Goal: Task Accomplishment & Management: Manage account settings

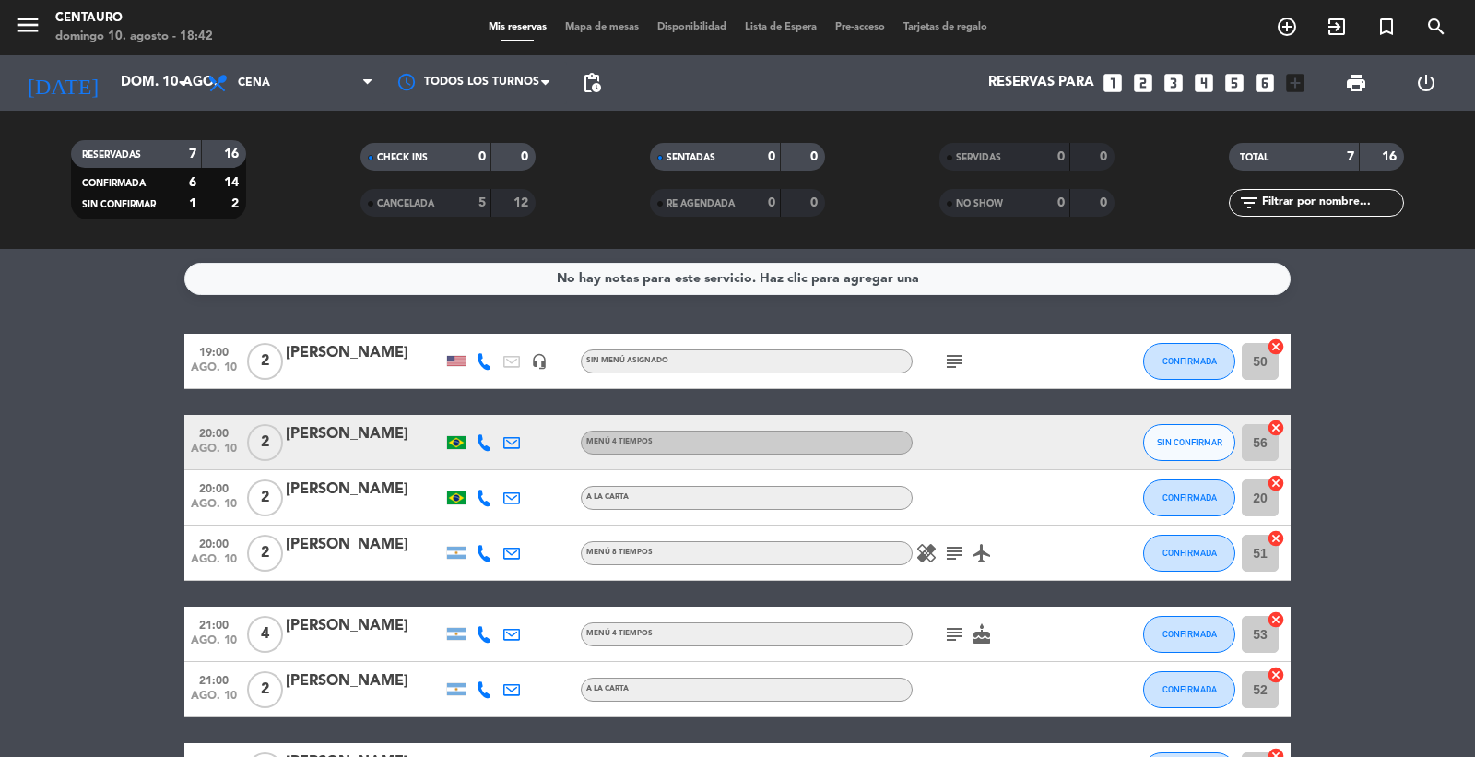
scroll to position [133, 0]
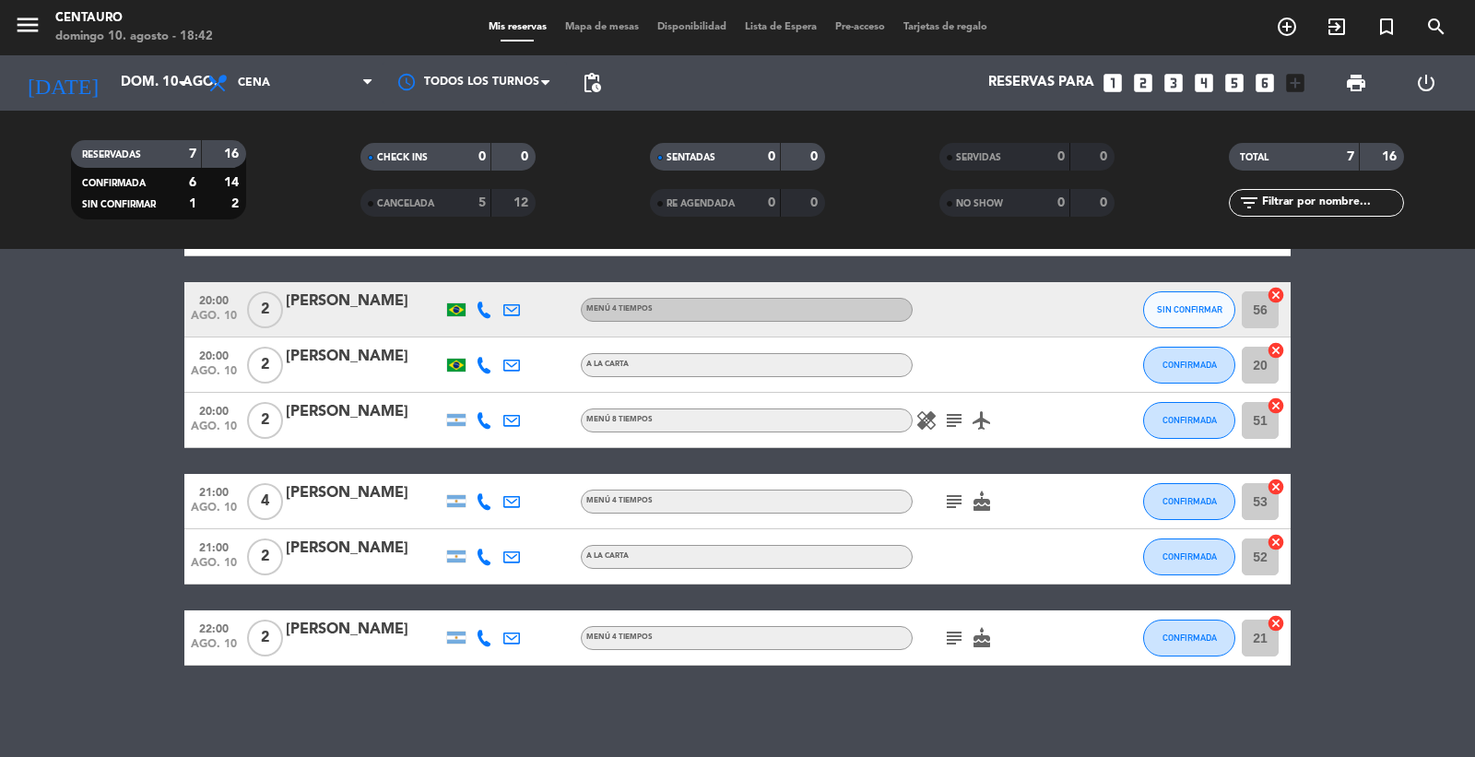
click at [346, 545] on div "Lorena cañabate" at bounding box center [364, 549] width 157 height 24
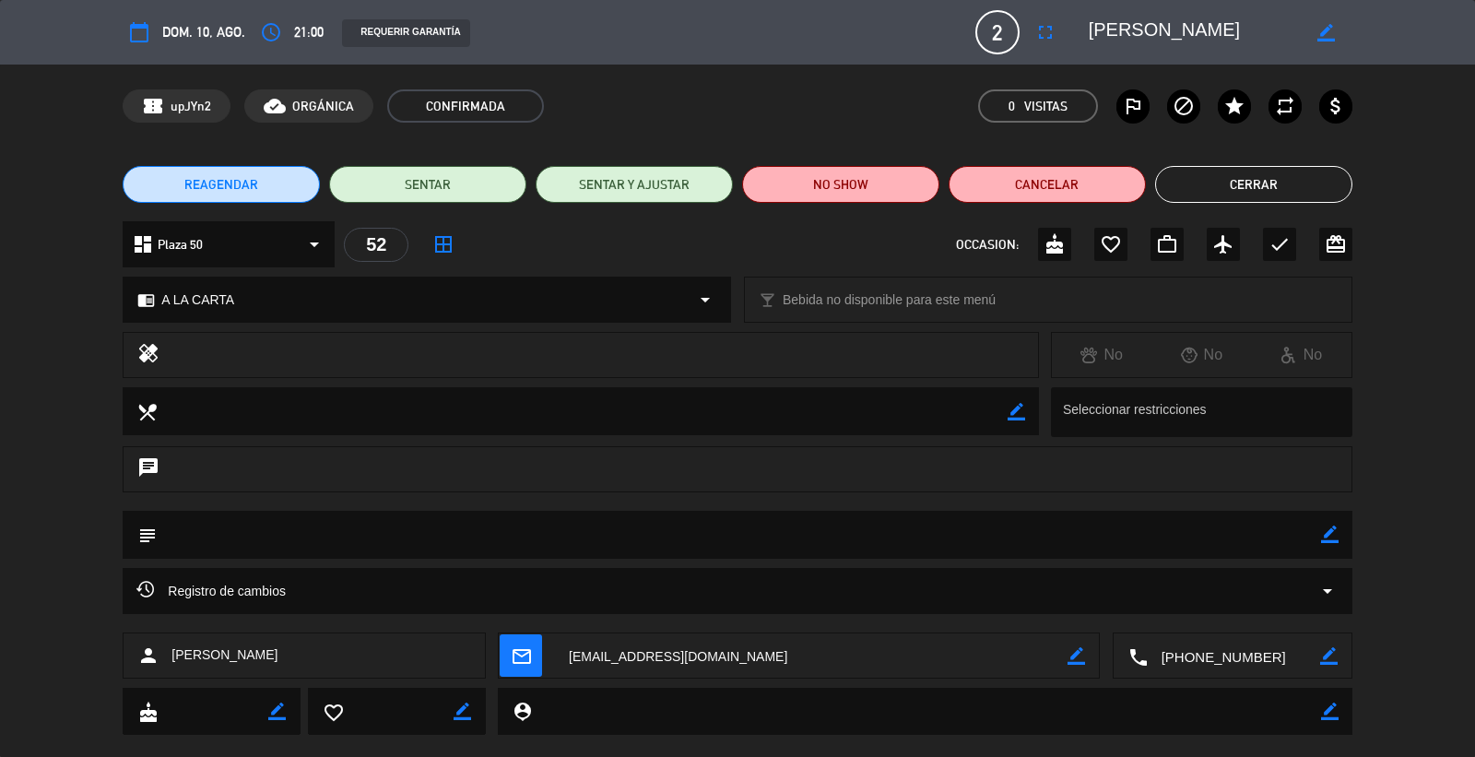
drag, startPoint x: 1334, startPoint y: 527, endPoint x: 1321, endPoint y: 530, distance: 13.4
click at [1333, 527] on icon "border_color" at bounding box center [1330, 535] width 18 height 18
click at [1271, 535] on textarea at bounding box center [739, 534] width 1164 height 47
type textarea "pasajeros de origen chino"
click at [1334, 539] on icon at bounding box center [1330, 535] width 18 height 18
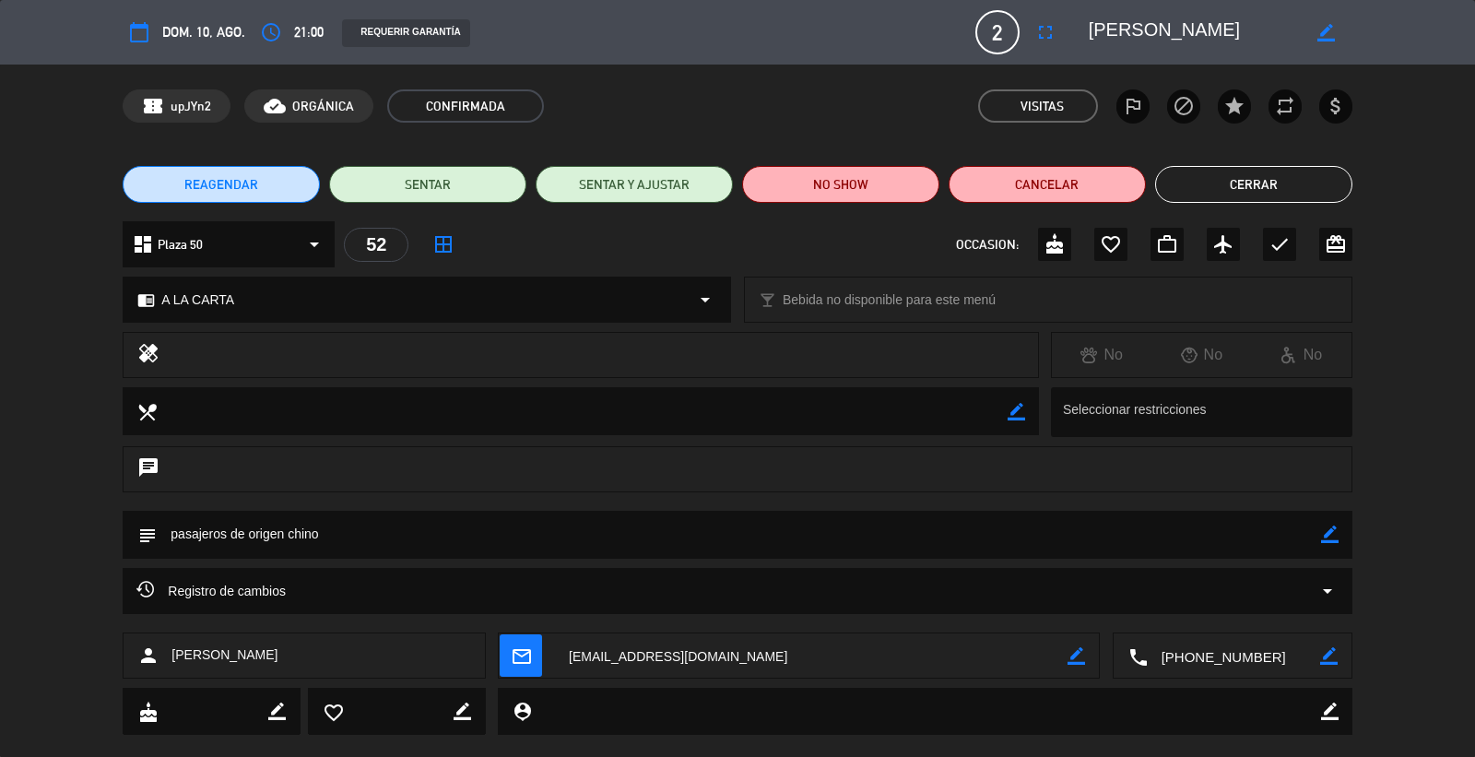
click at [1249, 180] on button "Cerrar" at bounding box center [1253, 184] width 197 height 37
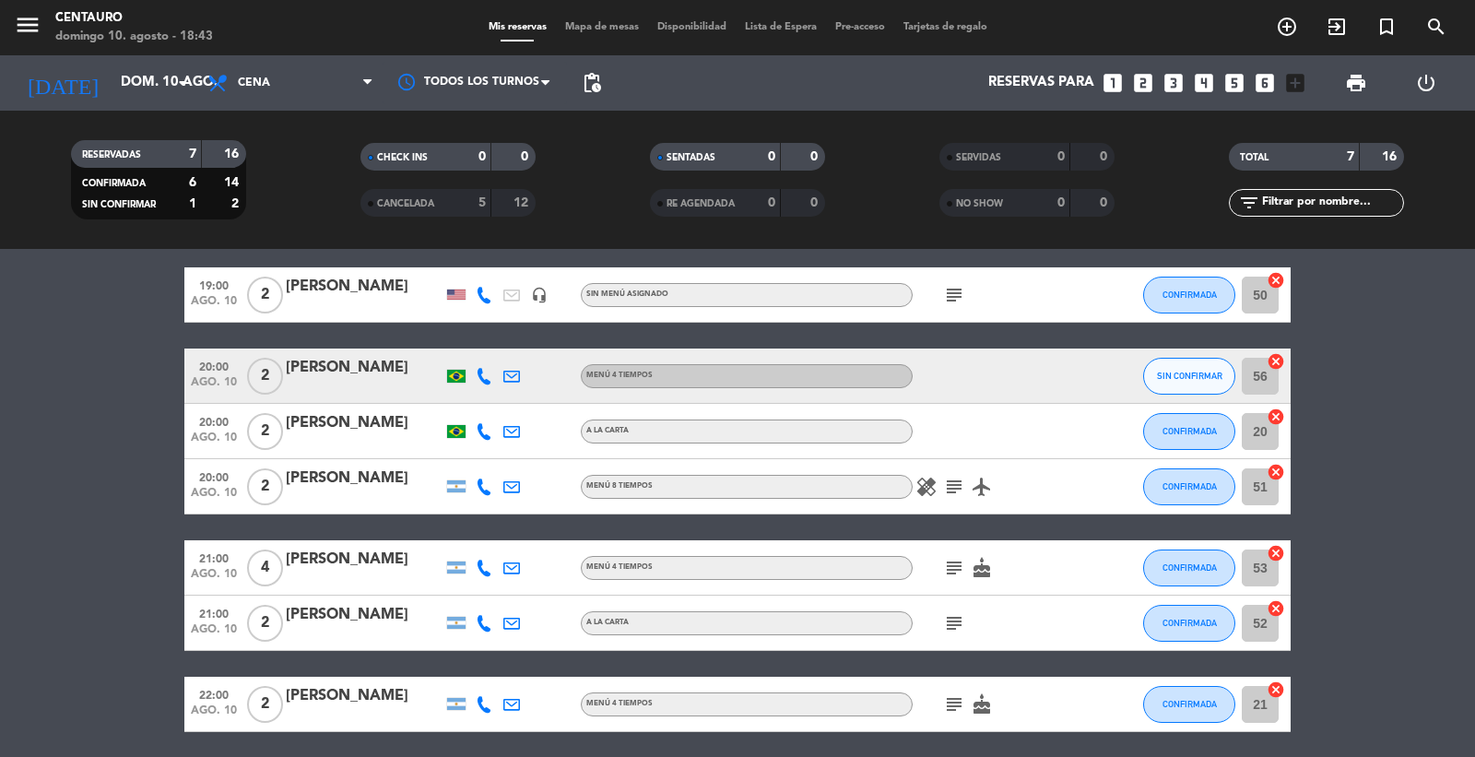
scroll to position [102, 0]
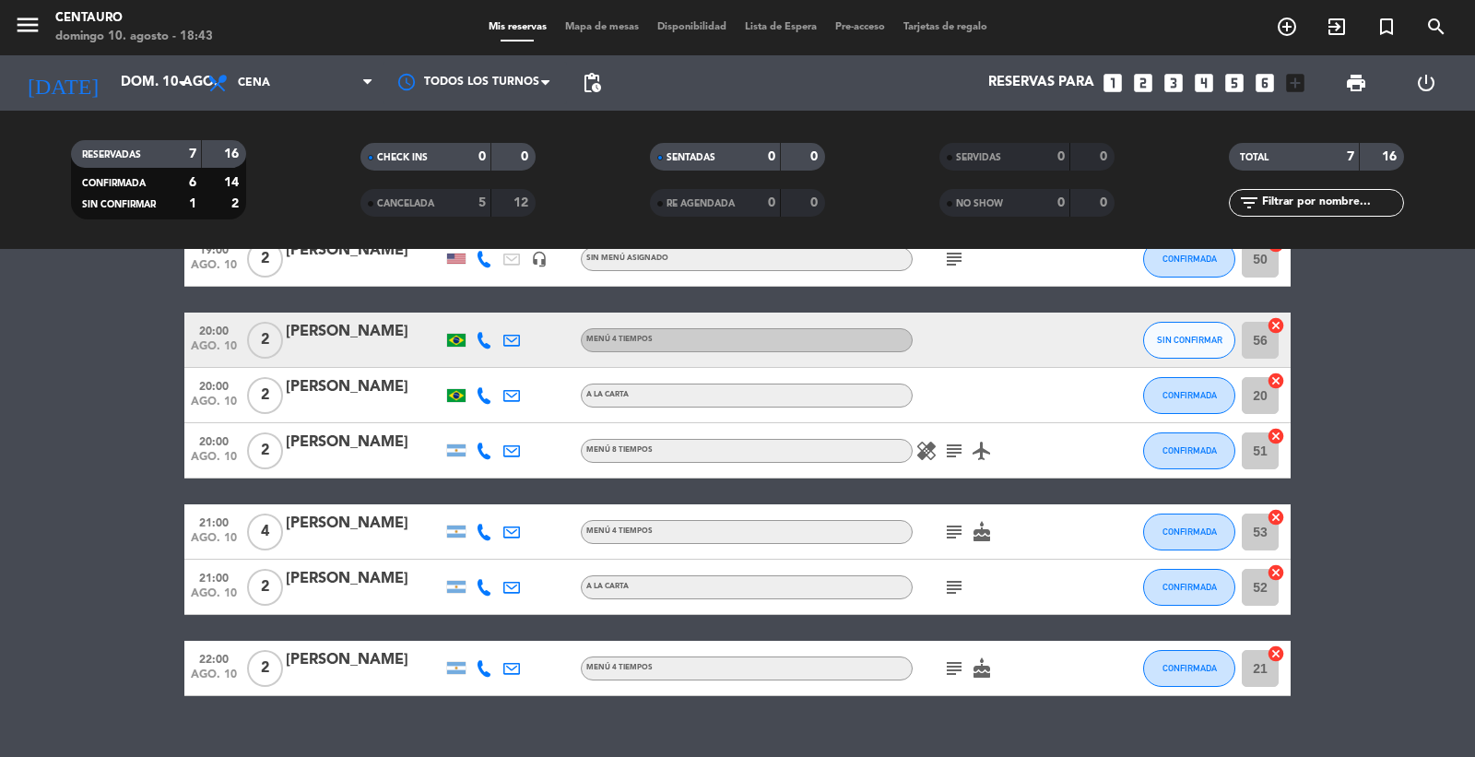
click at [457, 205] on div "5" at bounding box center [468, 203] width 37 height 21
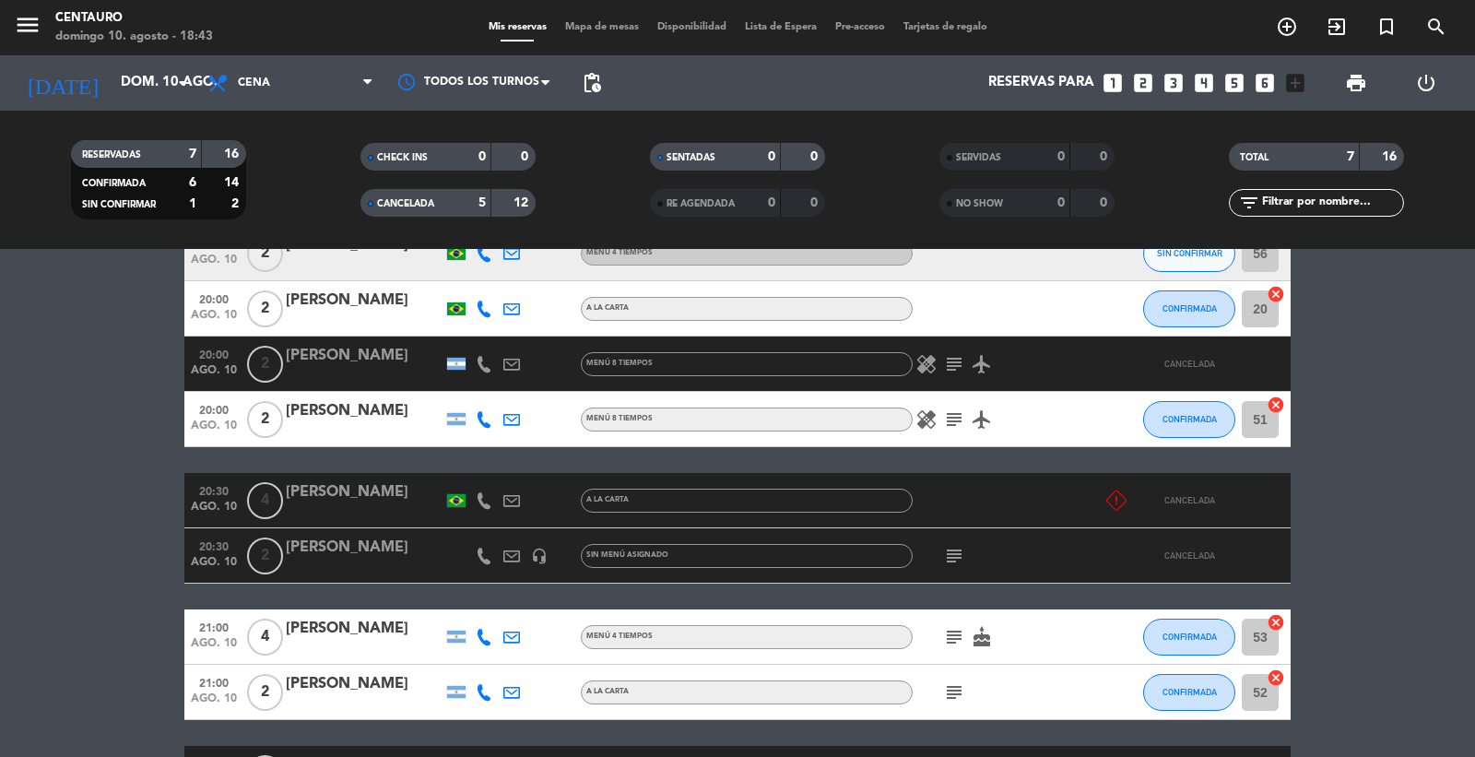
scroll to position [0, 0]
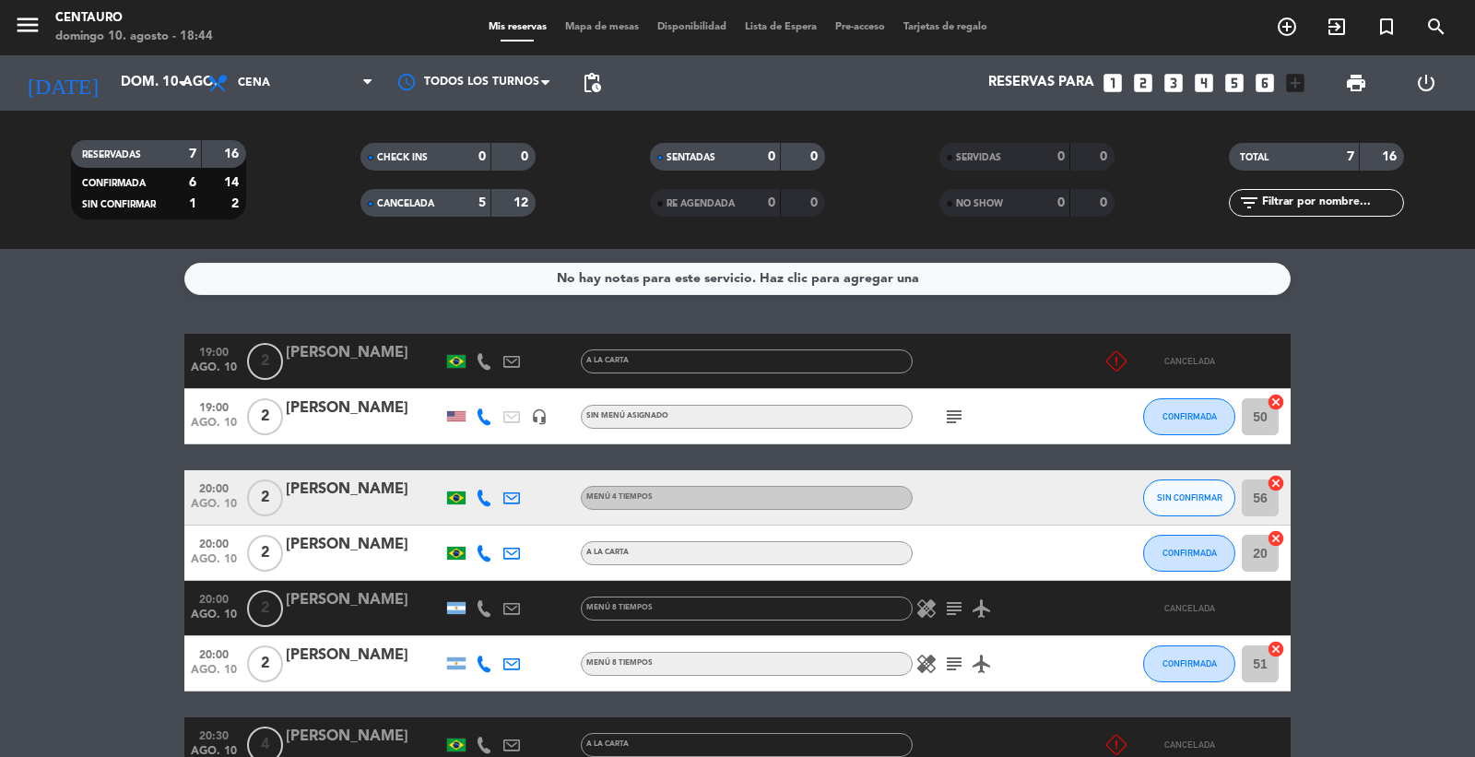
click at [413, 201] on span "CANCELADA" at bounding box center [405, 203] width 57 height 9
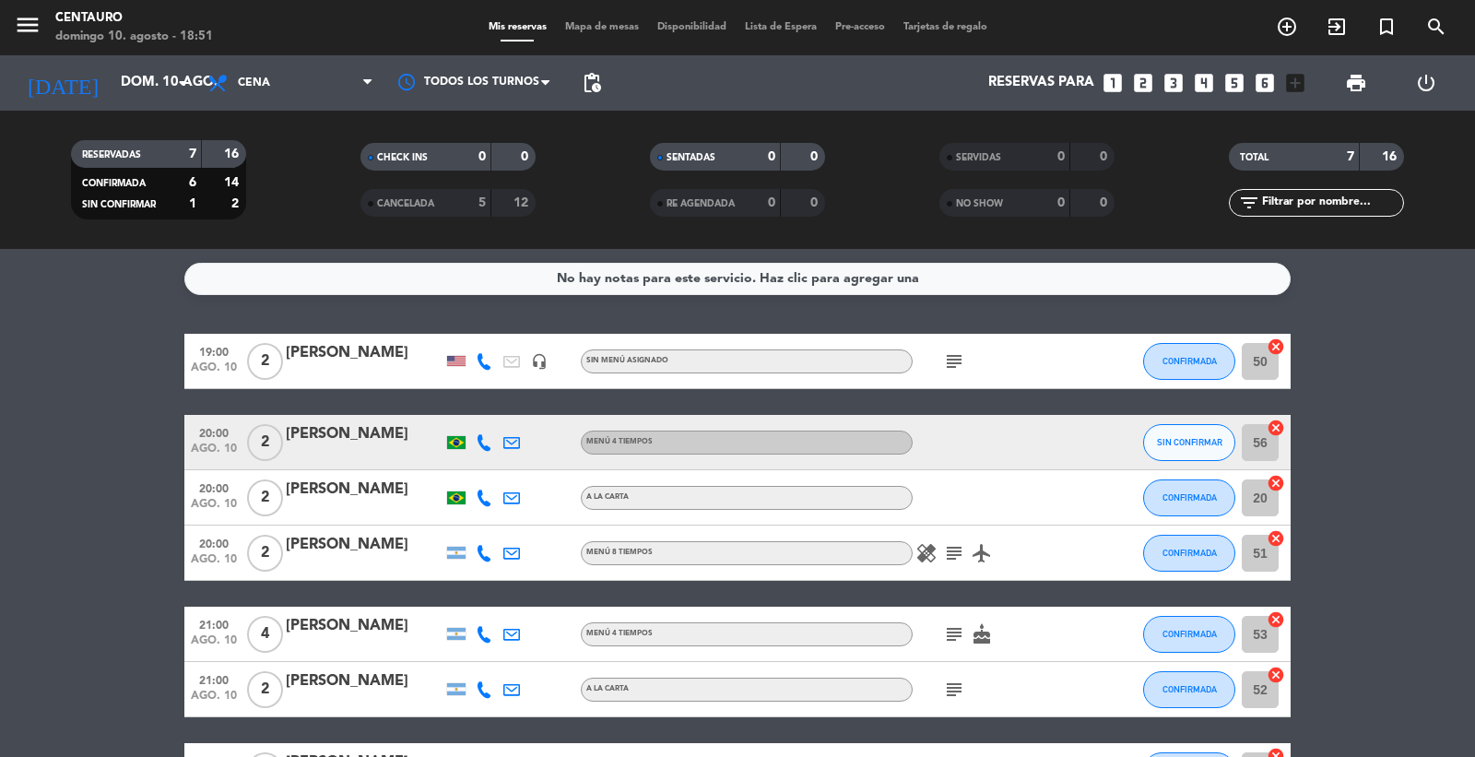
click at [965, 689] on icon "subject" at bounding box center [954, 690] width 22 height 22
click at [343, 678] on div "Lorena cañabate" at bounding box center [364, 681] width 157 height 24
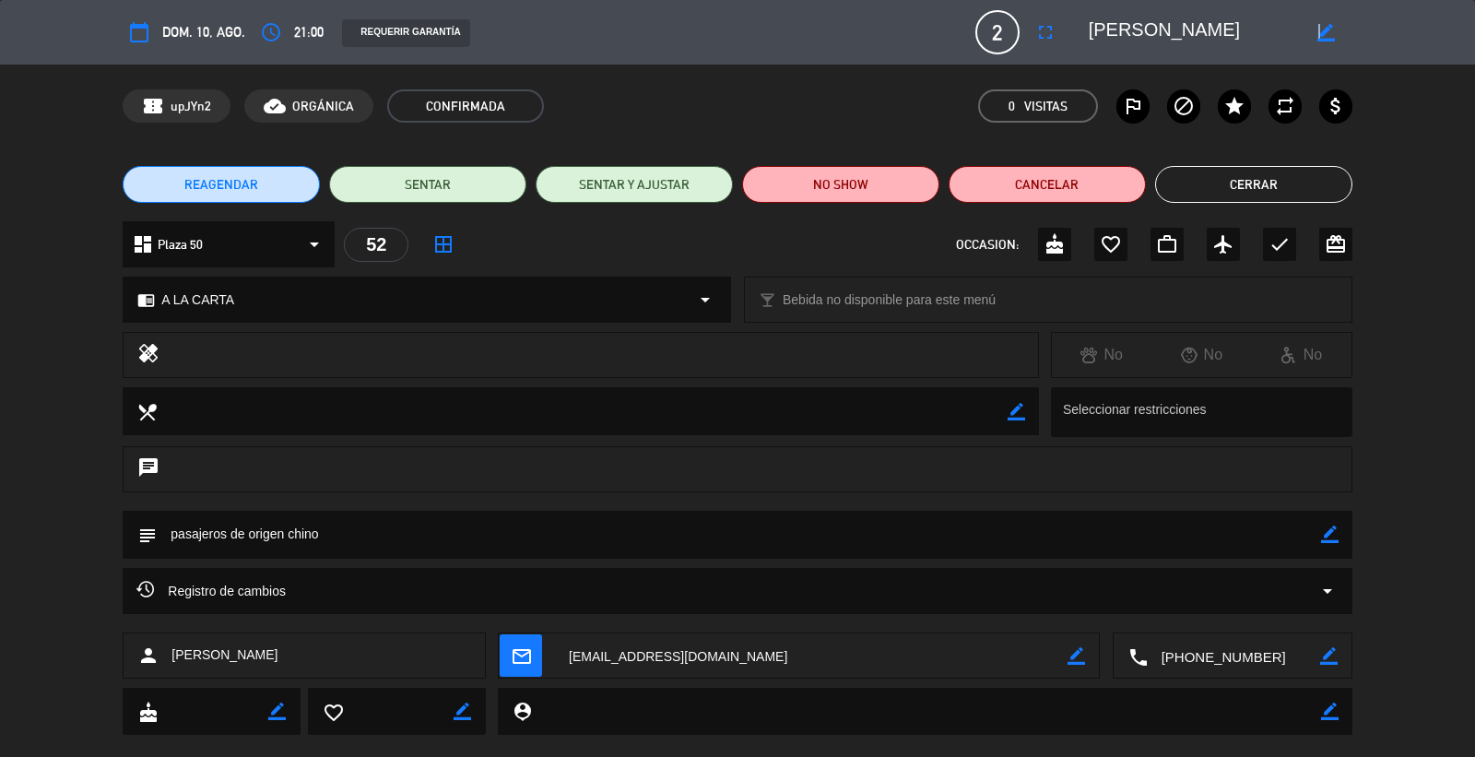
click at [1320, 23] on div "border_color" at bounding box center [1325, 32] width 53 height 33
click at [1324, 30] on icon "border_color" at bounding box center [1327, 33] width 18 height 18
drag, startPoint x: 1254, startPoint y: 29, endPoint x: 889, endPoint y: 30, distance: 365.2
click at [889, 30] on div "calendar_today dom. 10, ago. access_time 21:00 REQUERIR GARANTÍA 2 Lorena cañab…" at bounding box center [737, 32] width 1229 height 44
paste textarea "[PERSON_NAME] [PERSON_NAME]. [PERSON_NAME]"
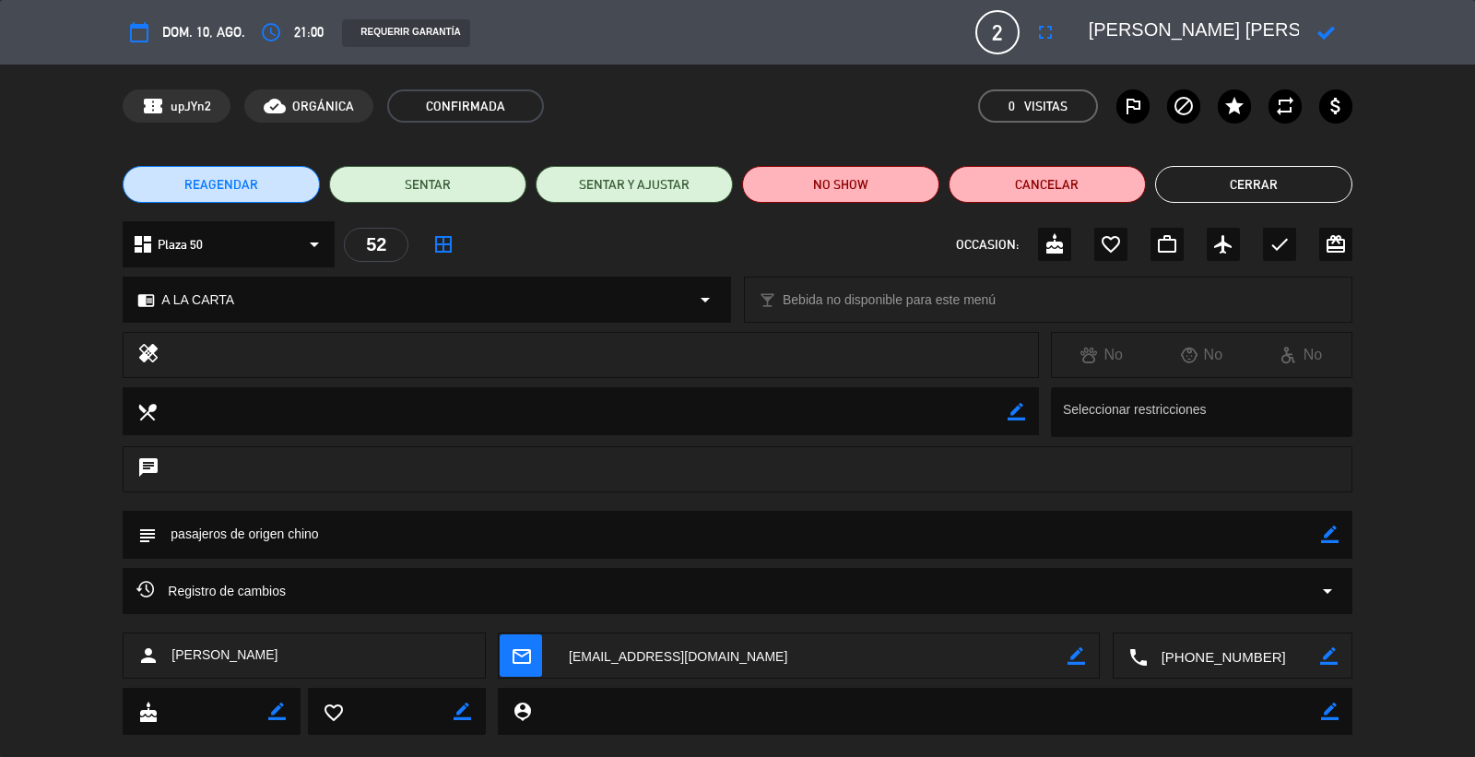
scroll to position [0, 23]
type textarea "[PERSON_NAME] [PERSON_NAME]. [PERSON_NAME]"
click at [1326, 25] on icon at bounding box center [1327, 33] width 18 height 18
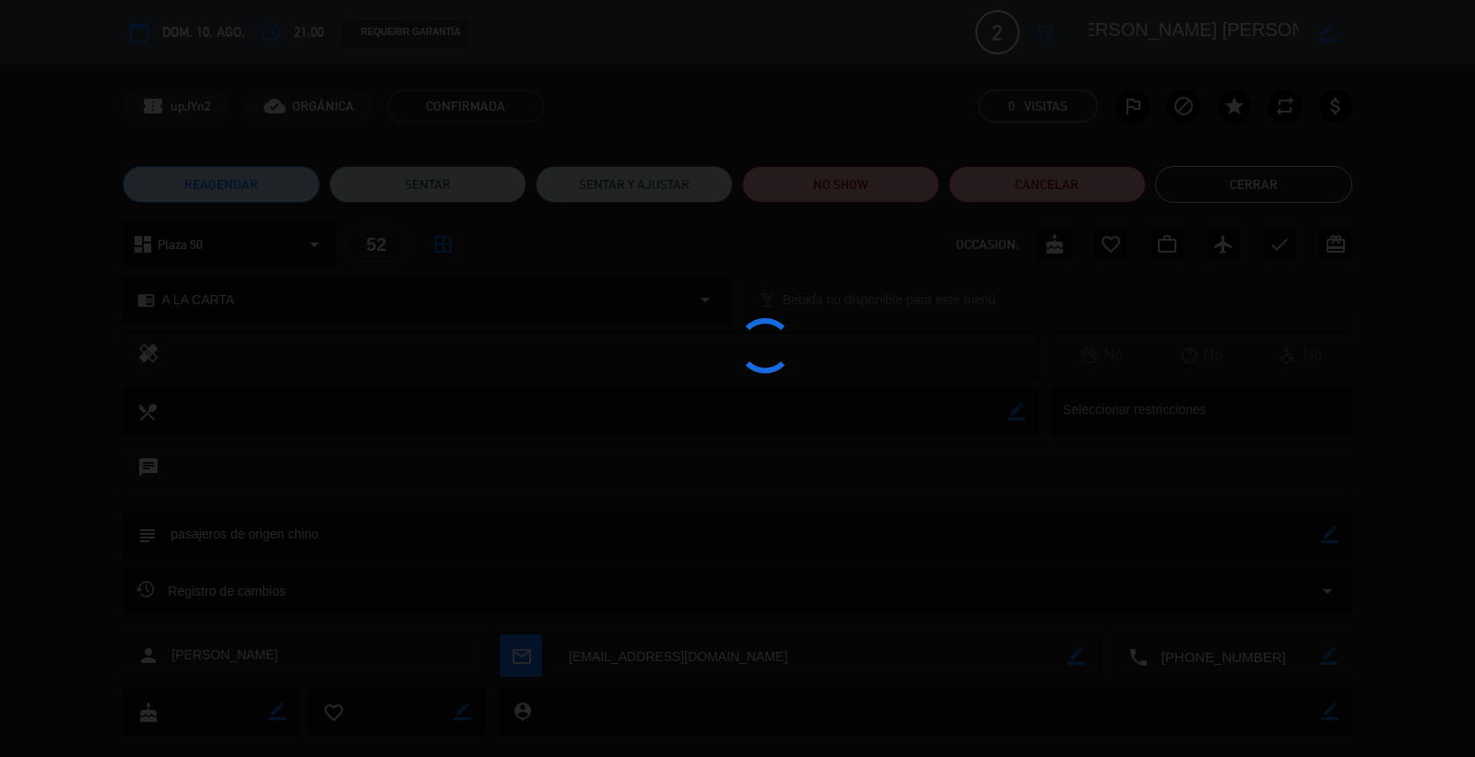
scroll to position [0, 7]
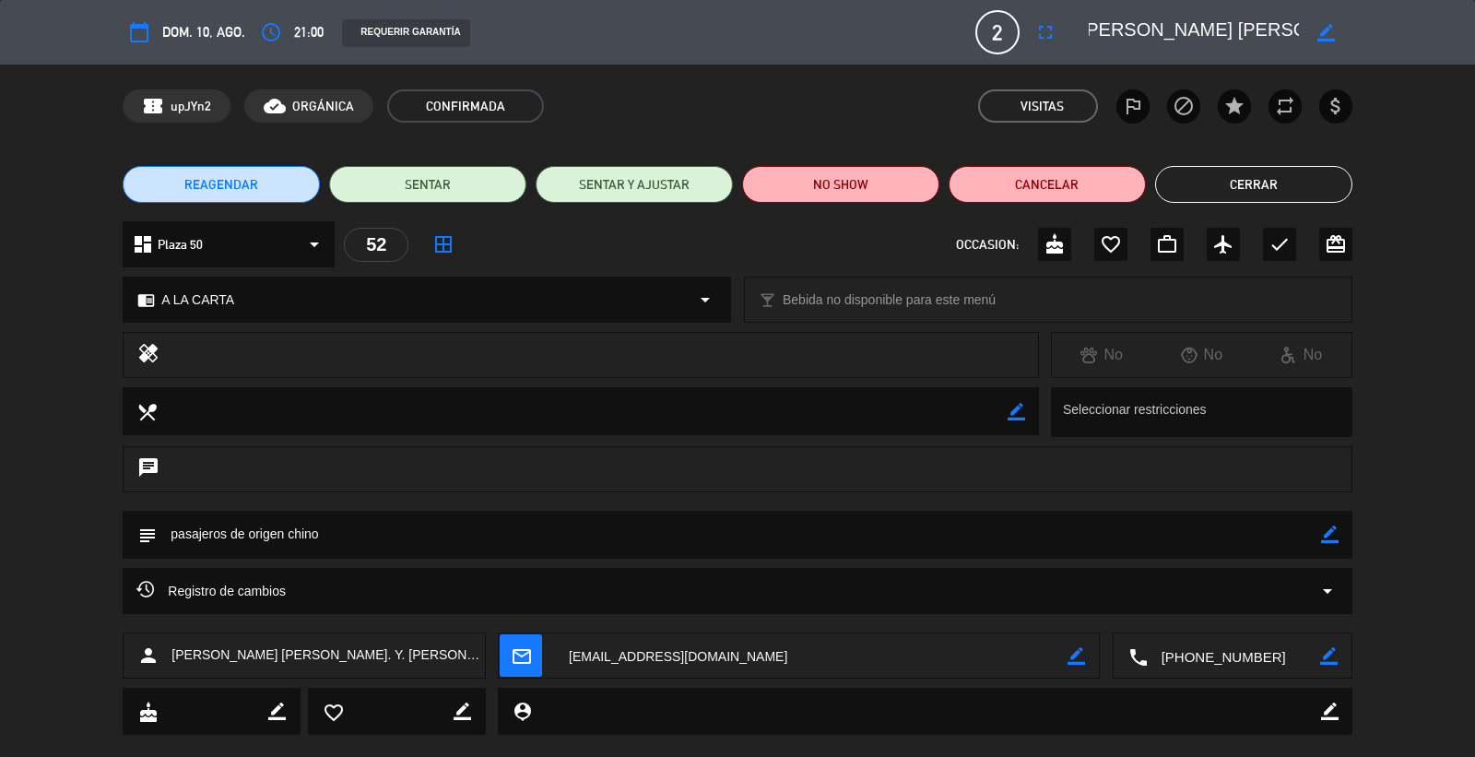
click at [1302, 182] on button "Cerrar" at bounding box center [1253, 184] width 197 height 37
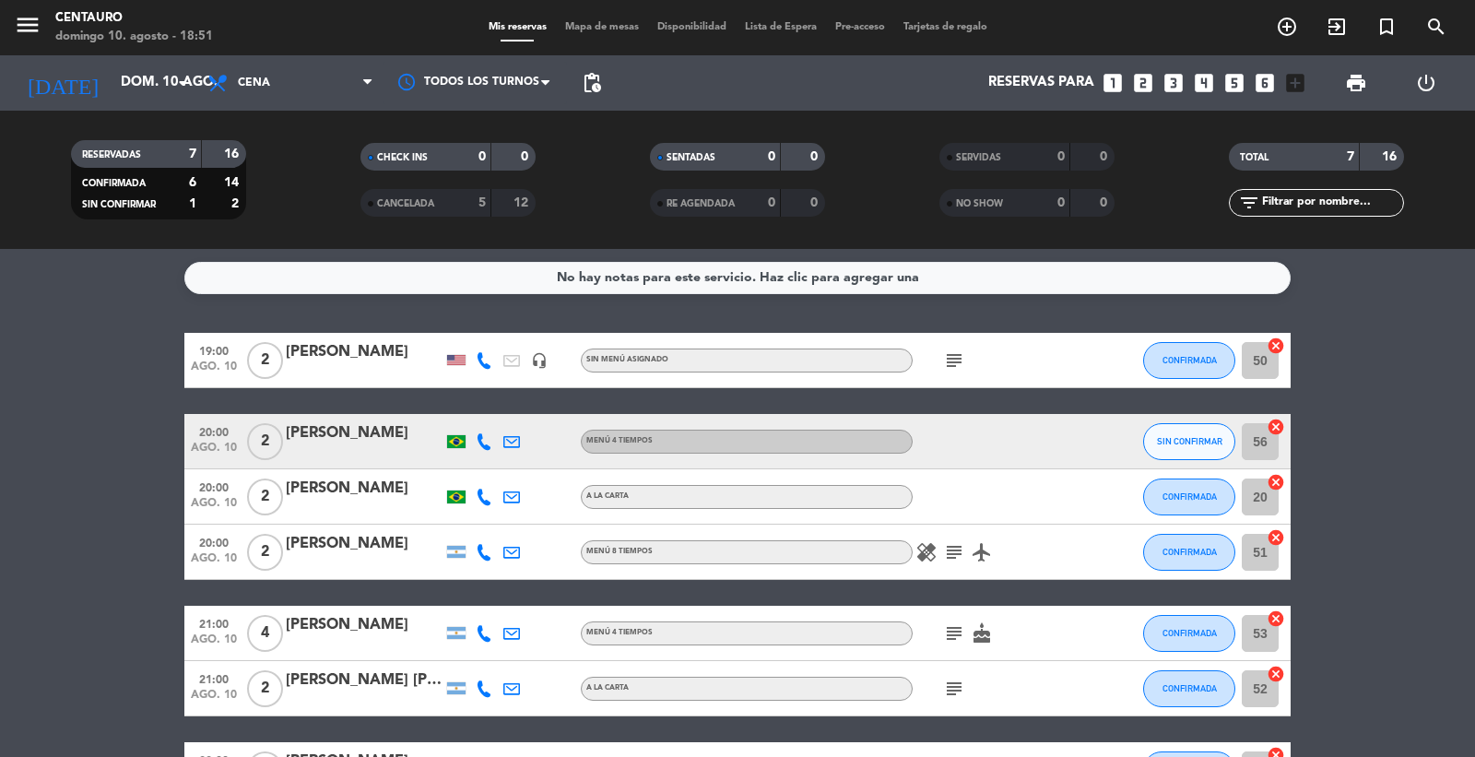
scroll to position [0, 0]
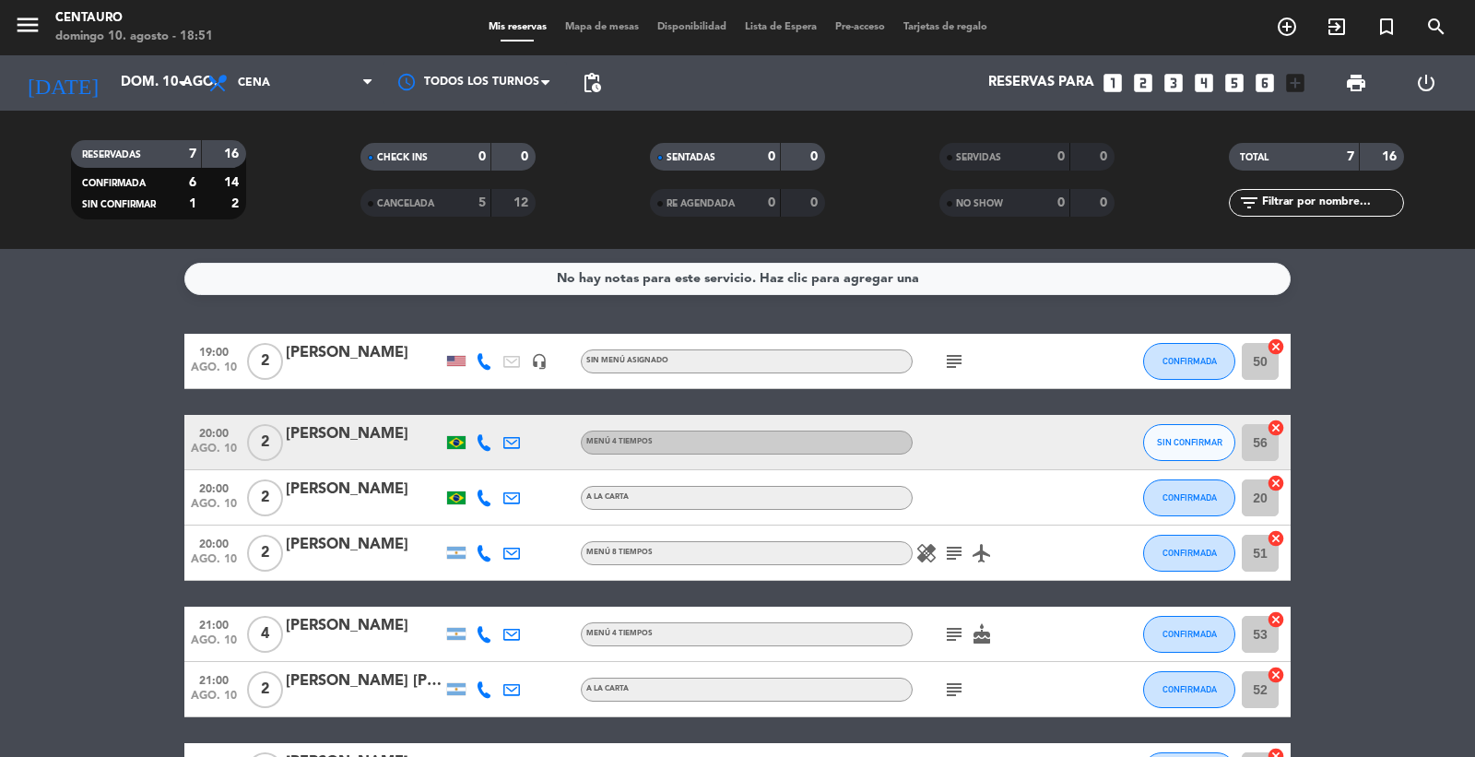
click at [473, 445] on div at bounding box center [484, 442] width 28 height 54
click at [481, 444] on icon at bounding box center [484, 442] width 17 height 17
click at [490, 408] on span "content_paste" at bounding box center [497, 411] width 14 height 14
click at [482, 357] on icon at bounding box center [484, 361] width 17 height 17
click at [497, 335] on span "content_paste" at bounding box center [504, 330] width 14 height 14
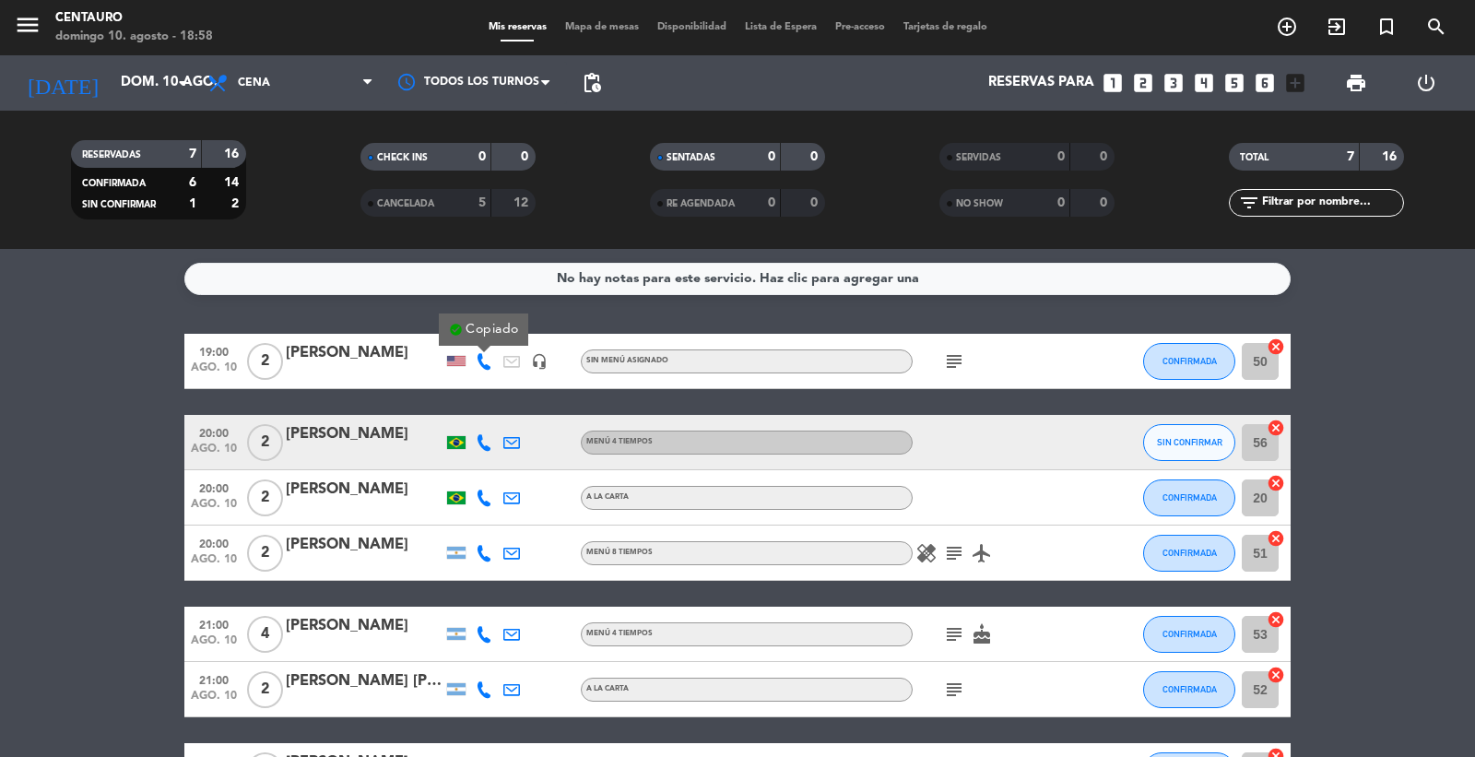
click at [941, 363] on span "subject" at bounding box center [955, 361] width 28 height 22
click at [946, 363] on icon "subject" at bounding box center [954, 361] width 22 height 22
click at [577, 37] on div "menu Centauro domingo 10. agosto - 18:59 Mis reservas Mapa de mesas Disponibili…" at bounding box center [737, 27] width 1475 height 55
click at [578, 30] on span "Mapa de mesas" at bounding box center [602, 27] width 92 height 10
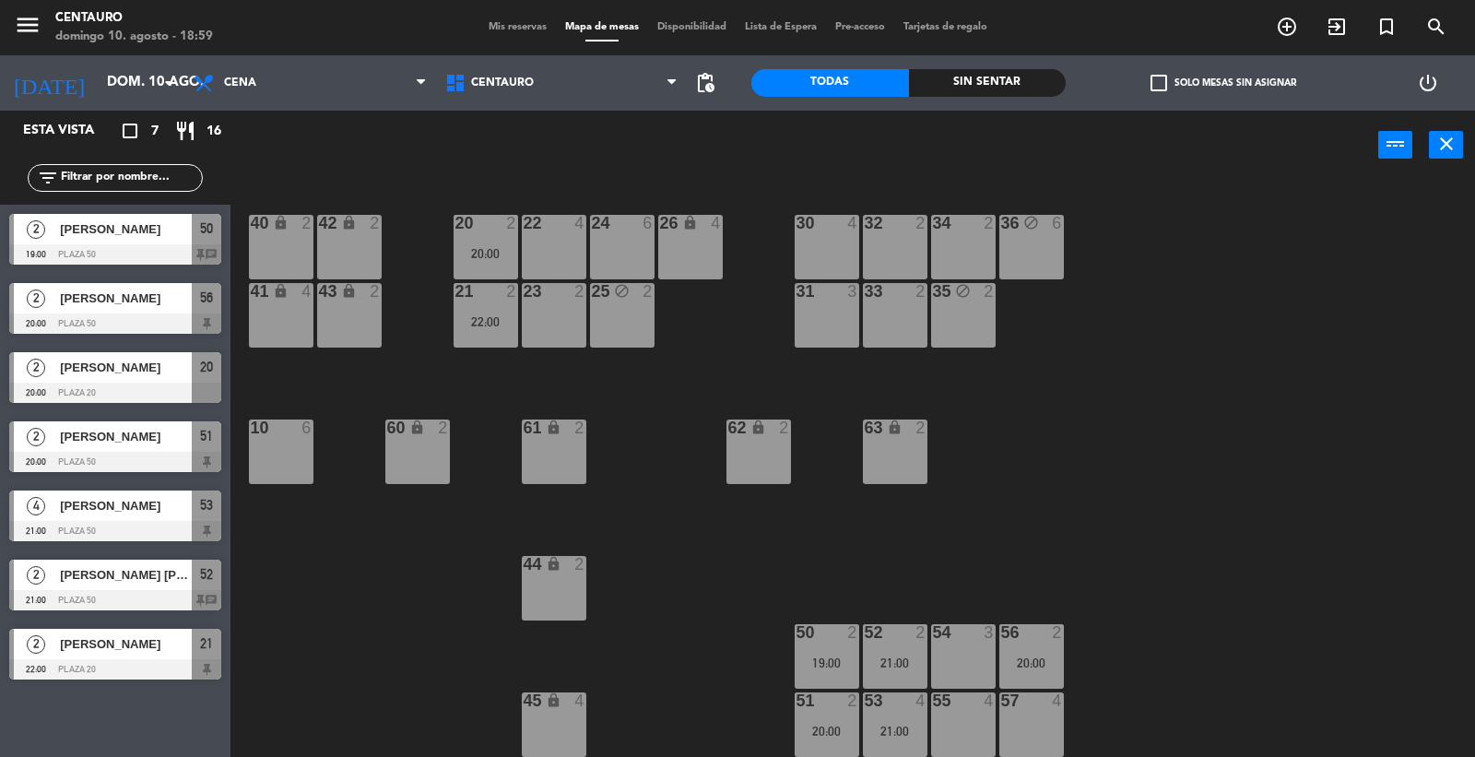
click at [494, 335] on div "21 2 22:00" at bounding box center [486, 315] width 65 height 65
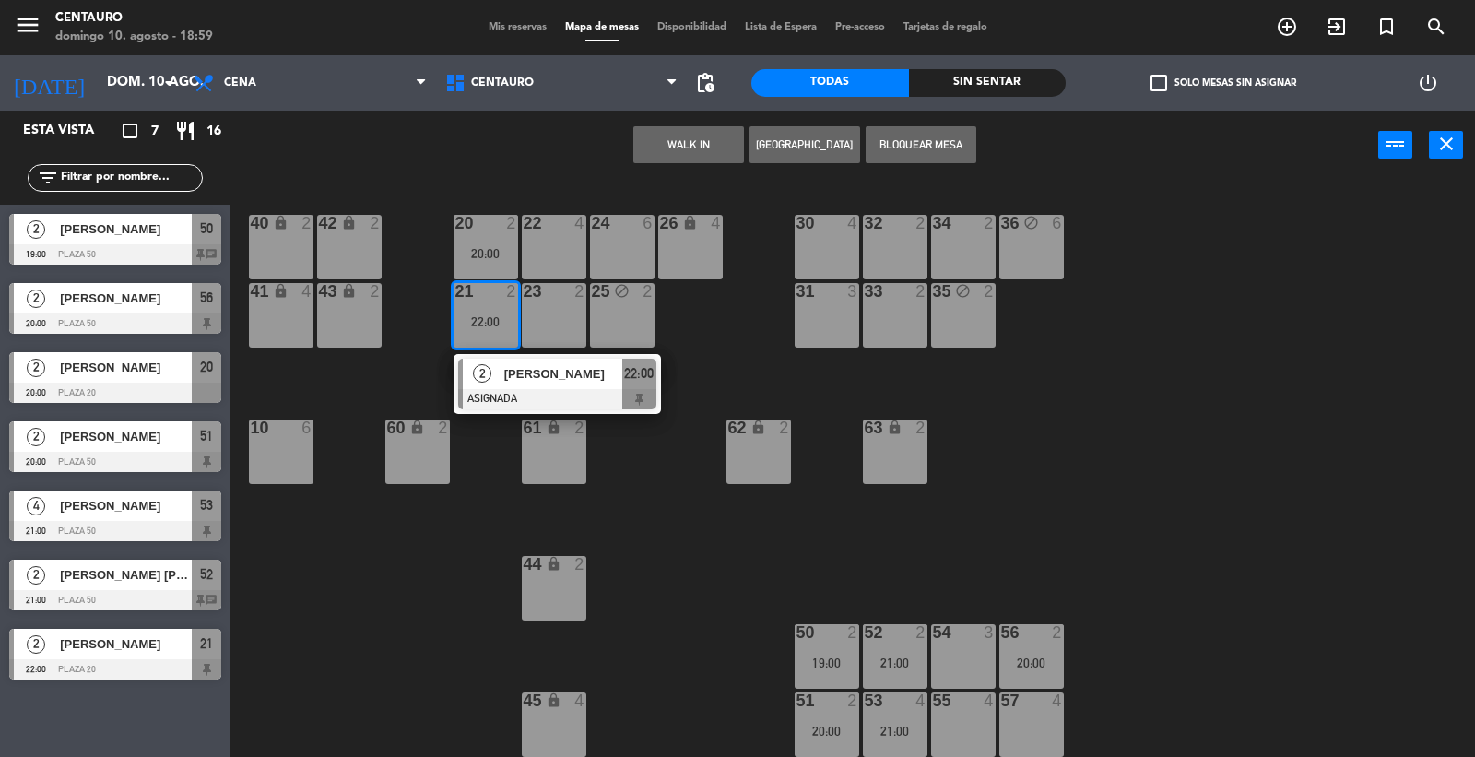
click at [666, 467] on div "20 2 20:00 22 4 24 6 26 lock 4 40 lock 2 42 lock 2 30 4 34 2 32 2 36 block 6 21…" at bounding box center [860, 470] width 1230 height 577
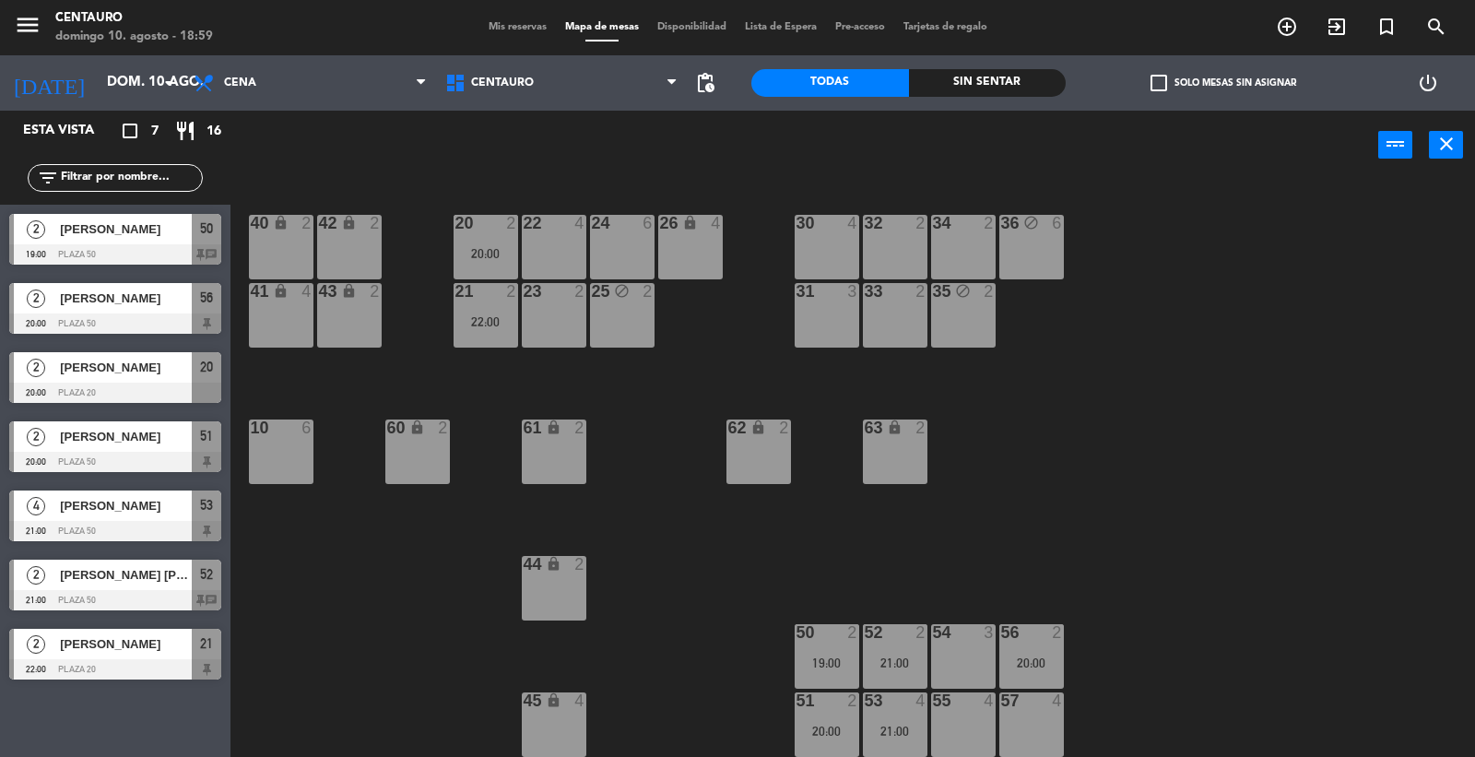
click at [487, 232] on div "20 2" at bounding box center [486, 224] width 65 height 18
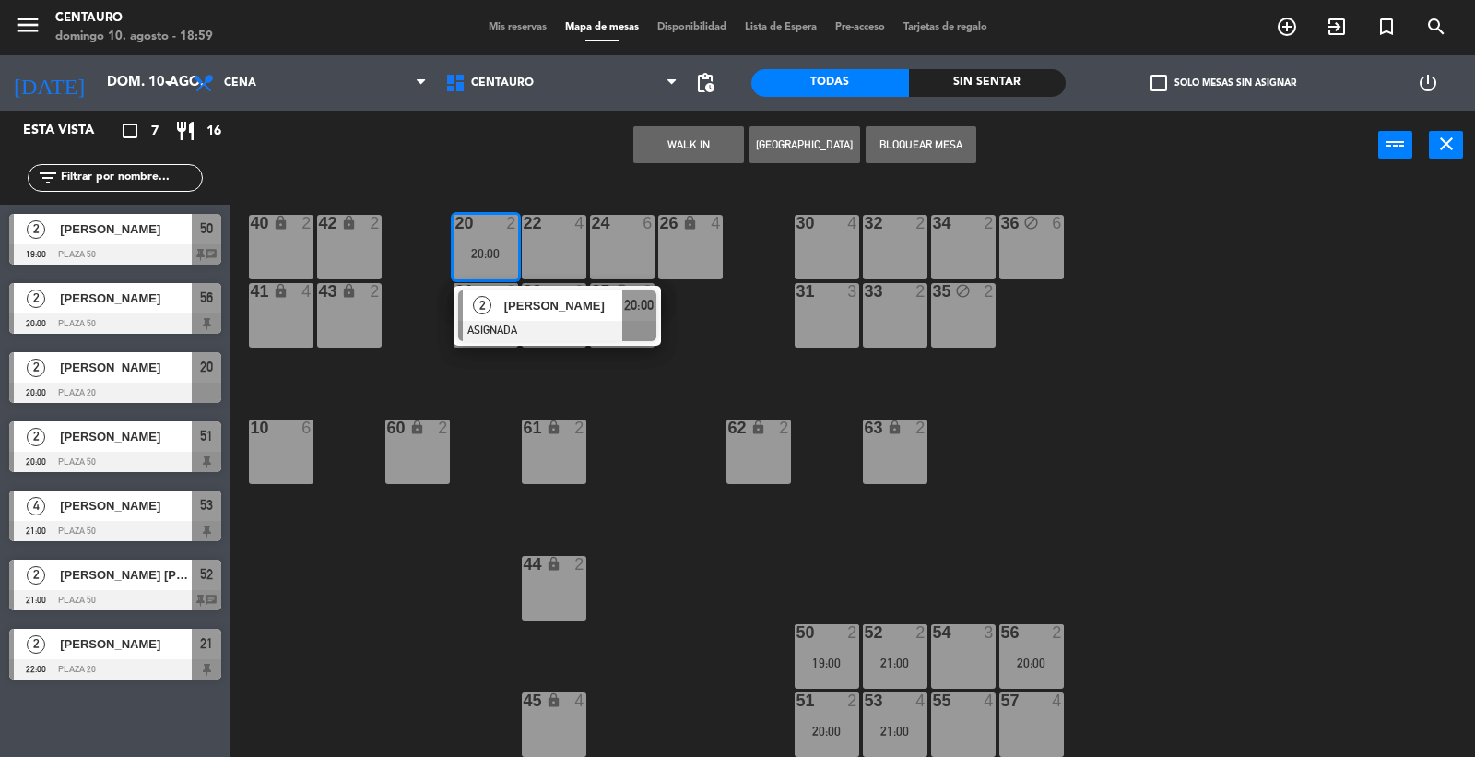
click at [517, 307] on span "[PERSON_NAME]" at bounding box center [563, 305] width 118 height 19
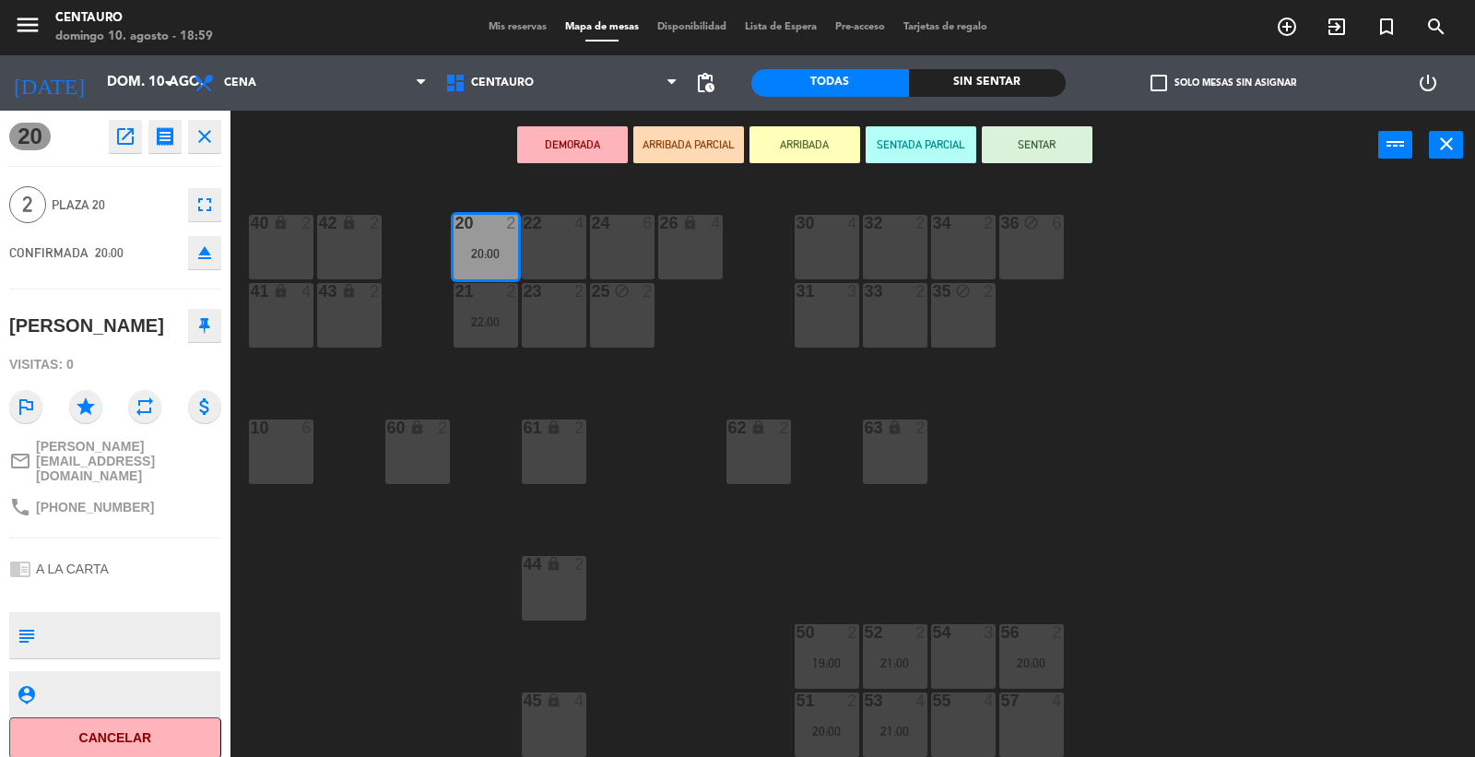
click at [336, 633] on div "20 2 20:00 22 4 24 6 26 lock 4 40 lock 2 42 lock 2 30 4 34 2 32 2 36 block 6 21…" at bounding box center [860, 470] width 1230 height 577
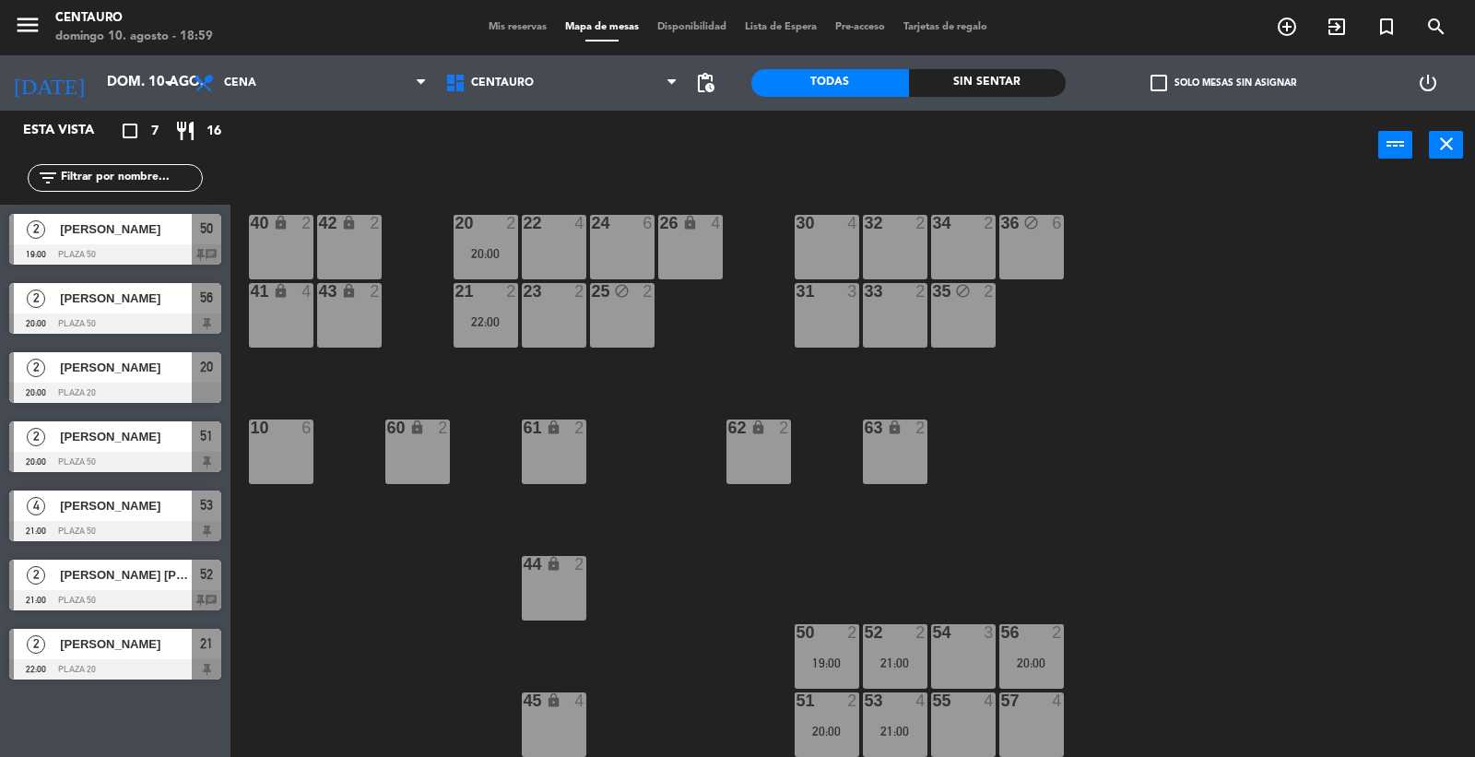
click at [500, 326] on div "22:00" at bounding box center [486, 321] width 65 height 13
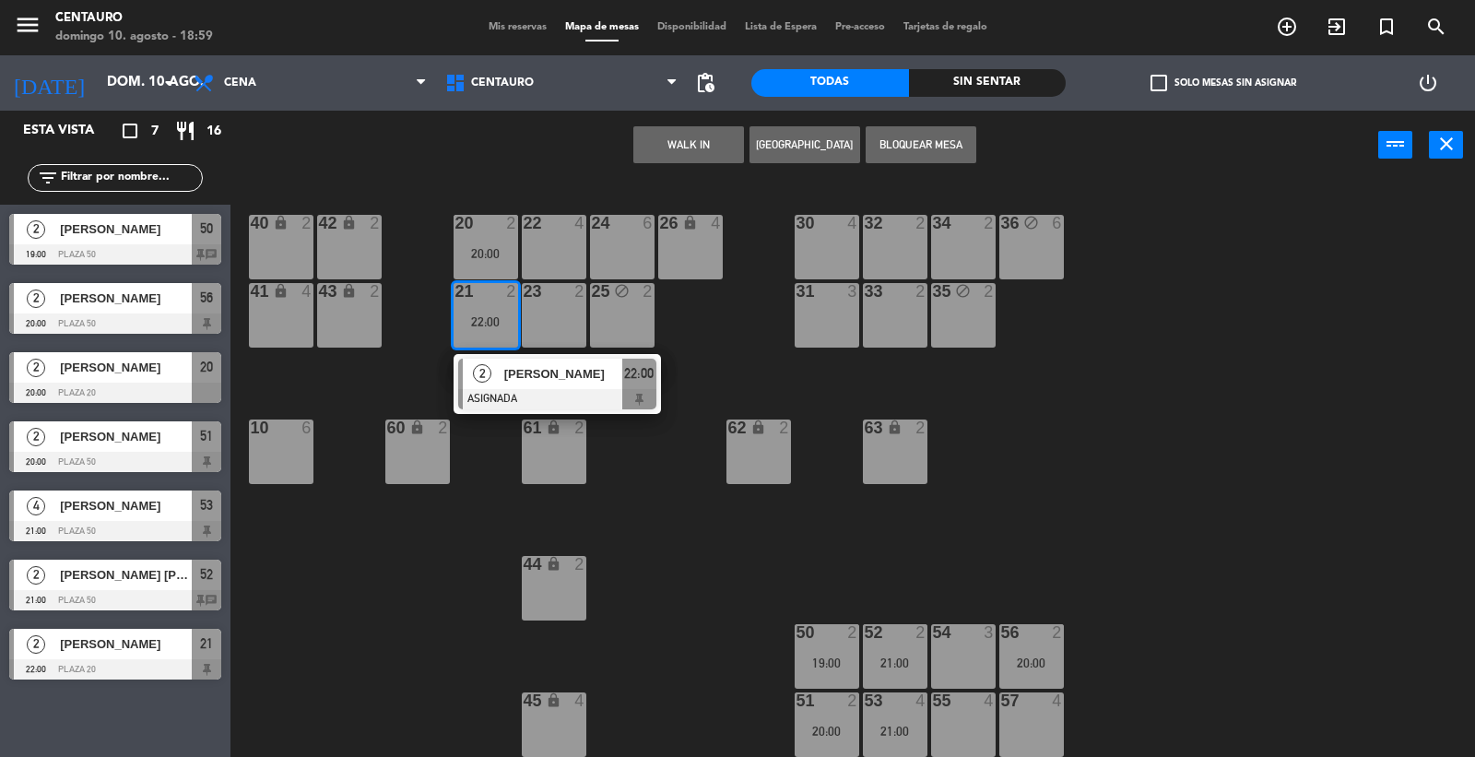
click at [491, 379] on div "2" at bounding box center [483, 374] width 40 height 30
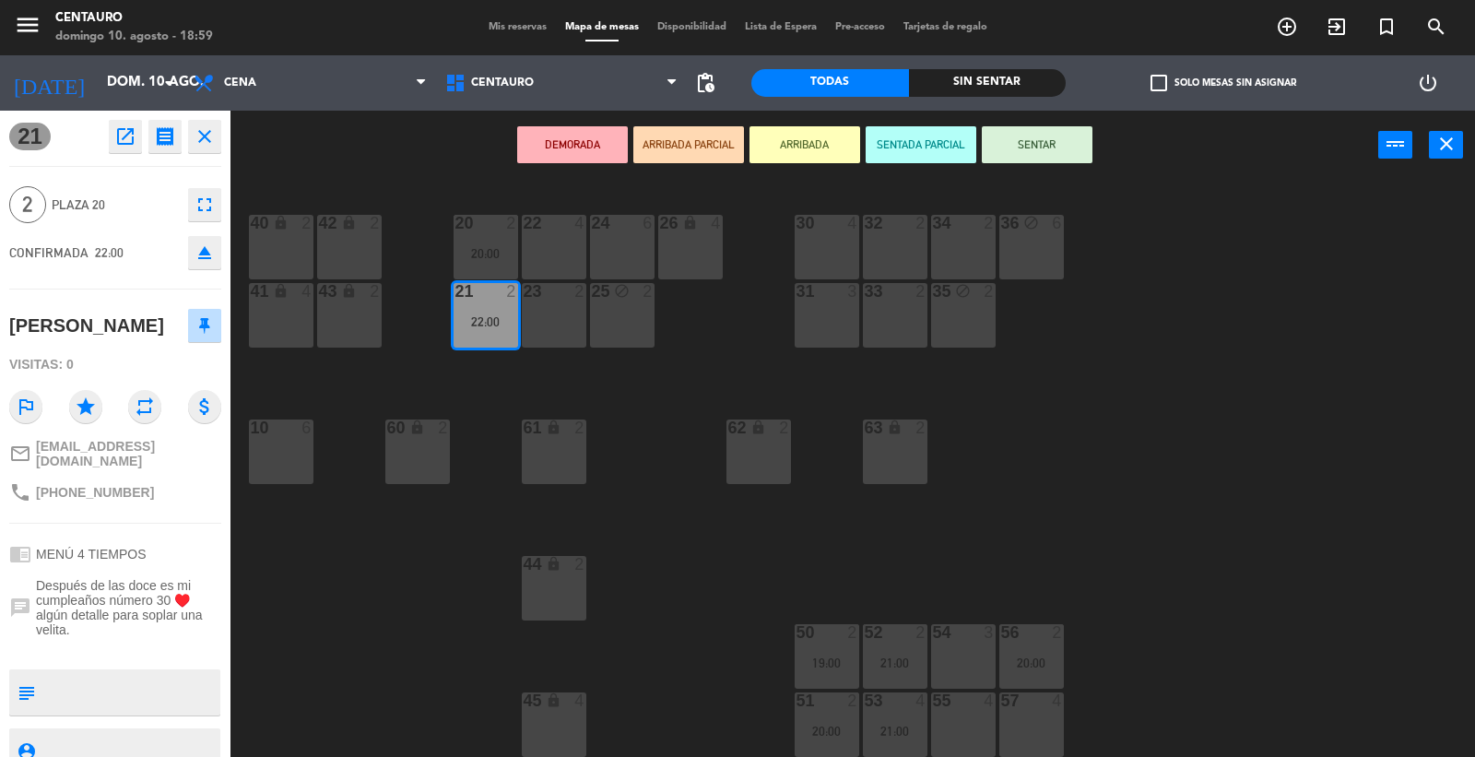
click at [381, 651] on div "20 2 20:00 22 4 24 6 26 lock 4 40 lock 2 42 lock 2 30 4 34 2 32 2 36 block 6 21…" at bounding box center [860, 470] width 1230 height 577
drag, startPoint x: 483, startPoint y: 306, endPoint x: 964, endPoint y: 729, distance: 640.3
click at [964, 729] on div "20 2 20:00 22 4 24 6 26 lock 4 40 lock 2 42 lock 2 30 4 34 2 32 2 36 block 6 21…" at bounding box center [860, 470] width 1230 height 577
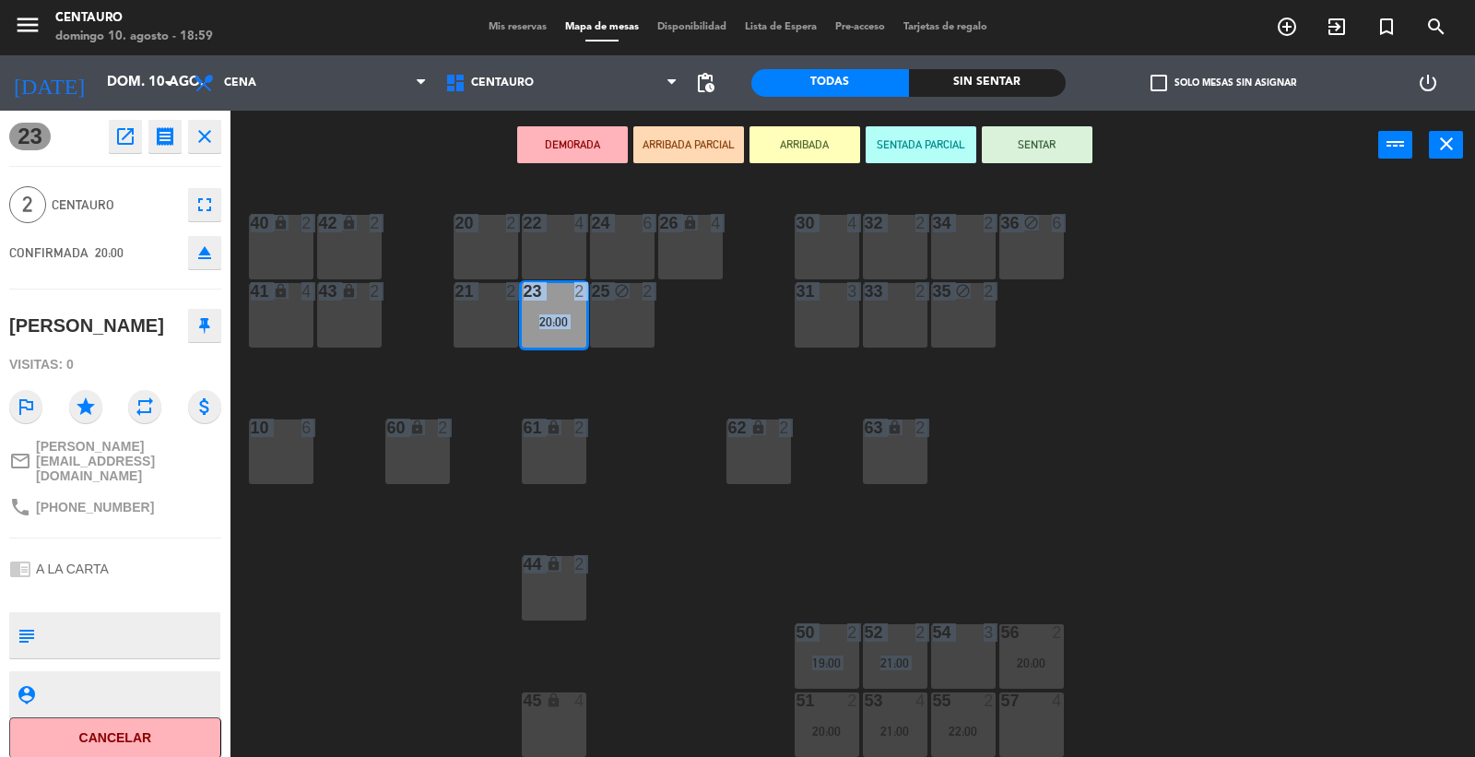
drag, startPoint x: 495, startPoint y: 253, endPoint x: 823, endPoint y: 561, distance: 450.1
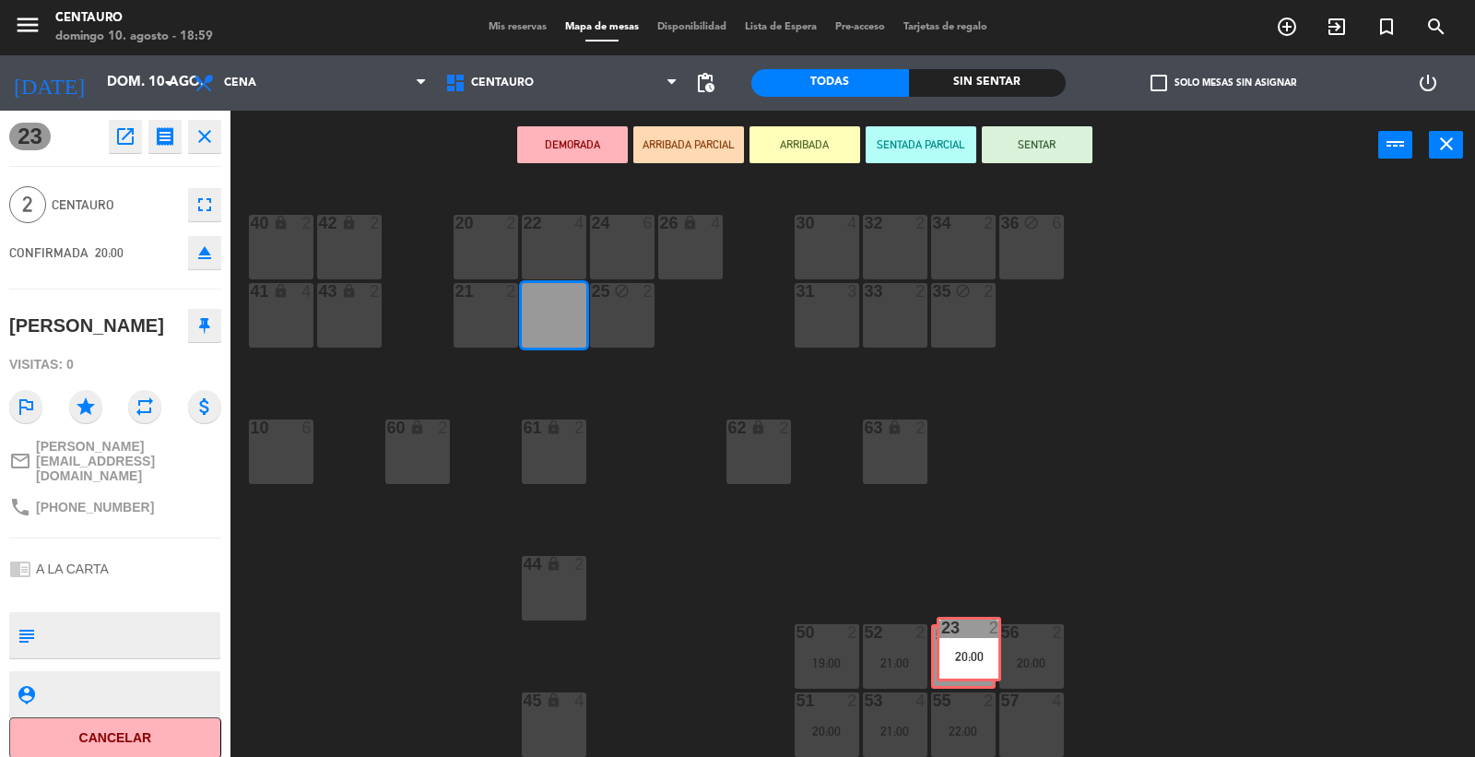
drag, startPoint x: 598, startPoint y: 361, endPoint x: 966, endPoint y: 655, distance: 471.8
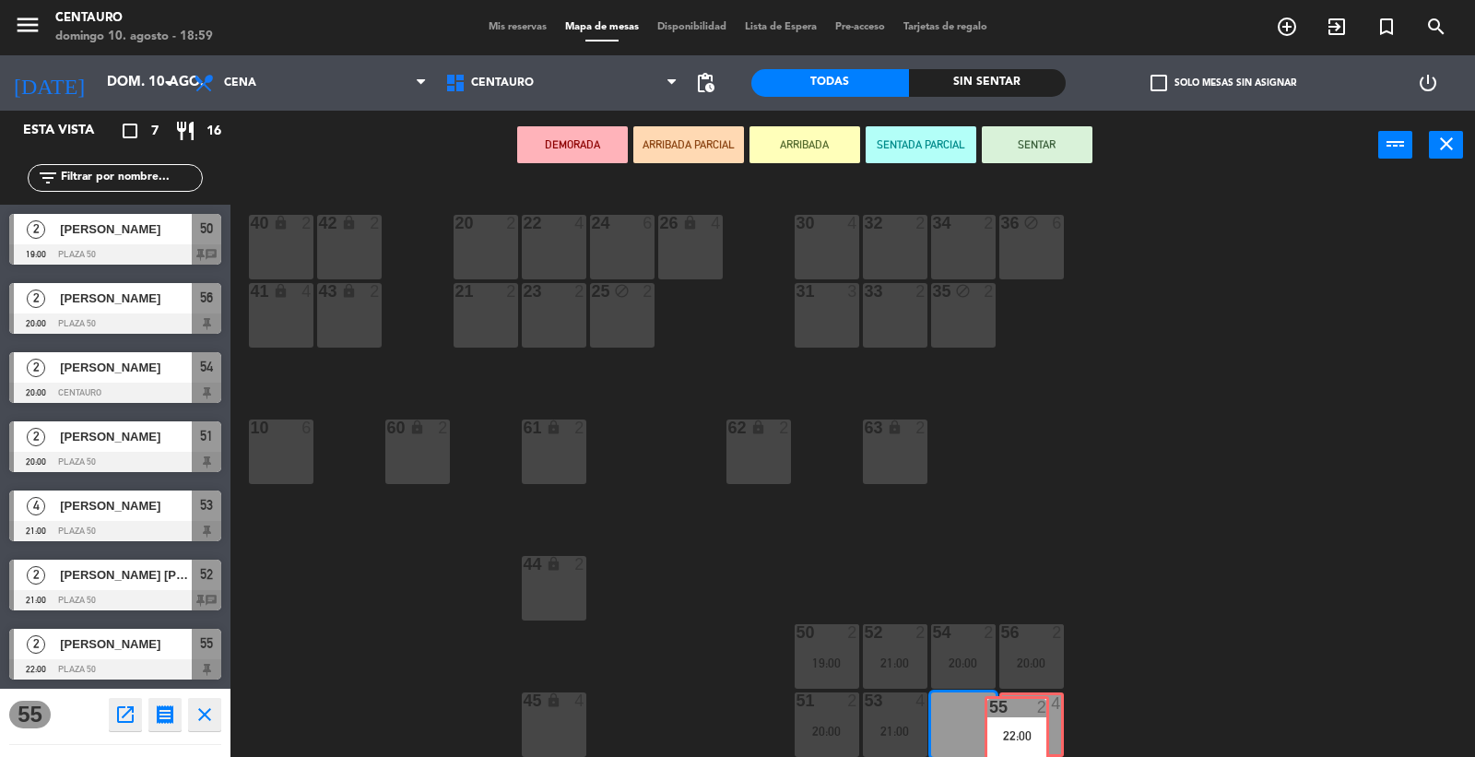
drag, startPoint x: 975, startPoint y: 719, endPoint x: 1031, endPoint y: 724, distance: 56.4
click at [1031, 724] on div "20 2 22 4 24 6 26 lock 4 40 lock 2 42 lock 2 30 4 34 2 32 2 36 block 6 21 2 23 …" at bounding box center [860, 470] width 1230 height 577
drag, startPoint x: 974, startPoint y: 704, endPoint x: 1047, endPoint y: 705, distance: 72.9
click at [1047, 705] on div "20 2 22 4 24 6 26 lock 4 40 lock 2 42 lock 2 30 4 34 2 32 2 36 block 6 21 2 23 …" at bounding box center [860, 470] width 1230 height 577
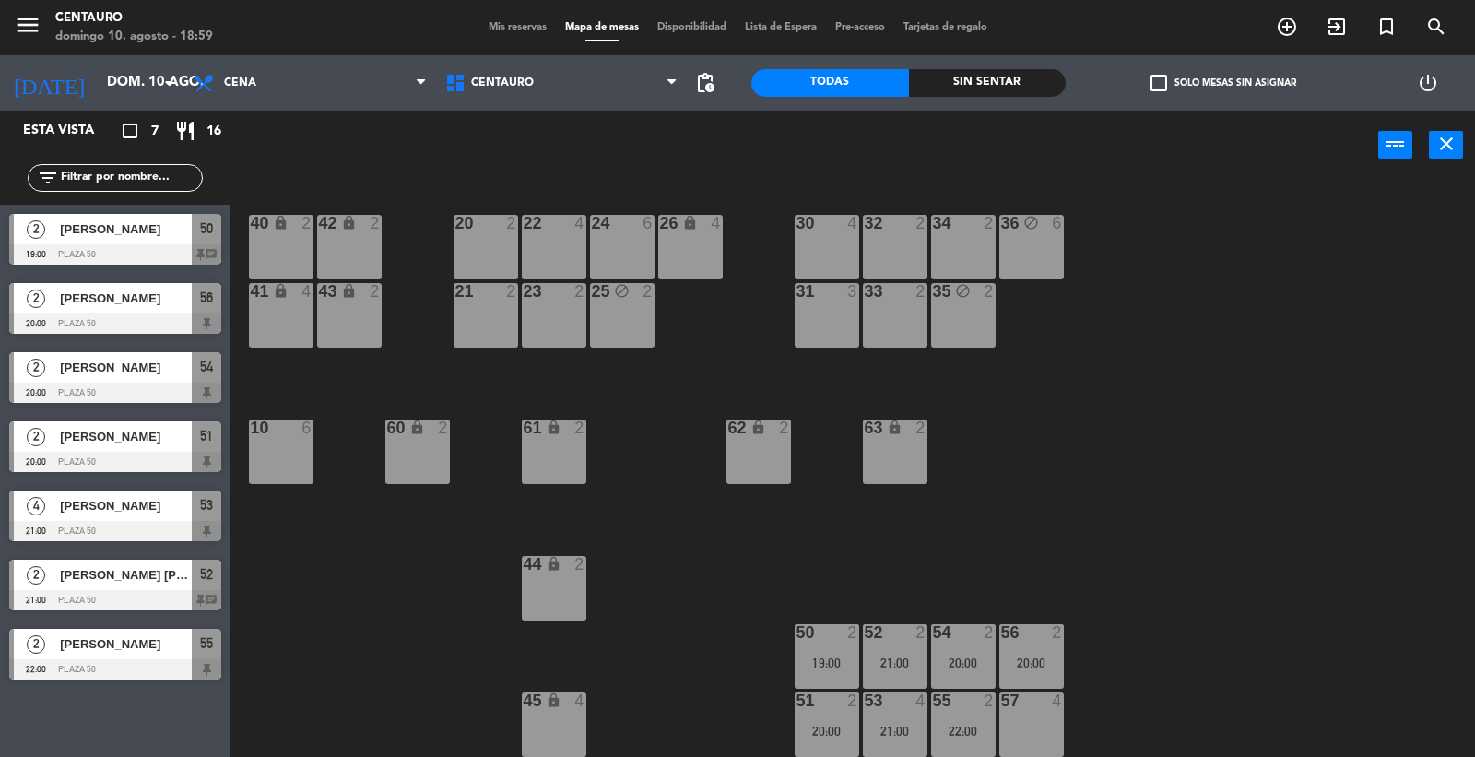
drag, startPoint x: 1021, startPoint y: 716, endPoint x: 965, endPoint y: 724, distance: 55.9
click at [992, 717] on div "20 2 22 4 24 6 26 lock 4 40 lock 2 42 lock 2 30 4 34 2 32 2 36 block 6 21 2 23 …" at bounding box center [860, 470] width 1230 height 577
click at [964, 725] on div "22:00" at bounding box center [963, 731] width 65 height 13
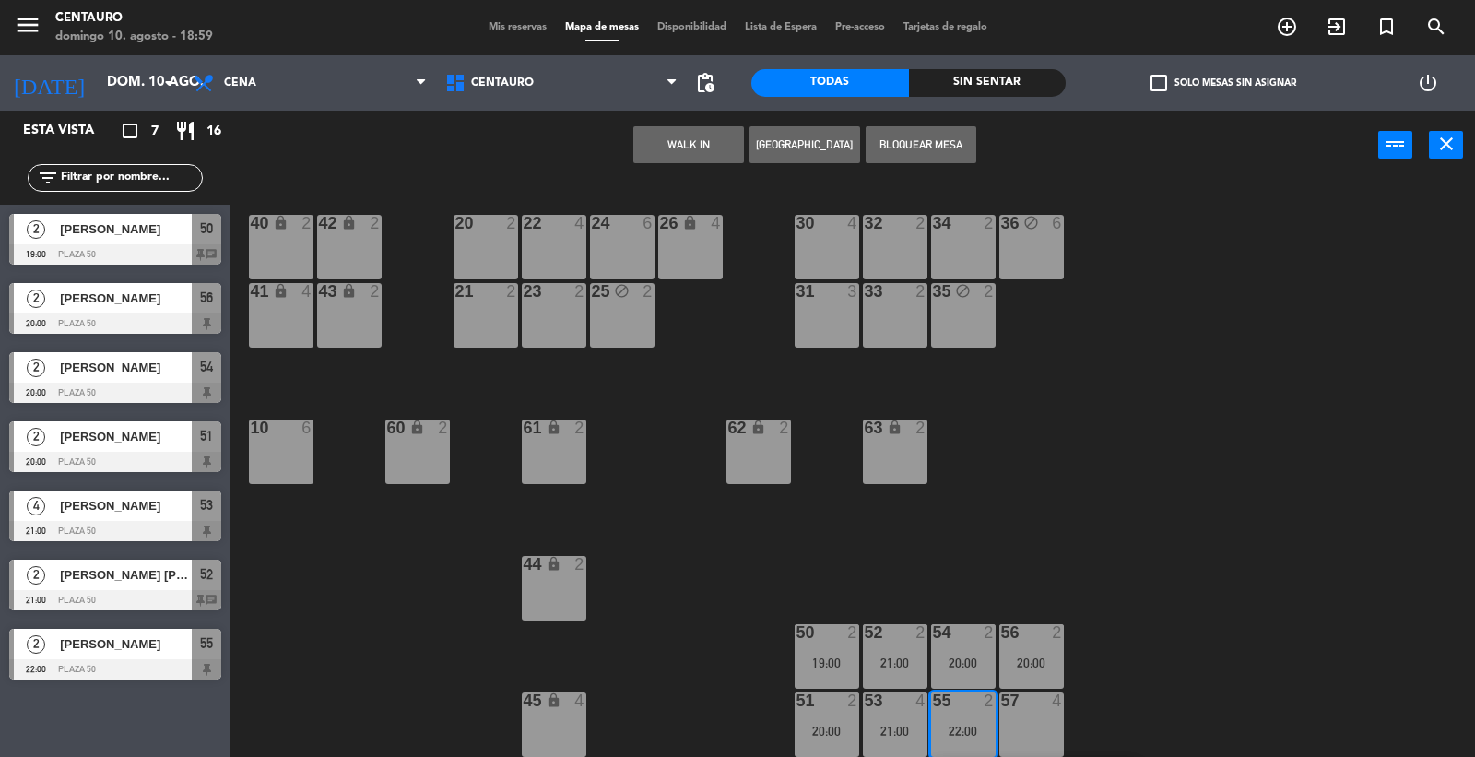
click at [1033, 714] on div "57 4" at bounding box center [1032, 725] width 65 height 65
click at [651, 142] on button "Mover" at bounding box center [630, 144] width 111 height 37
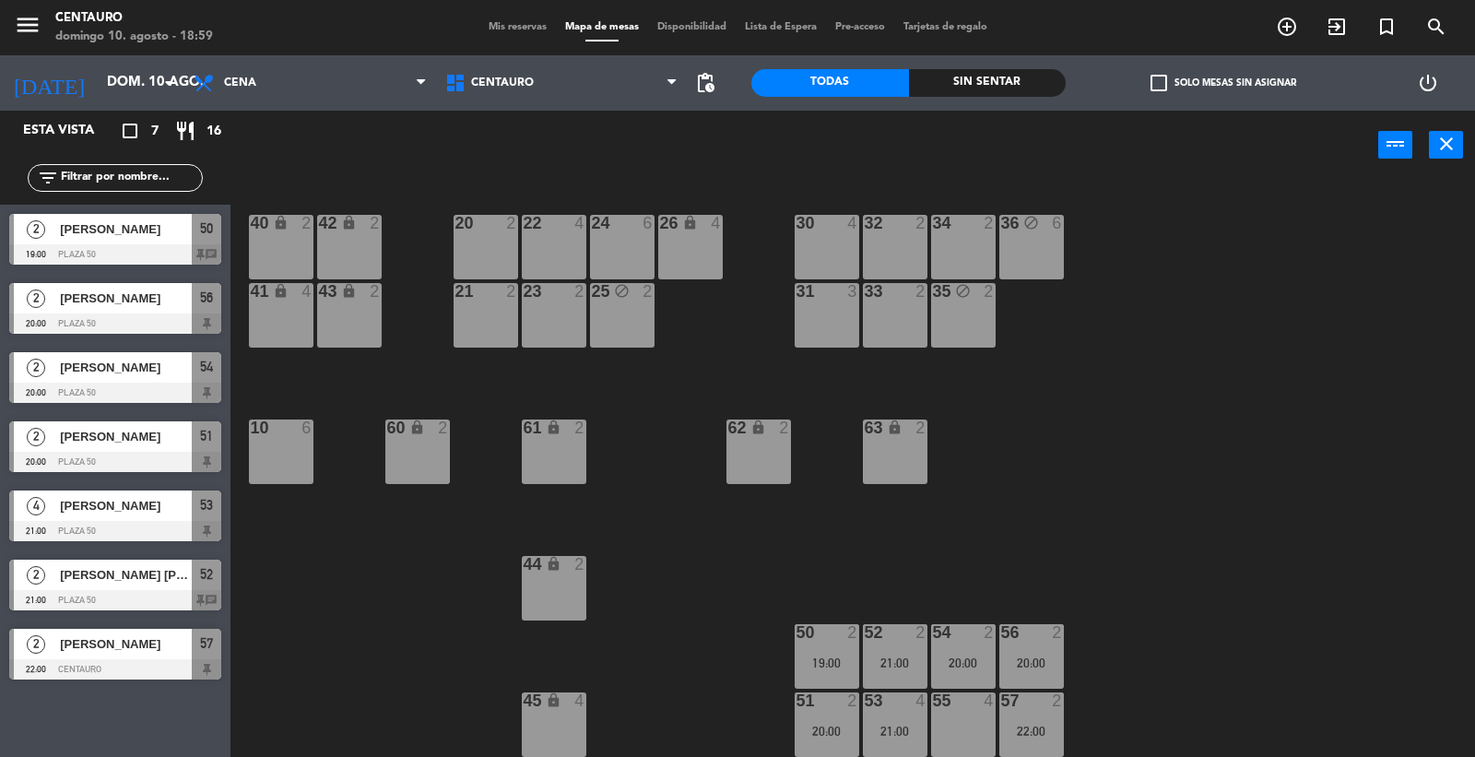
click at [1165, 530] on div "20 2 22 4 24 6 26 lock 4 40 lock 2 42 lock 2 30 4 34 2 32 2 36 block 6 21 2 23 …" at bounding box center [860, 470] width 1230 height 577
click at [493, 28] on span "Mis reservas" at bounding box center [518, 27] width 77 height 10
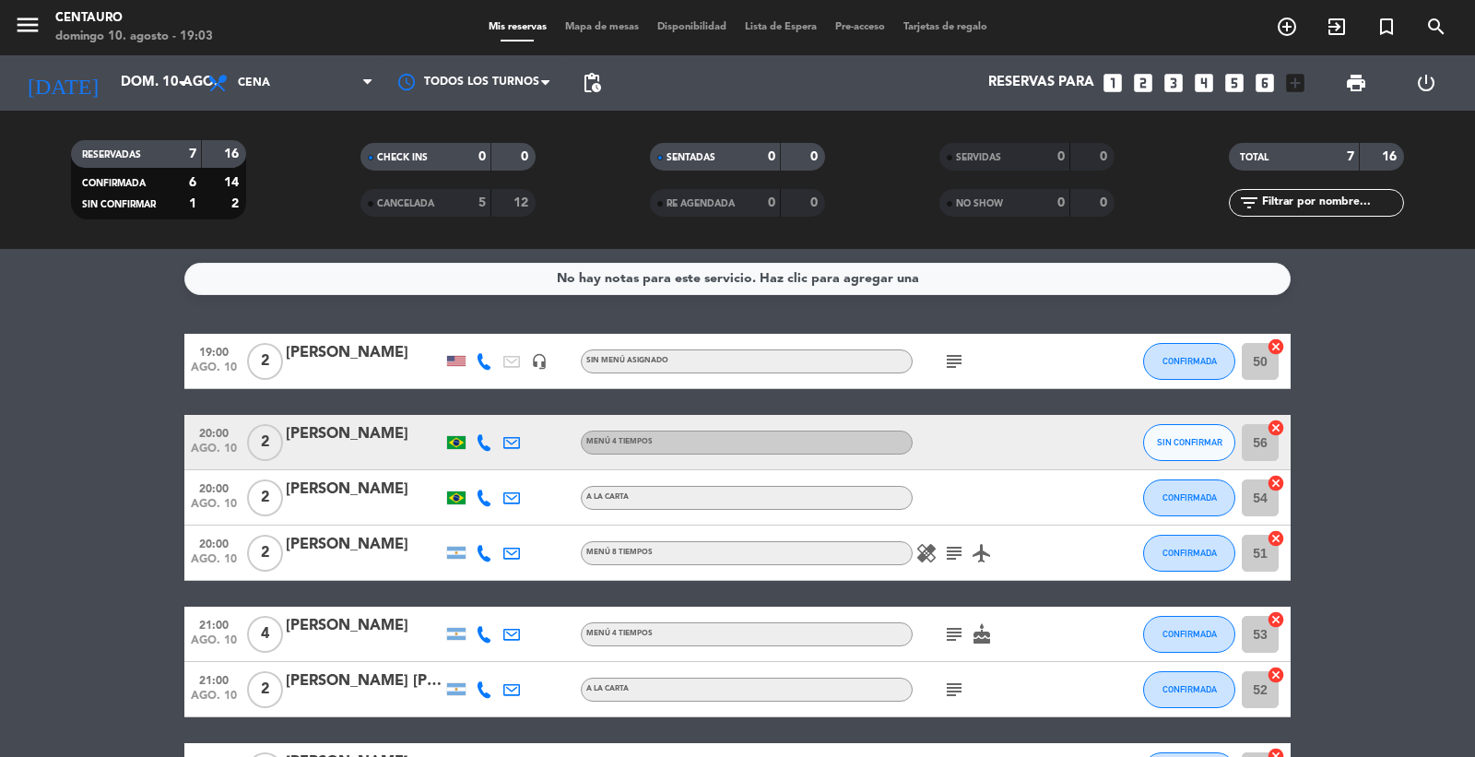
click at [624, 29] on span "Mapa de mesas" at bounding box center [602, 27] width 92 height 10
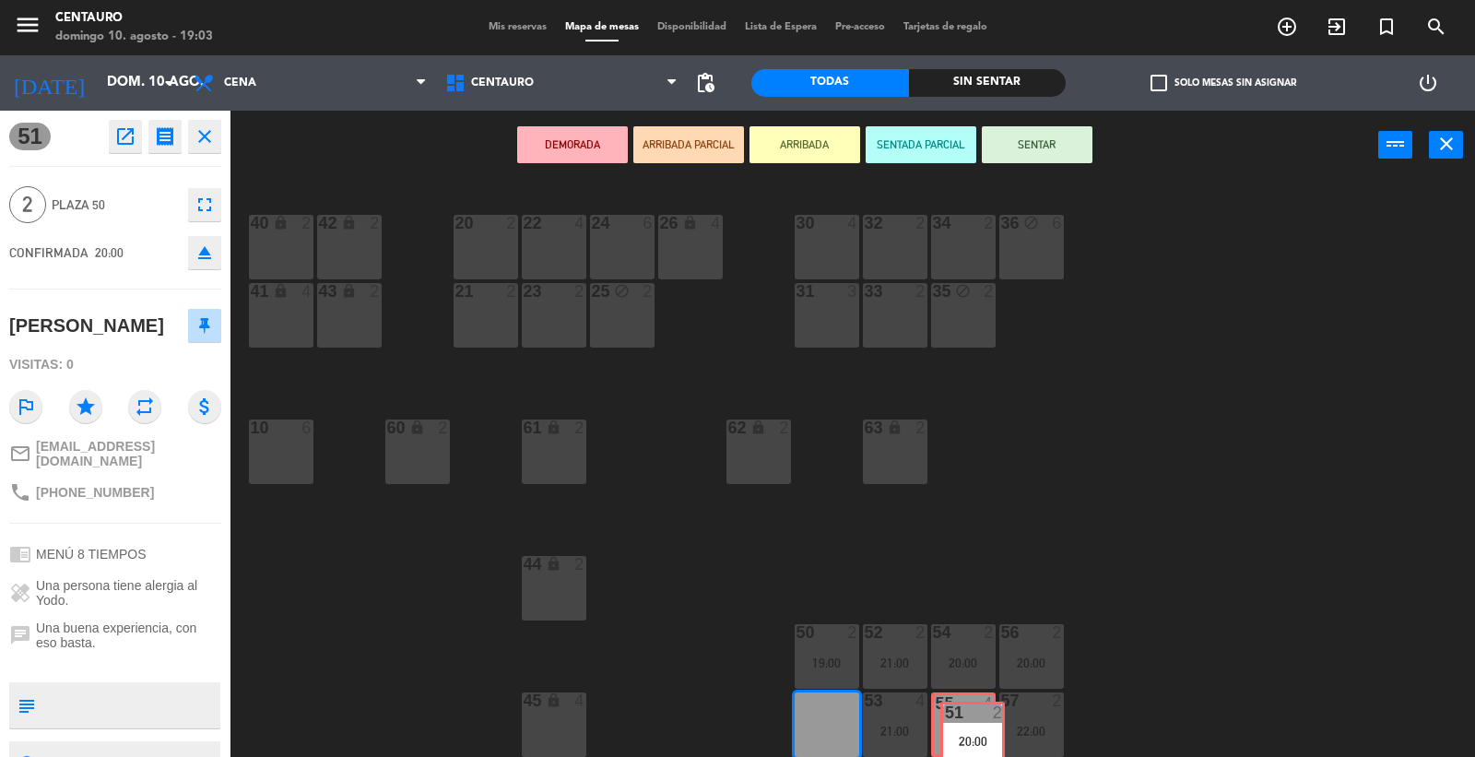
drag, startPoint x: 889, startPoint y: 722, endPoint x: 969, endPoint y: 719, distance: 80.3
click at [970, 720] on div "20 2 22 4 24 6 26 lock 4 40 lock 2 42 lock 2 30 4 34 2 32 2 36 block 6 21 2 23 …" at bounding box center [860, 470] width 1230 height 577
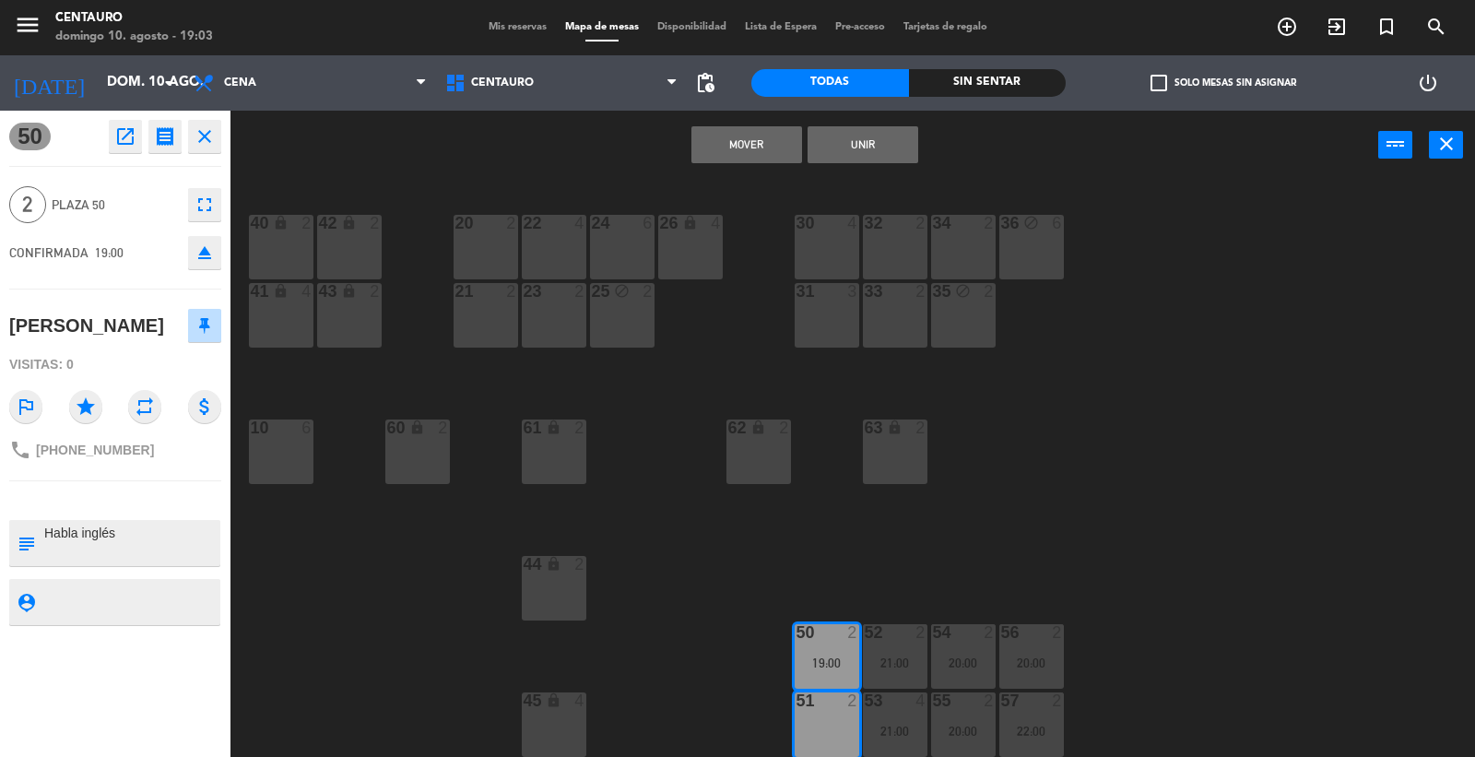
drag, startPoint x: 806, startPoint y: 634, endPoint x: 817, endPoint y: 711, distance: 77.3
click at [828, 711] on div "51 2" at bounding box center [827, 725] width 65 height 65
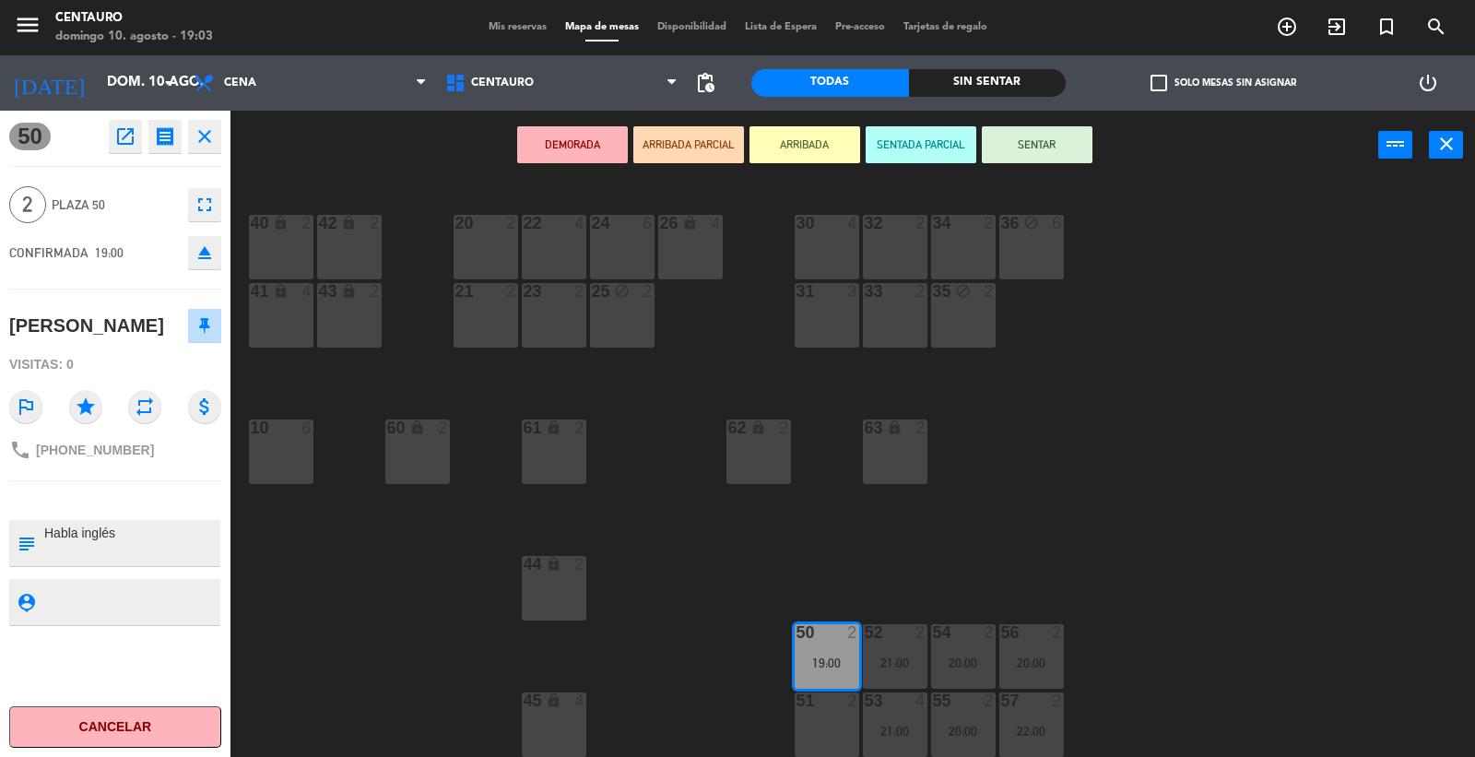
click at [837, 740] on div "51 2" at bounding box center [827, 725] width 65 height 65
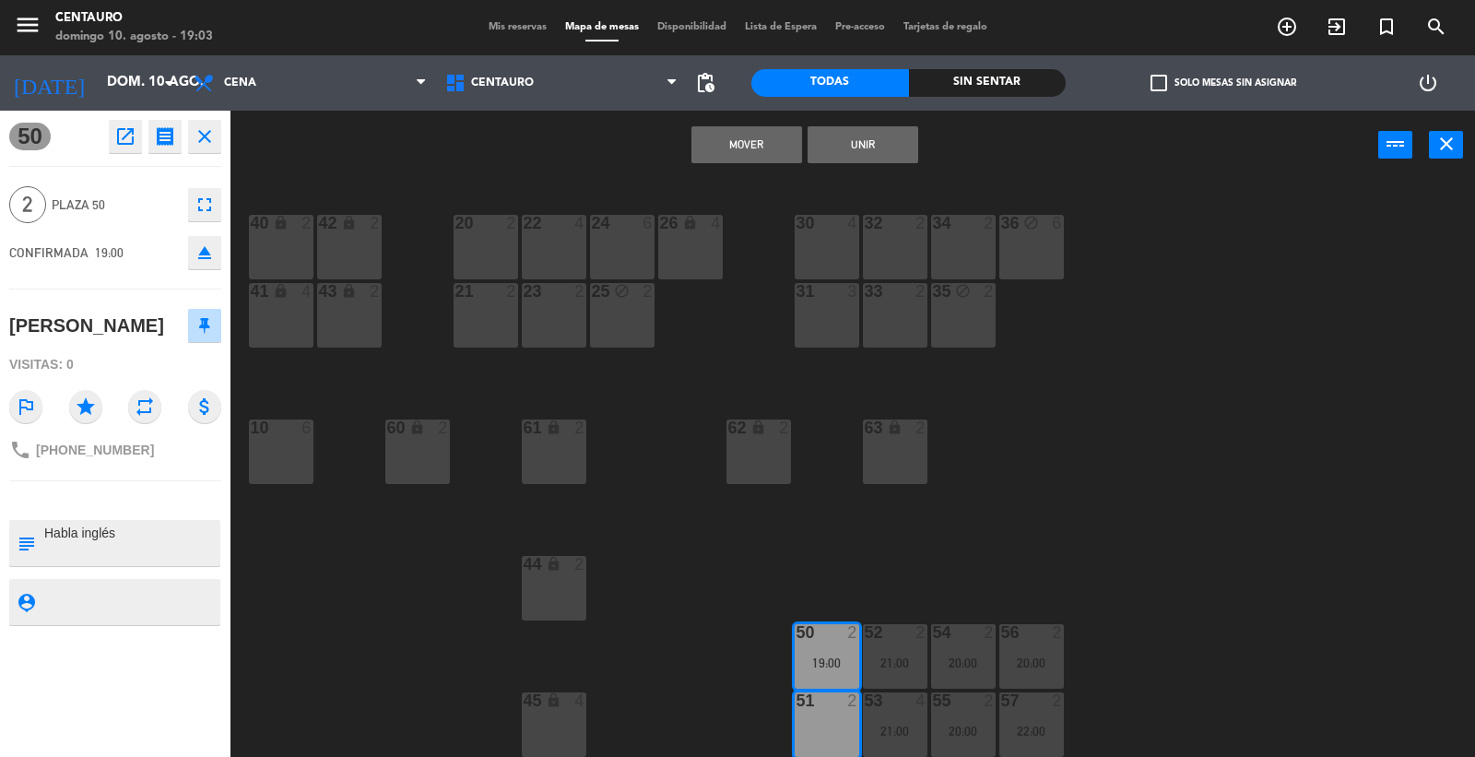
drag, startPoint x: 741, startPoint y: 148, endPoint x: 745, endPoint y: 169, distance: 20.6
click at [741, 150] on button "Mover" at bounding box center [747, 144] width 111 height 37
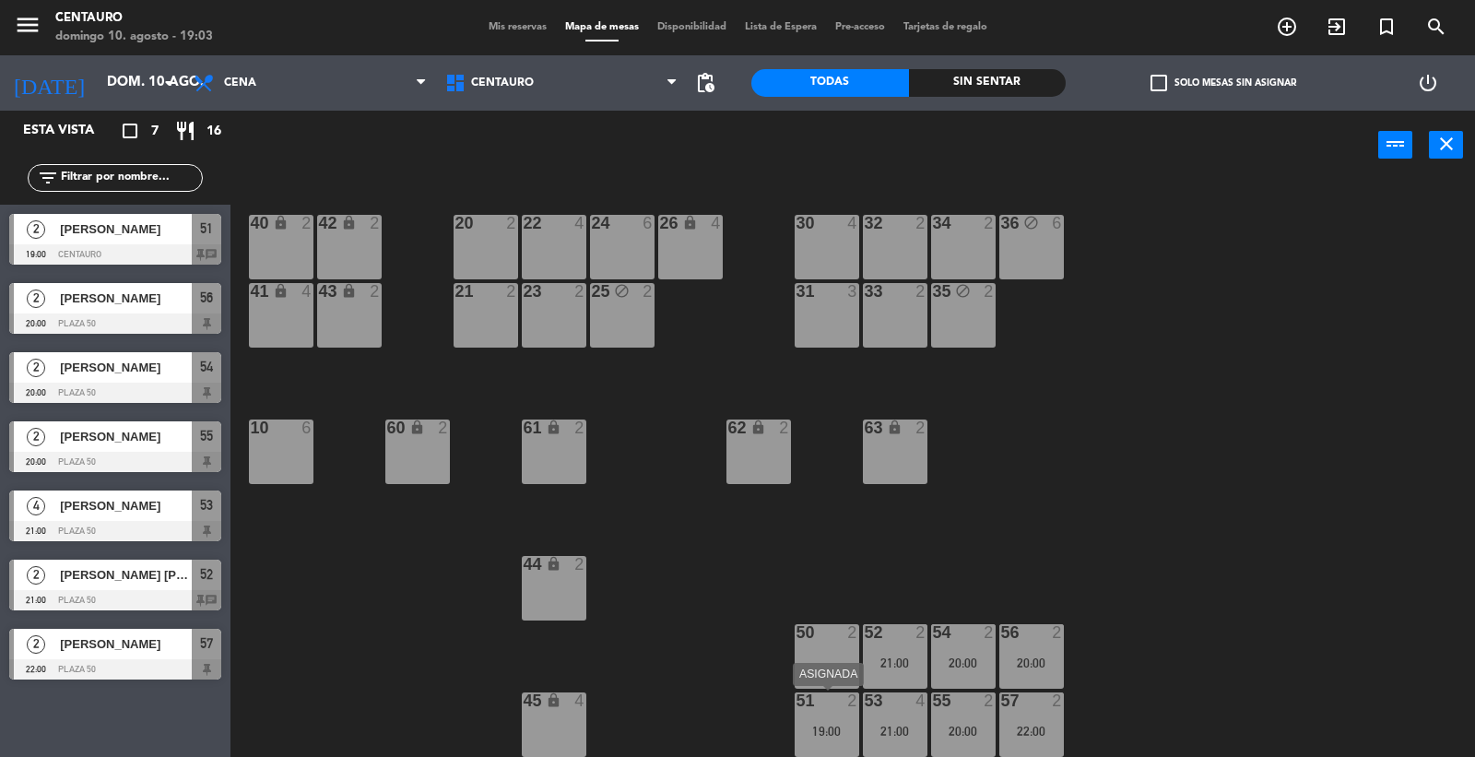
drag, startPoint x: 823, startPoint y: 754, endPoint x: 824, endPoint y: 735, distance: 19.4
click at [823, 749] on div "51 2 19:00" at bounding box center [827, 725] width 65 height 65
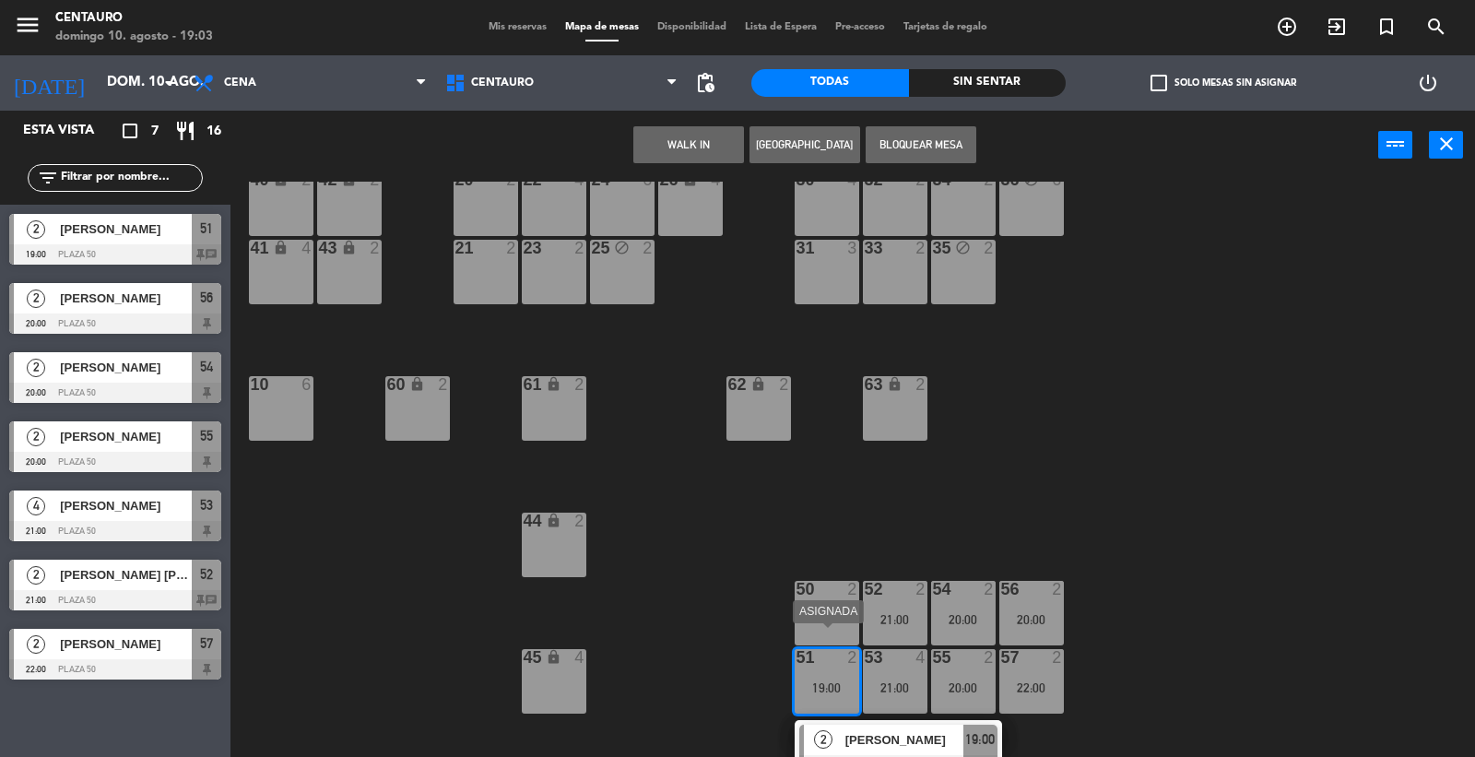
scroll to position [63, 0]
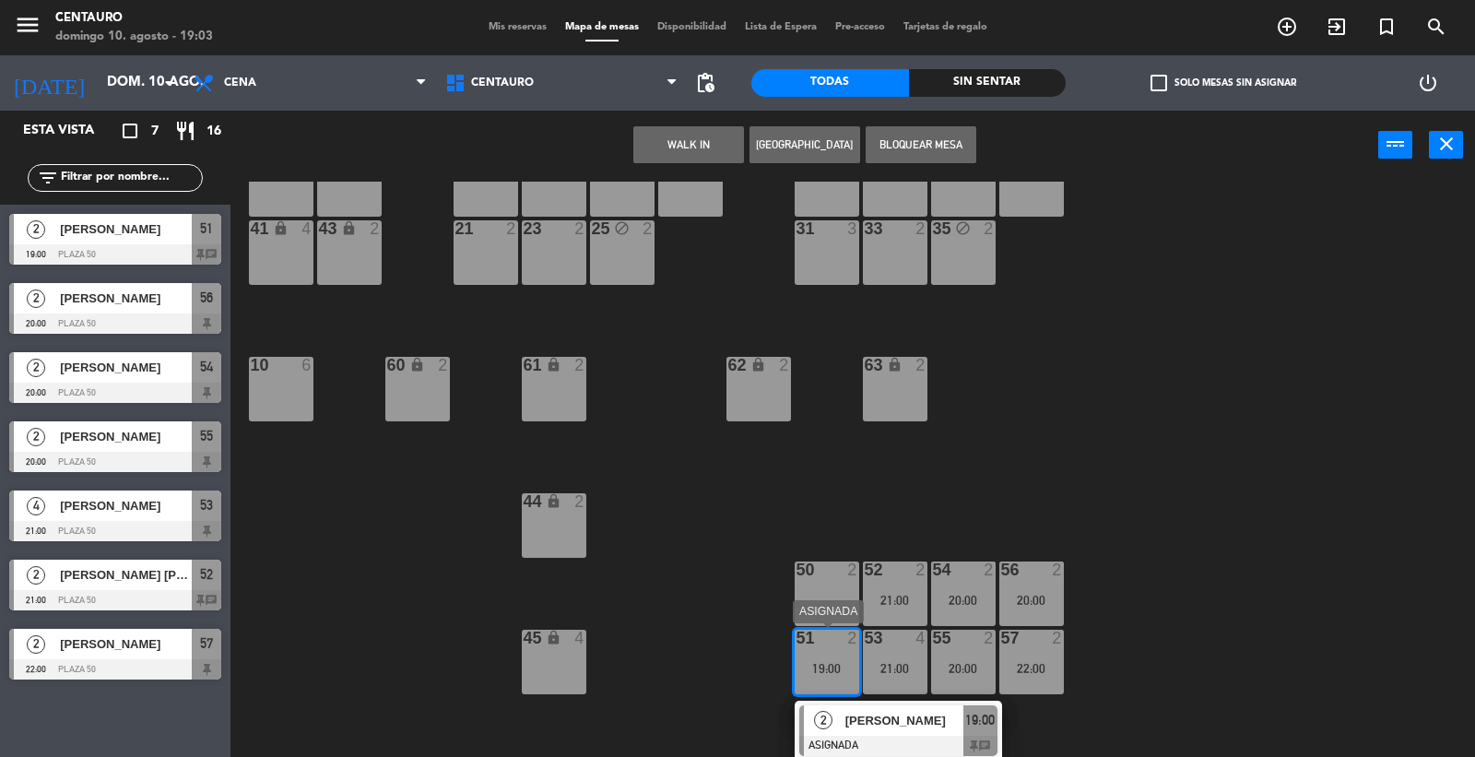
click at [847, 723] on span "[PERSON_NAME]" at bounding box center [905, 720] width 118 height 19
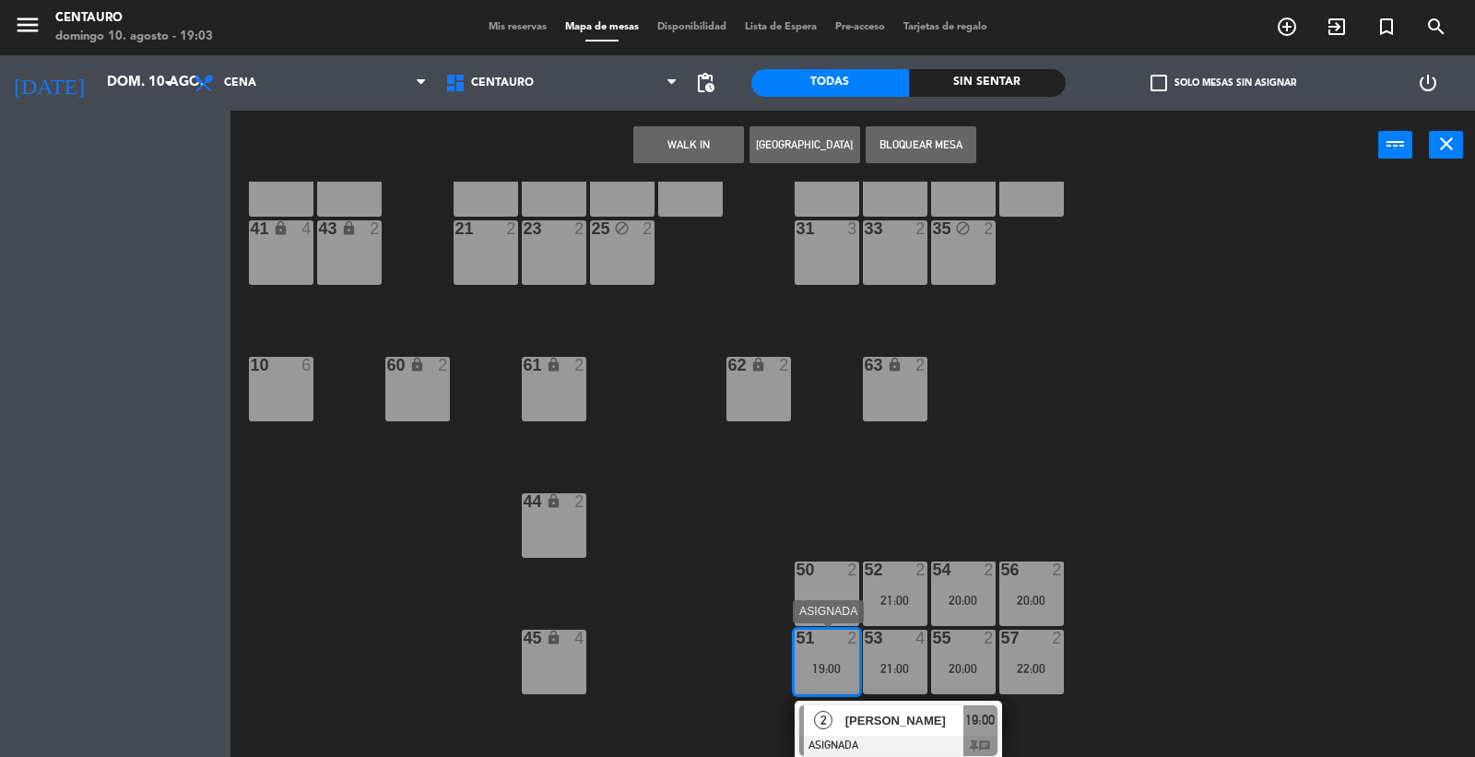
scroll to position [0, 0]
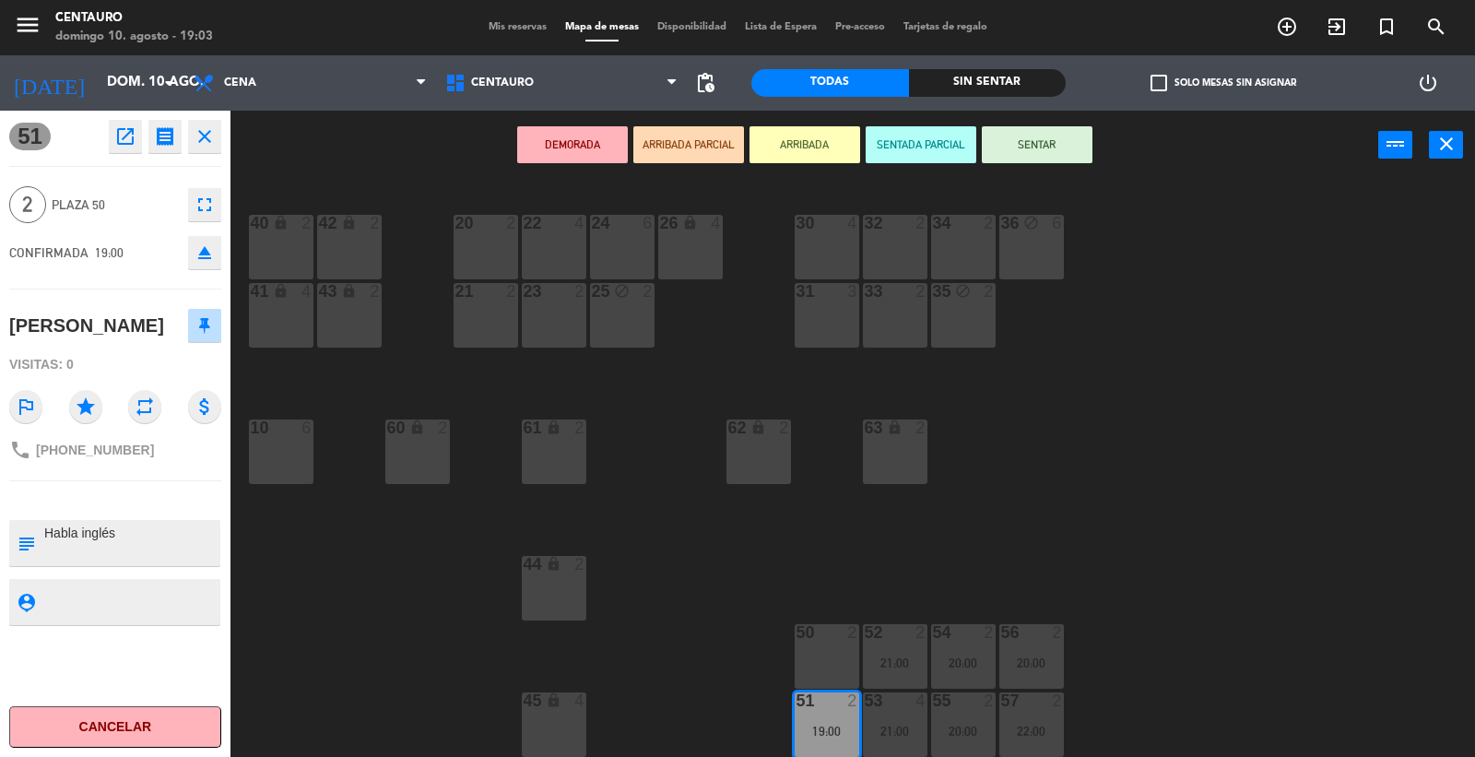
click at [1022, 138] on button "SENTAR" at bounding box center [1037, 144] width 111 height 37
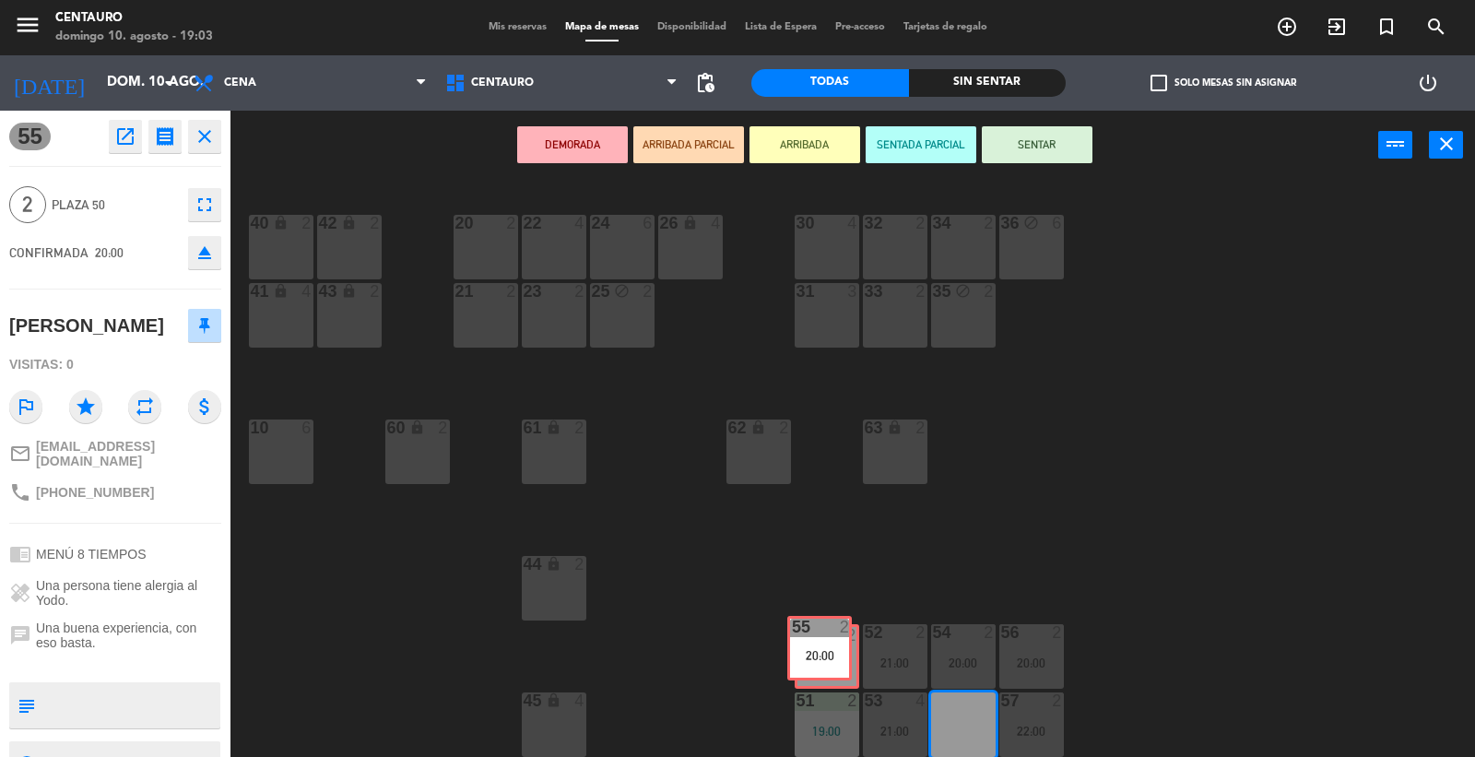
click at [837, 636] on div "20 2 22 4 24 6 26 lock 4 40 lock 2 42 lock 2 30 4 34 2 32 2 36 block 6 21 2 23 …" at bounding box center [860, 470] width 1230 height 577
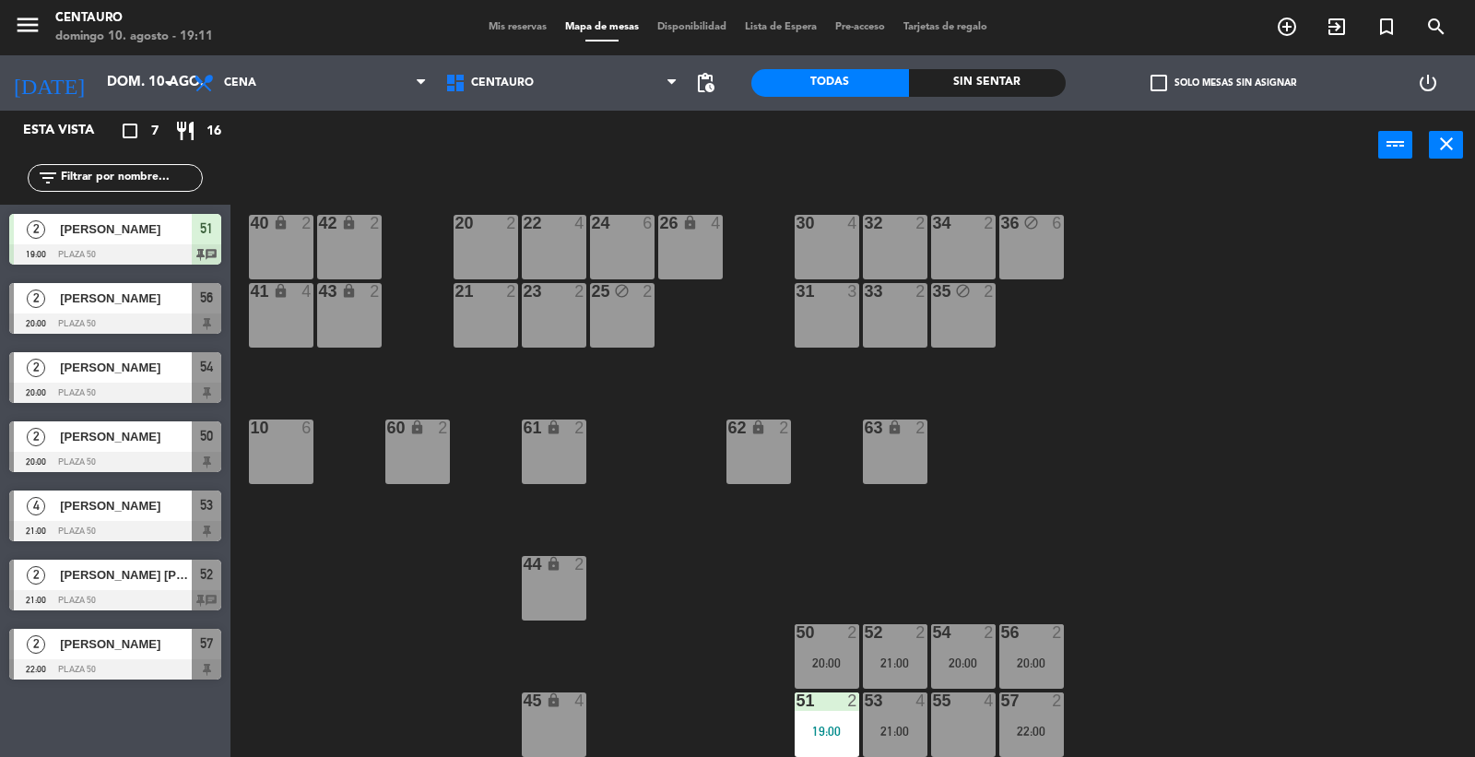
click at [499, 30] on span "Mis reservas" at bounding box center [518, 27] width 77 height 10
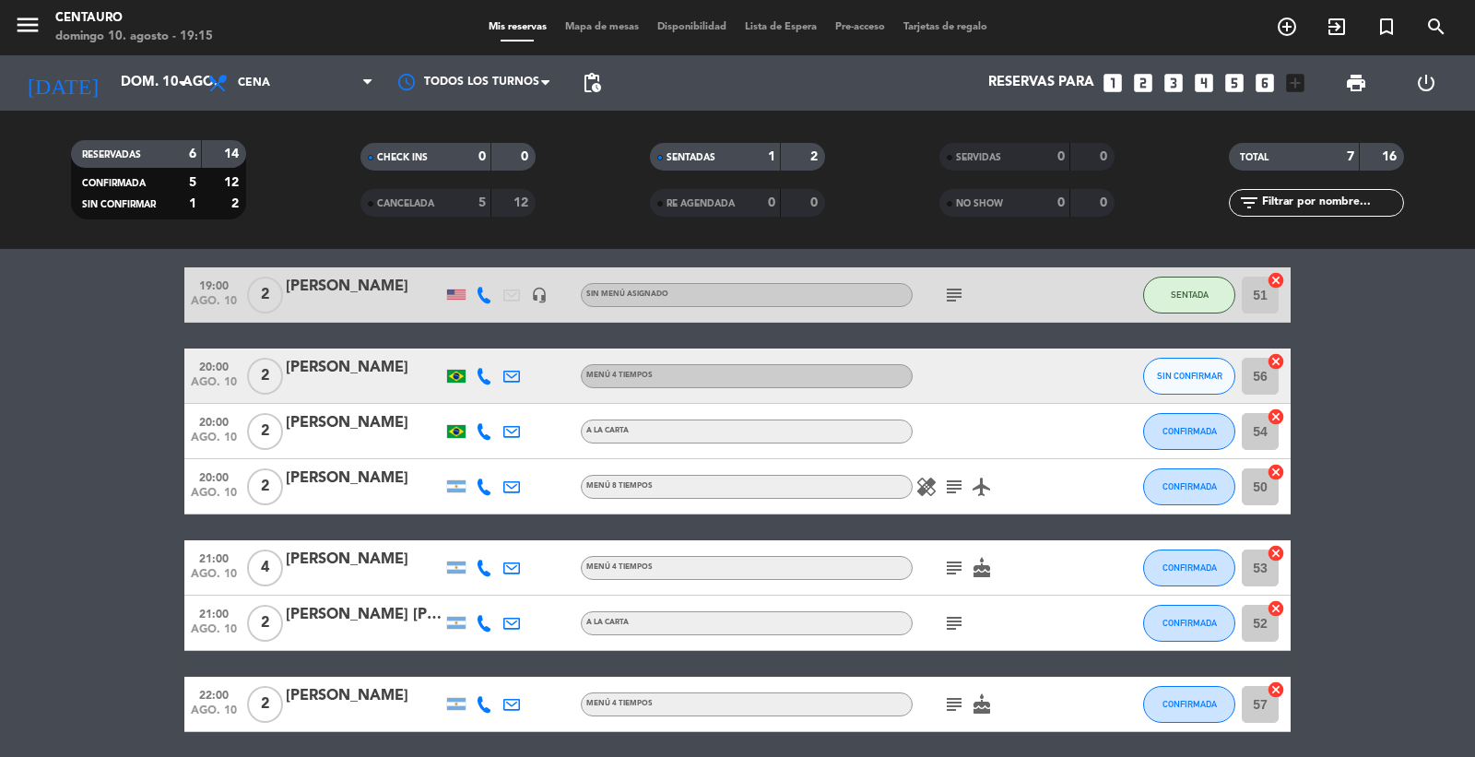
scroll to position [30, 0]
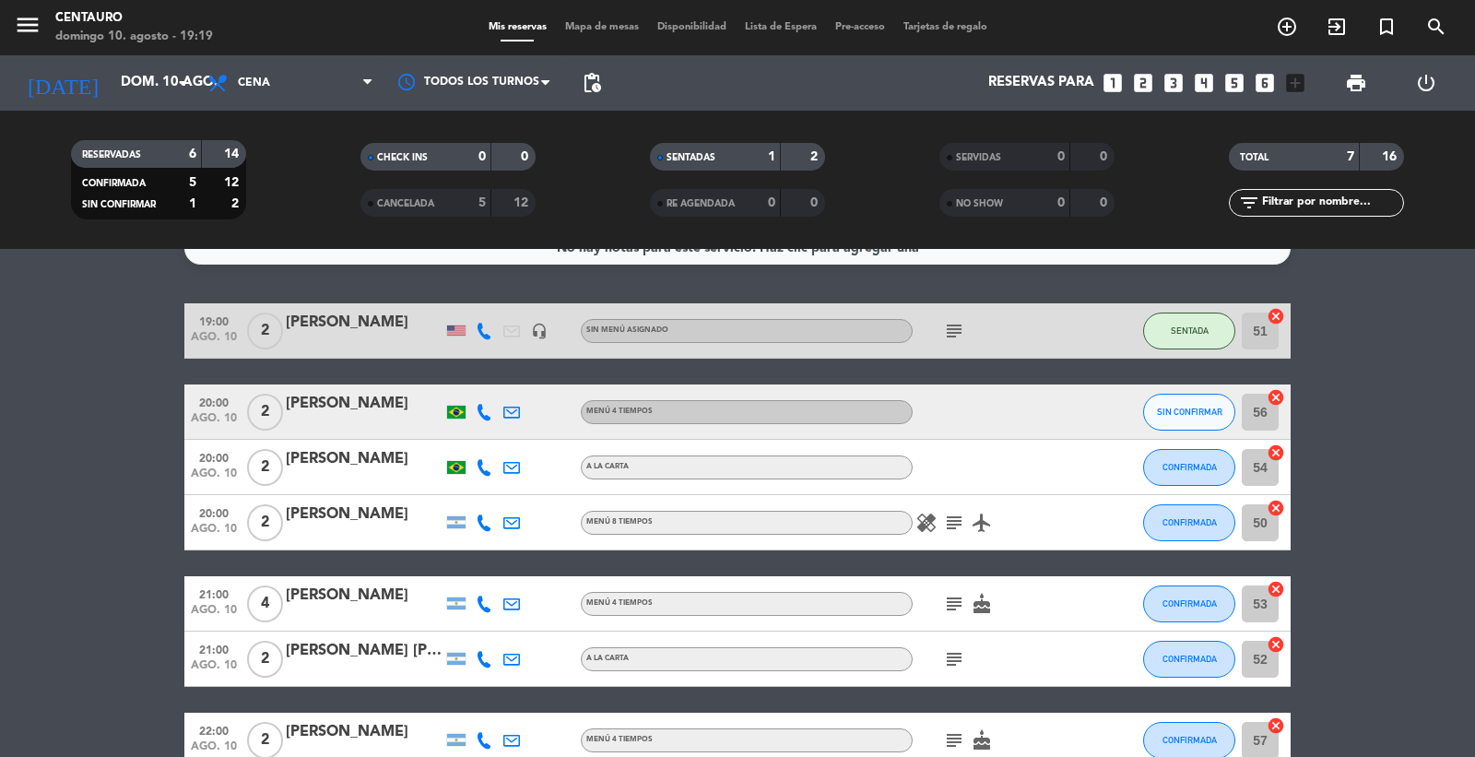
click at [594, 22] on span "Mapa de mesas" at bounding box center [602, 27] width 92 height 10
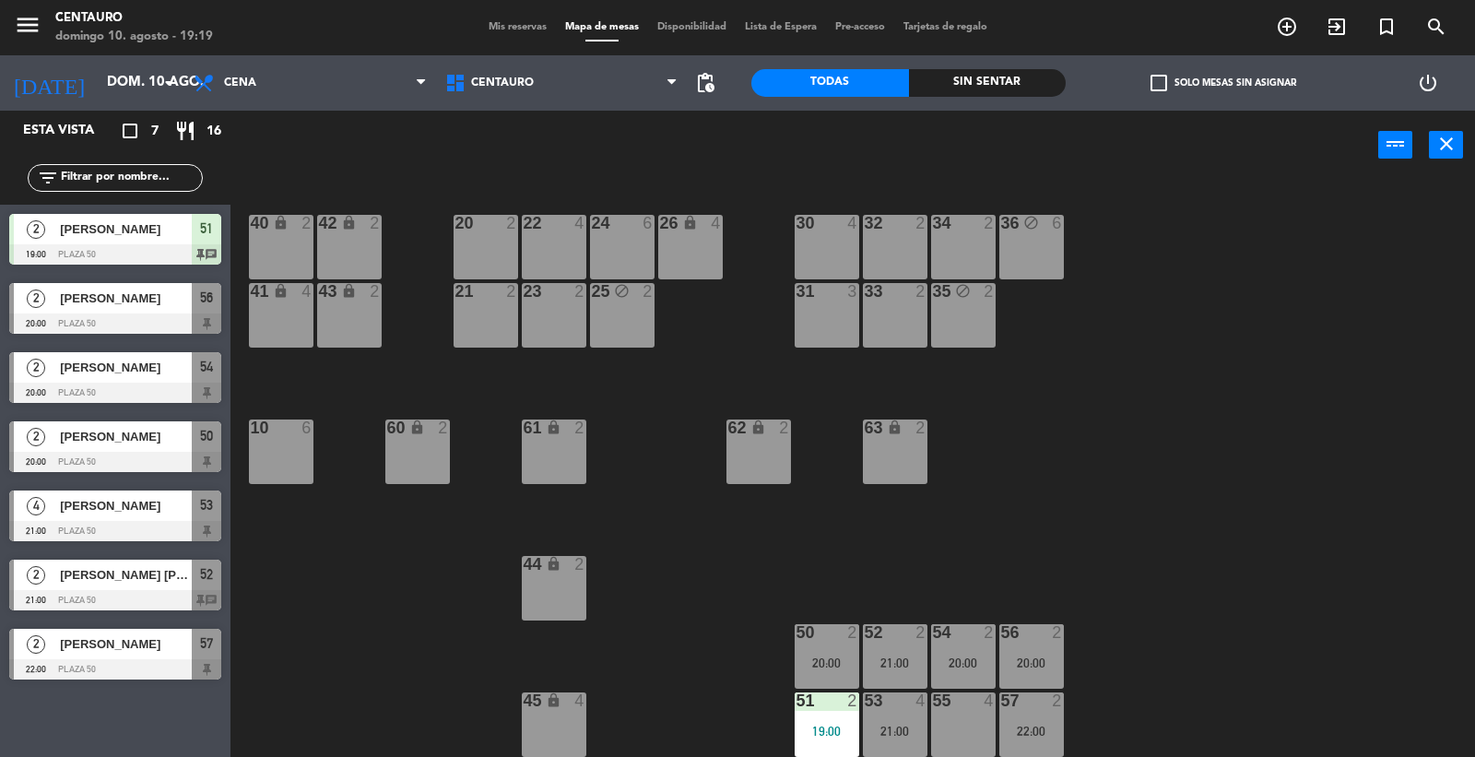
click at [1116, 574] on div "20 2 22 4 24 6 26 lock 4 40 lock 2 42 lock 2 30 4 34 2 32 2 36 block 6 21 2 23 …" at bounding box center [860, 470] width 1230 height 577
click at [518, 28] on span "Mis reservas" at bounding box center [518, 27] width 77 height 10
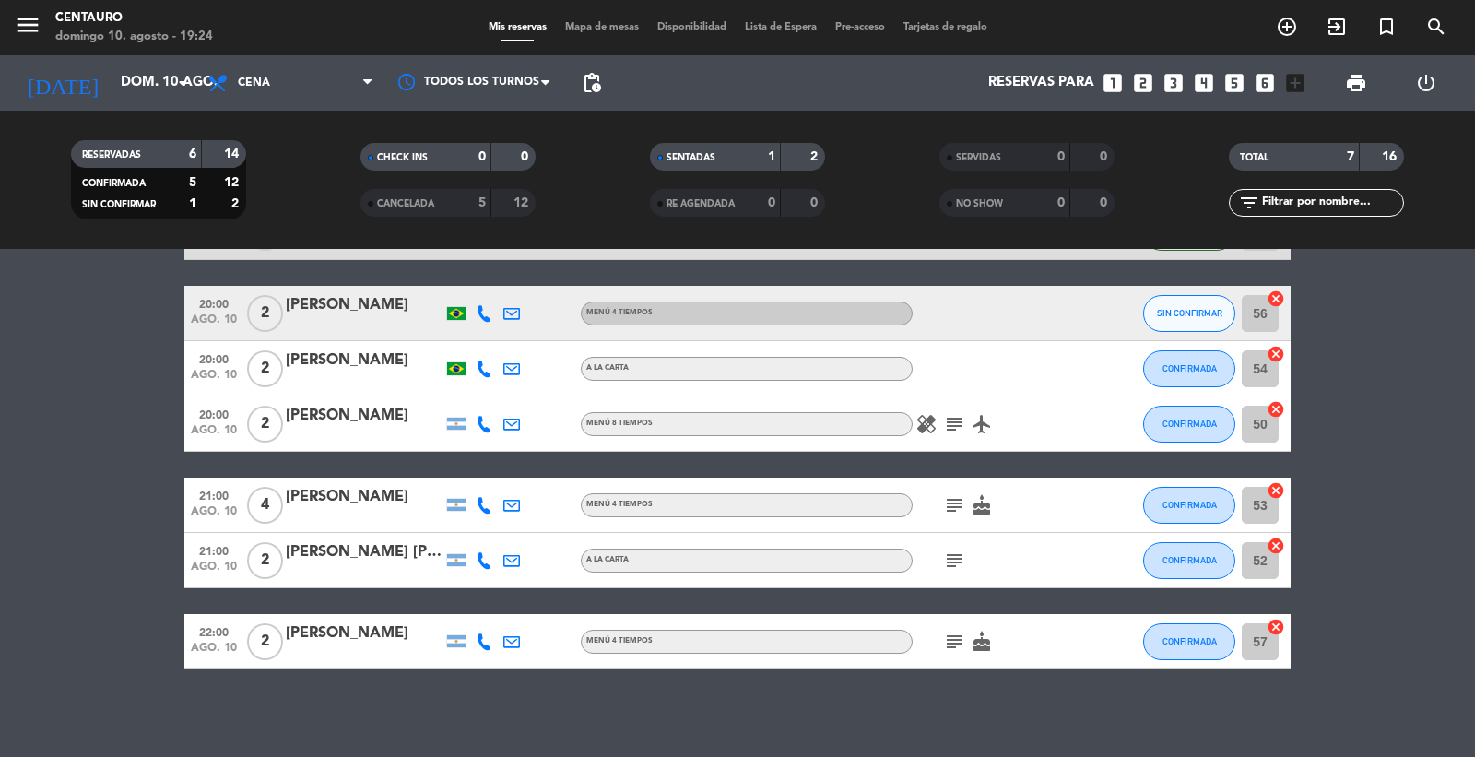
scroll to position [133, 0]
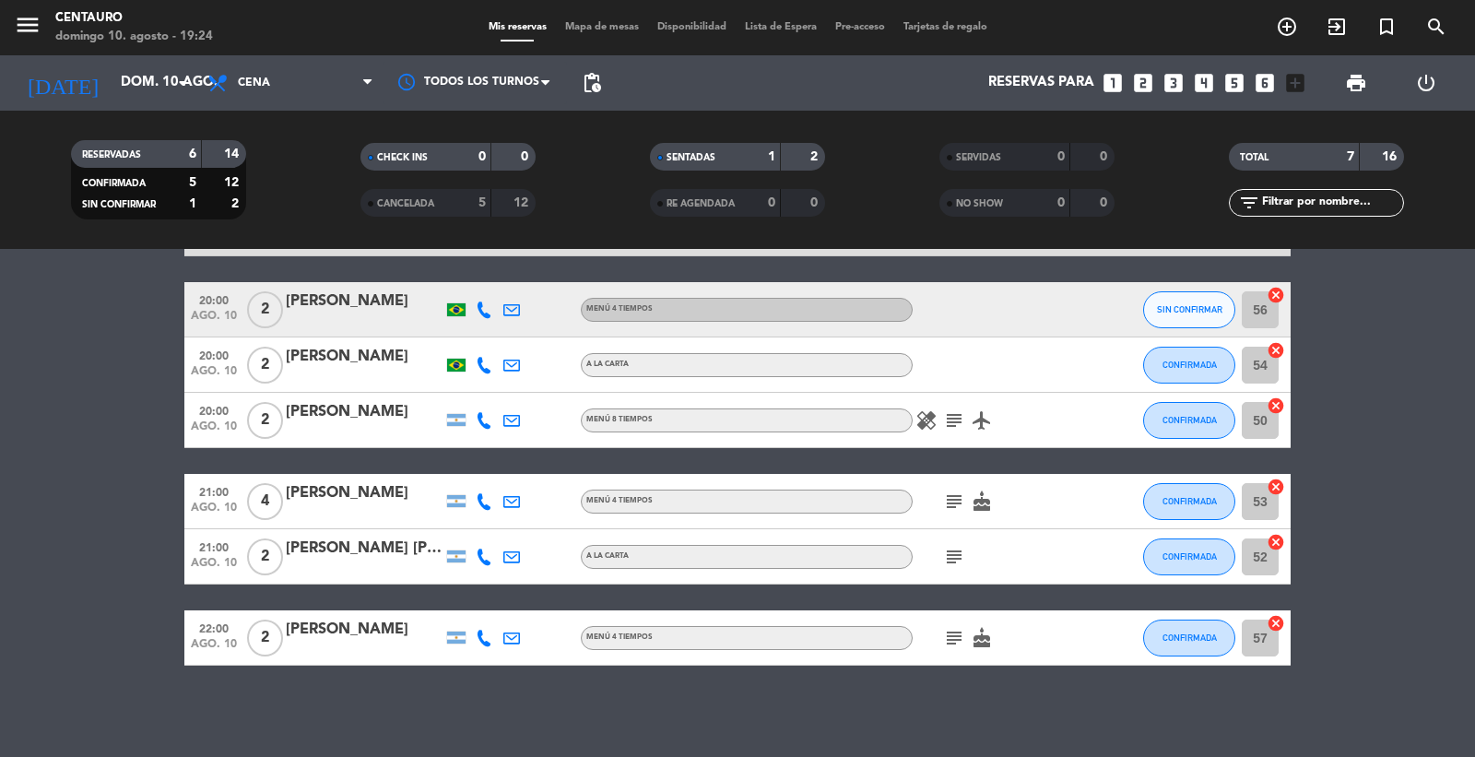
click at [946, 558] on icon "subject" at bounding box center [954, 557] width 22 height 22
drag, startPoint x: 947, startPoint y: 558, endPoint x: 929, endPoint y: 519, distance: 42.9
click at [944, 554] on icon "subject" at bounding box center [954, 557] width 22 height 22
click at [948, 491] on icon "subject" at bounding box center [954, 502] width 22 height 22
click at [950, 492] on icon "subject" at bounding box center [954, 502] width 22 height 22
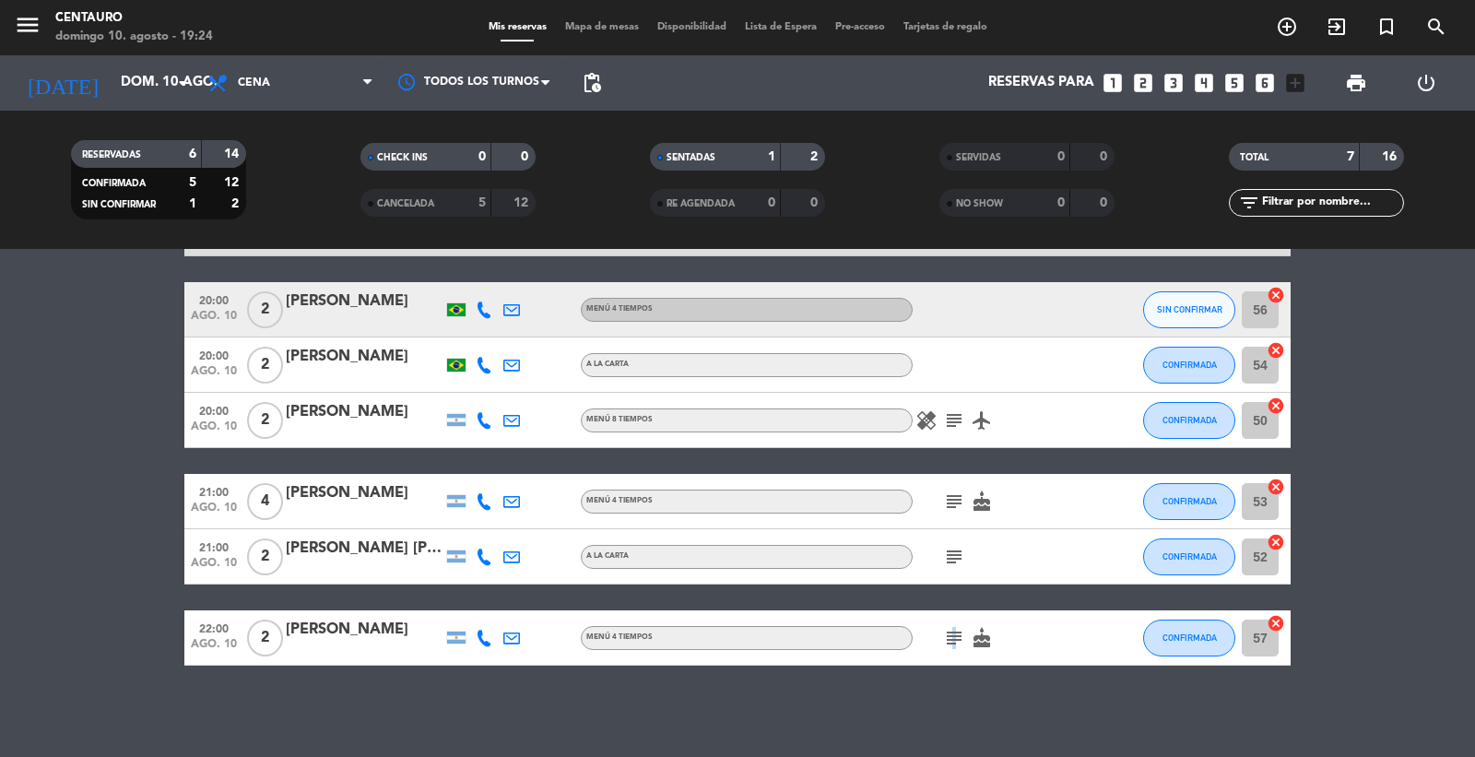
click at [952, 628] on icon "subject" at bounding box center [954, 638] width 22 height 22
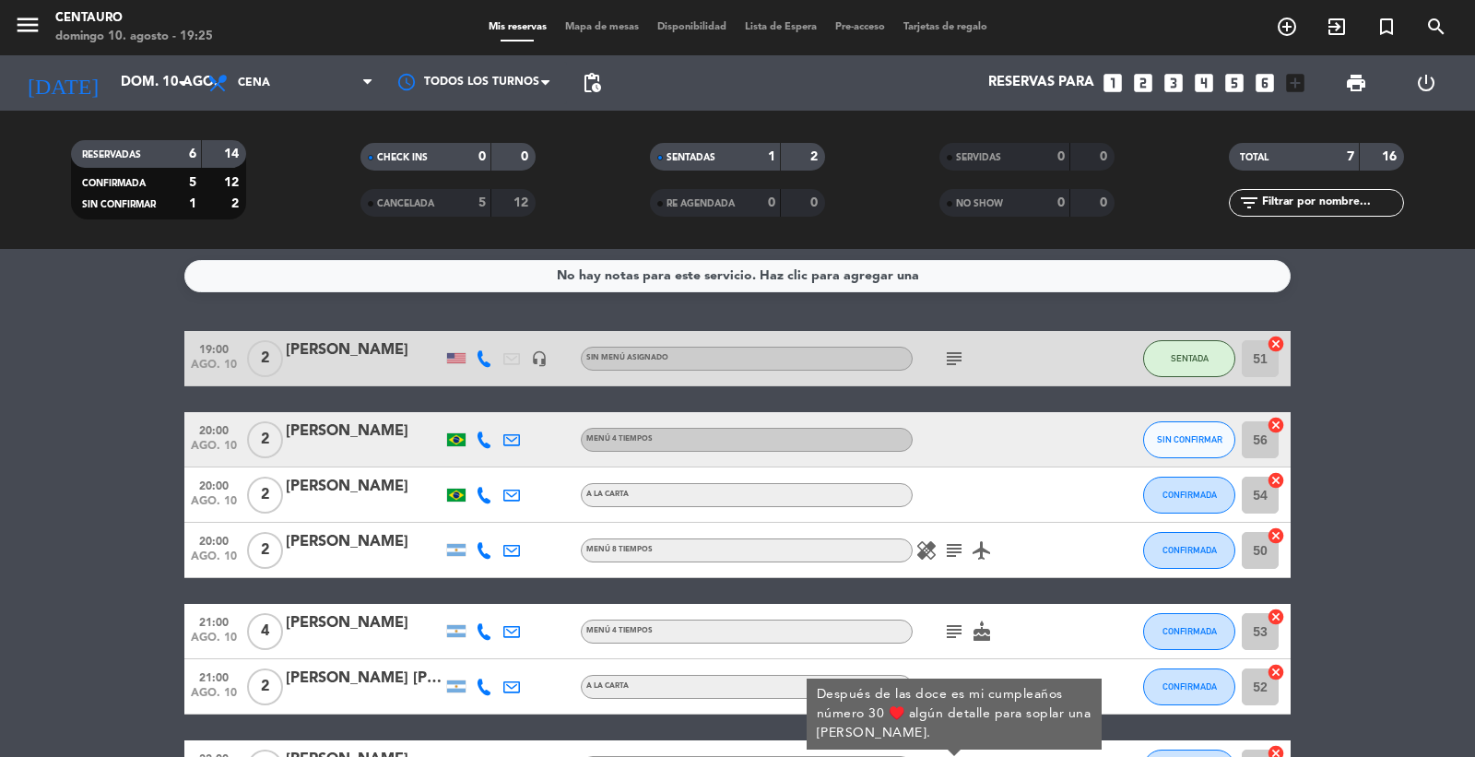
scroll to position [0, 0]
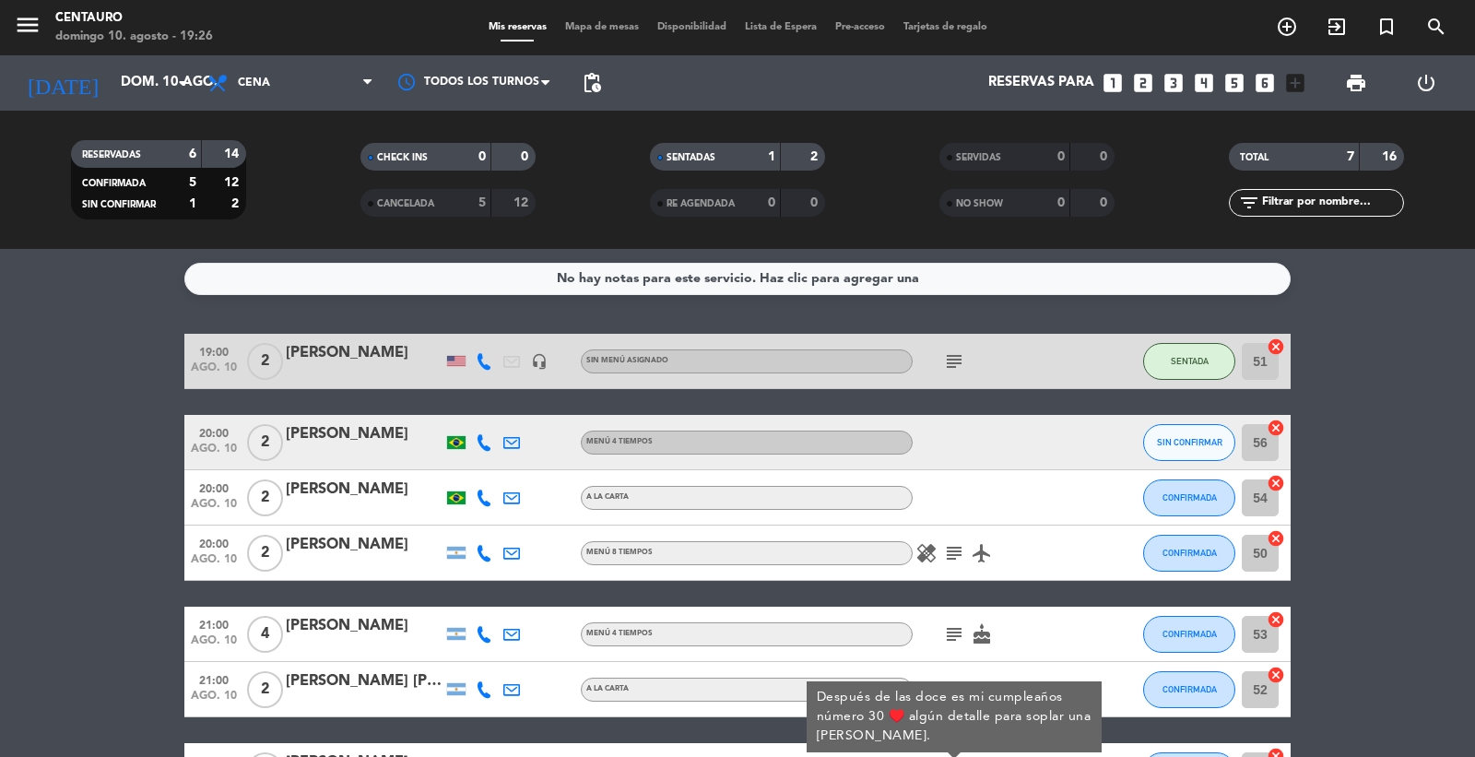
click at [951, 625] on icon "subject" at bounding box center [954, 634] width 22 height 22
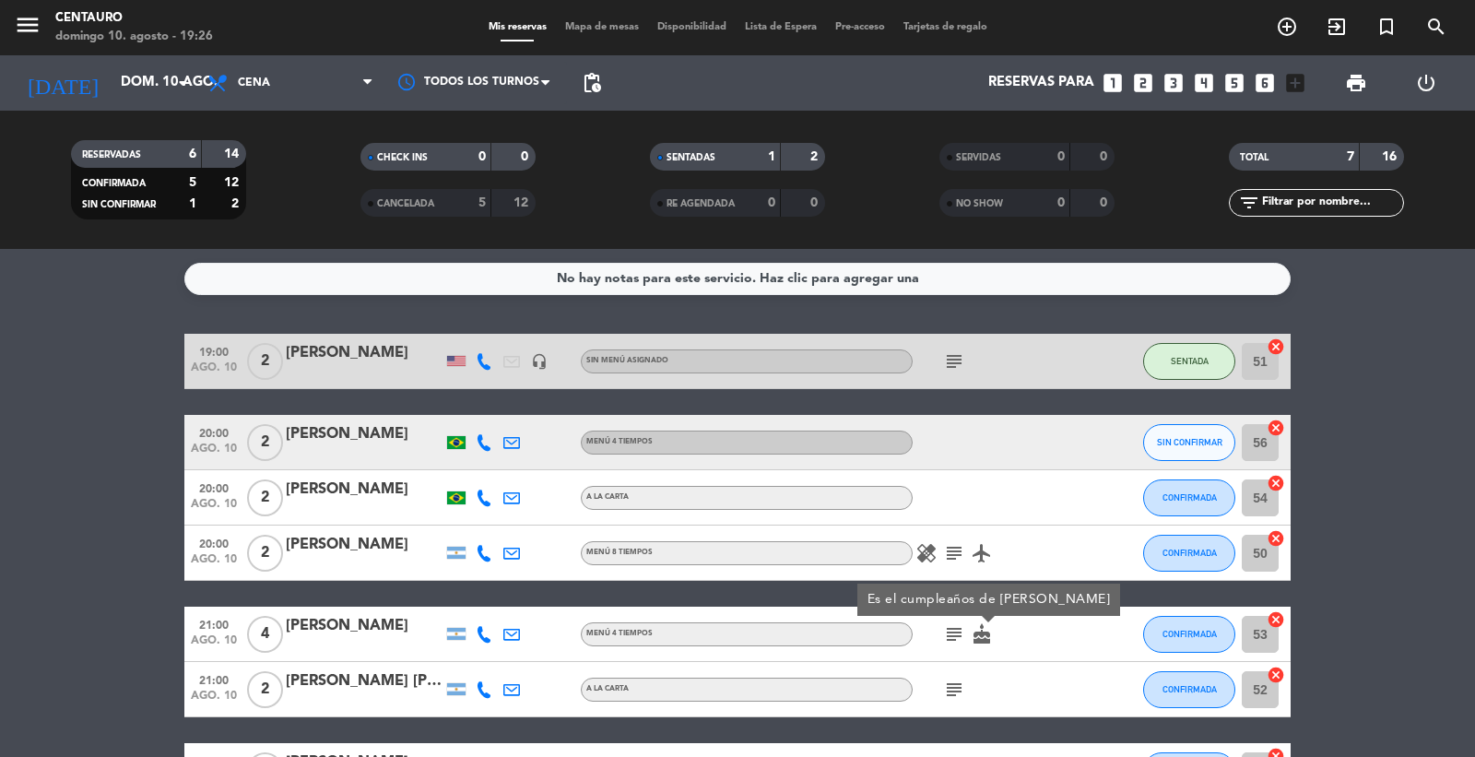
click at [1045, 590] on div "Es el cumpleaños de [PERSON_NAME]" at bounding box center [989, 600] width 263 height 32
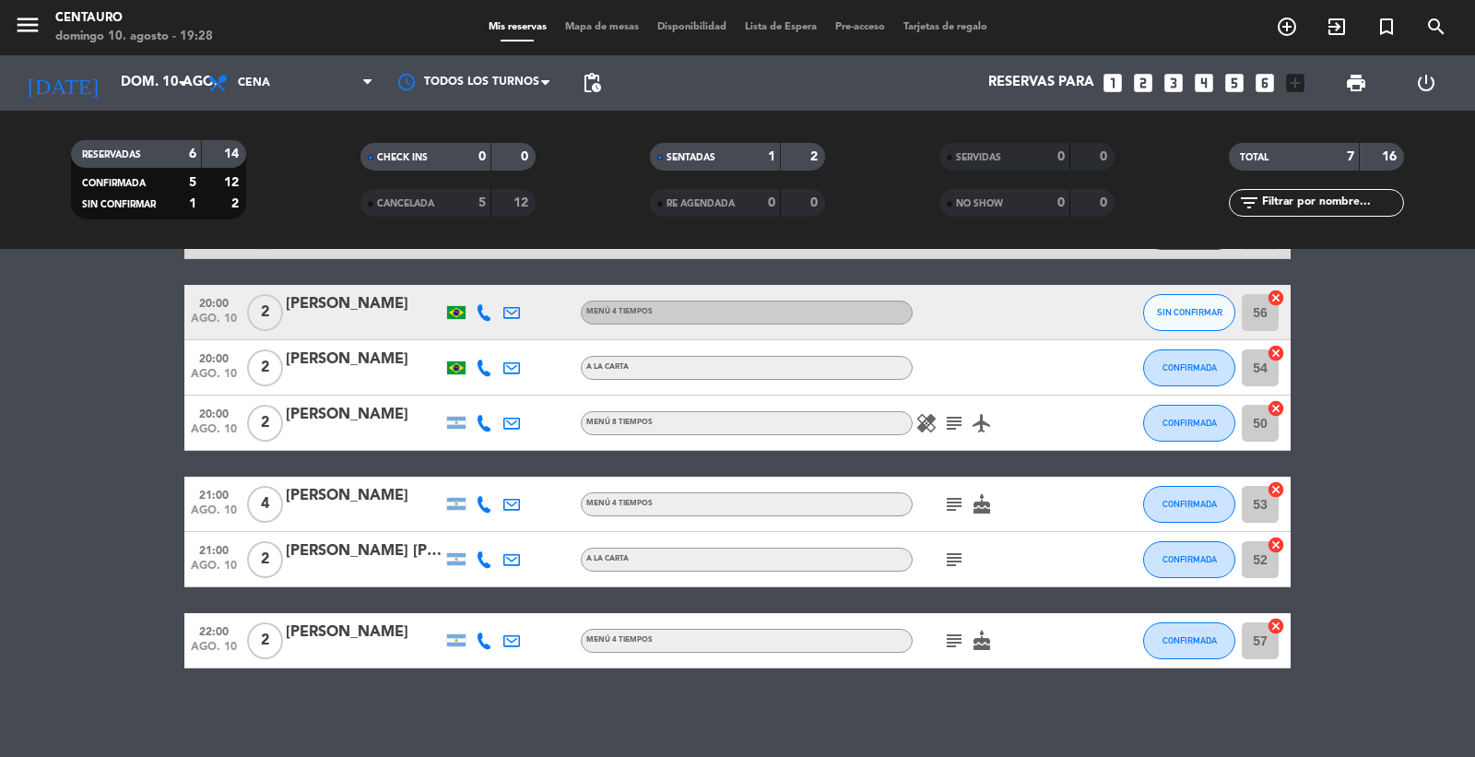
scroll to position [133, 0]
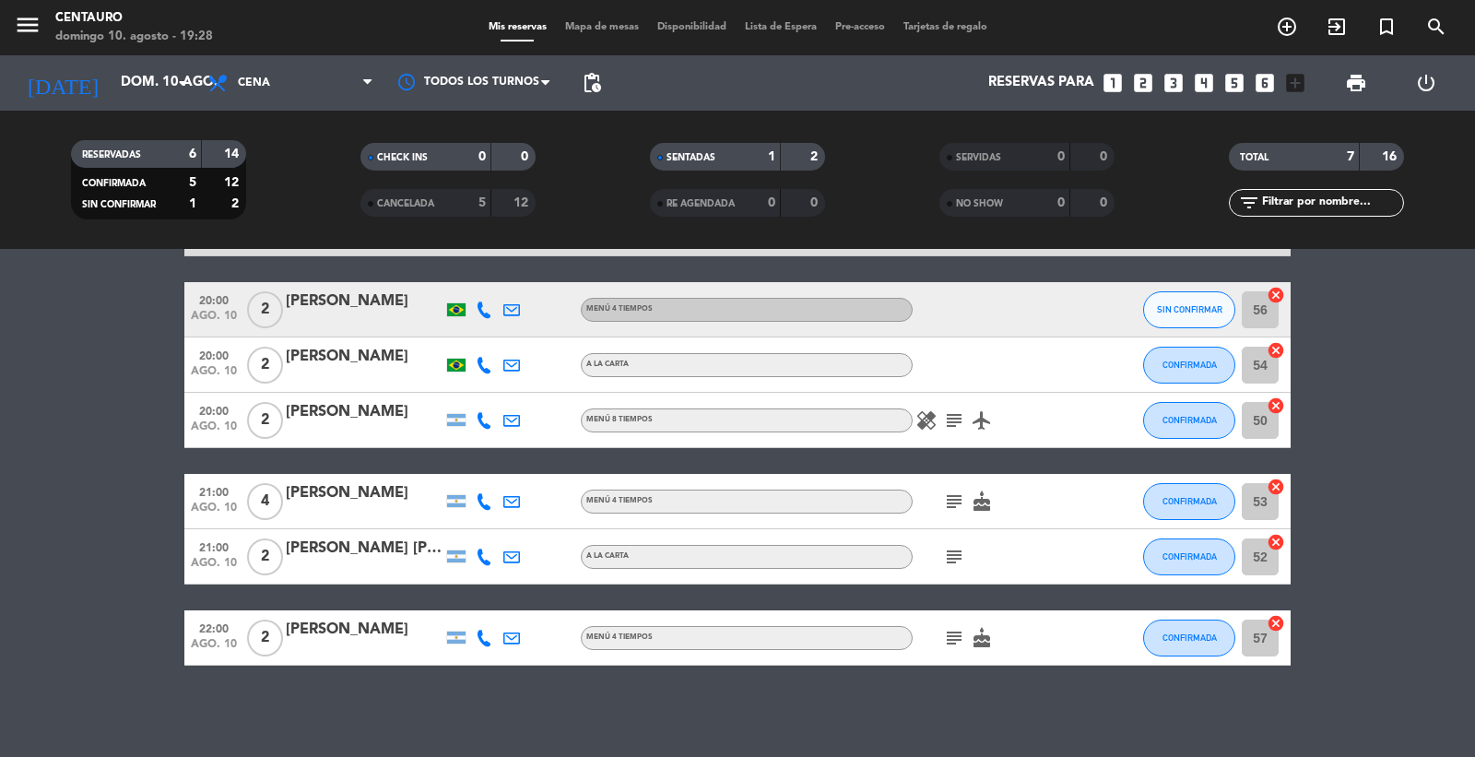
click at [1458, 510] on bookings-row "19:00 ago. 10 2 [PERSON_NAME] headset_mic Sin menú asignado subject SENTADA 51 …" at bounding box center [737, 433] width 1475 height 465
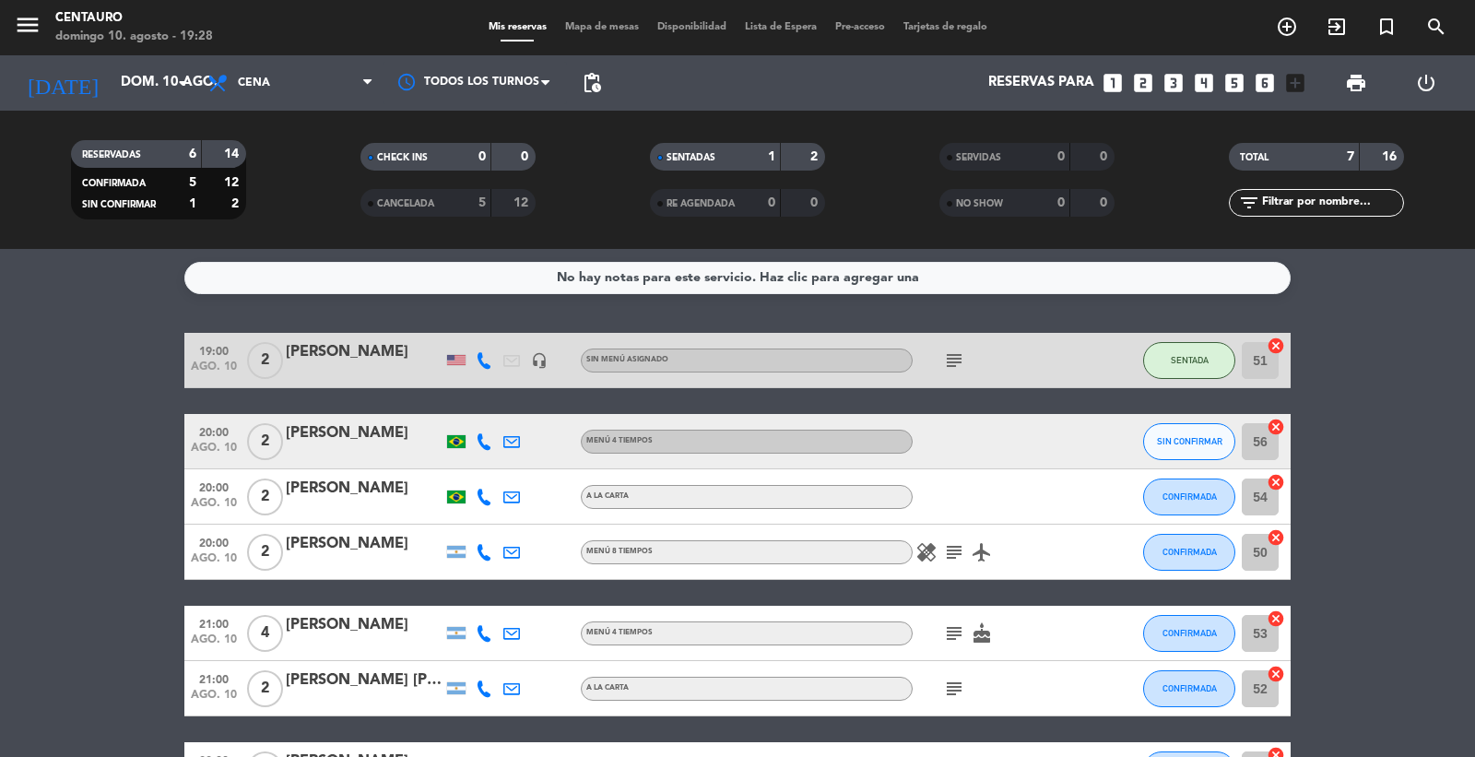
scroll to position [0, 0]
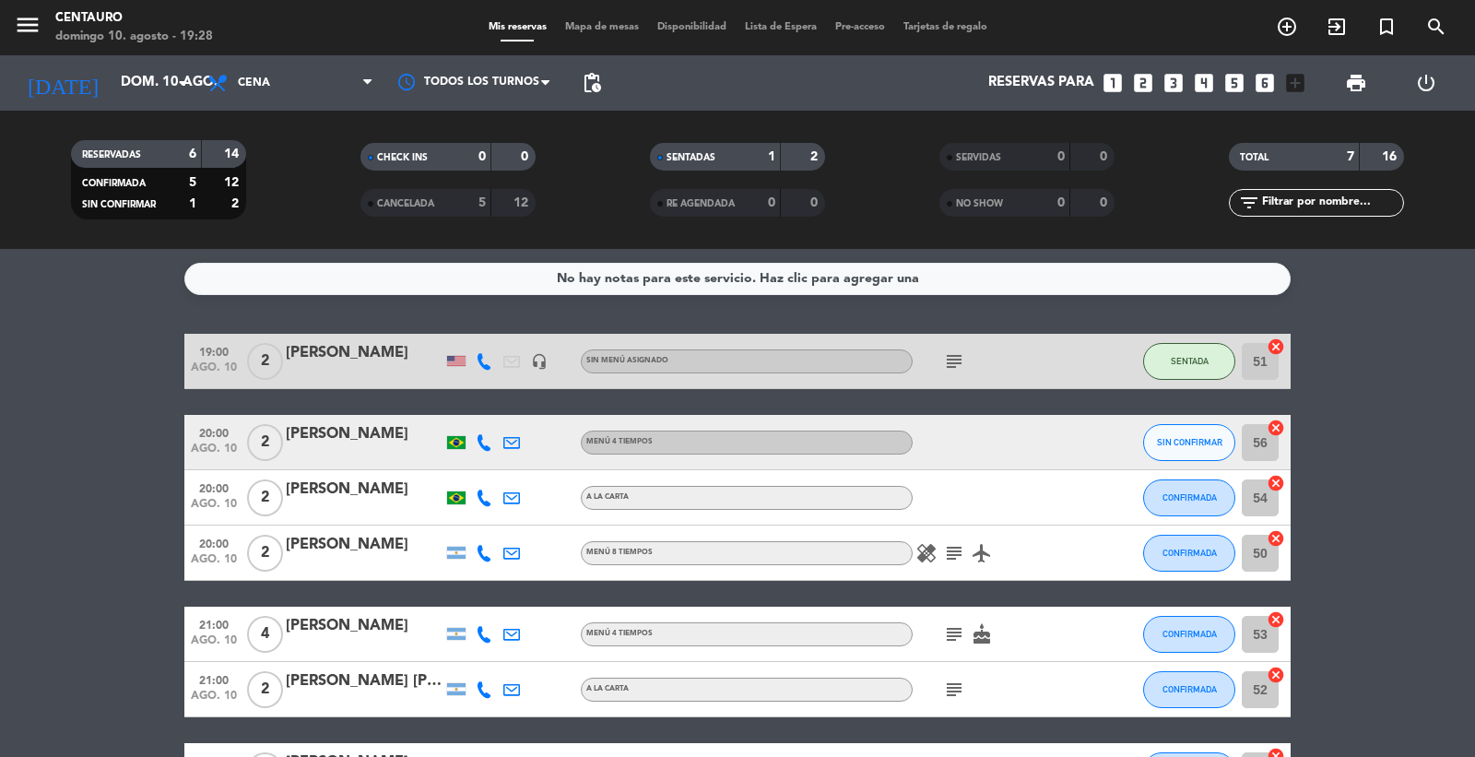
click at [486, 449] on icon at bounding box center [484, 442] width 17 height 17
click at [584, 25] on span "Mapa de mesas" at bounding box center [602, 27] width 92 height 10
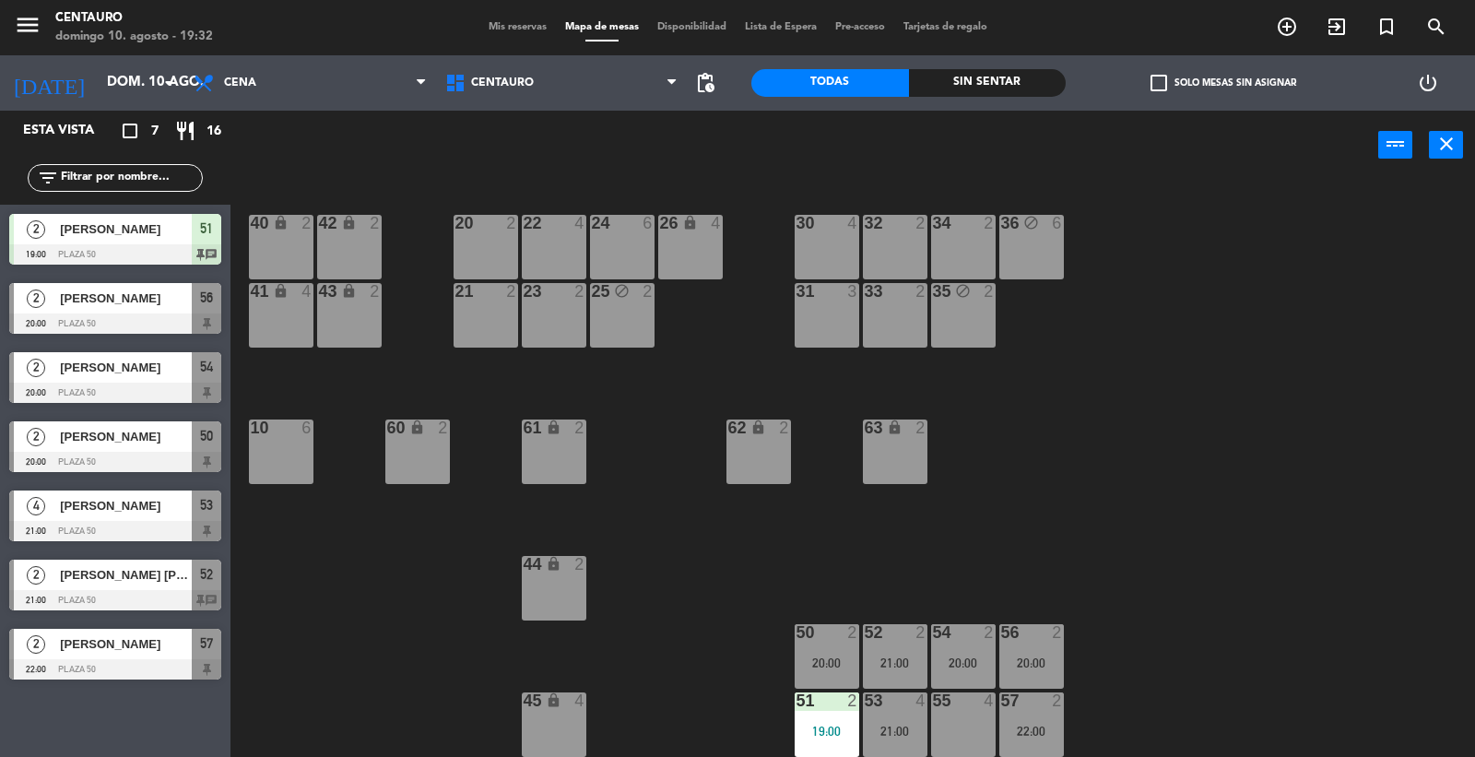
click at [511, 25] on span "Mis reservas" at bounding box center [518, 27] width 77 height 10
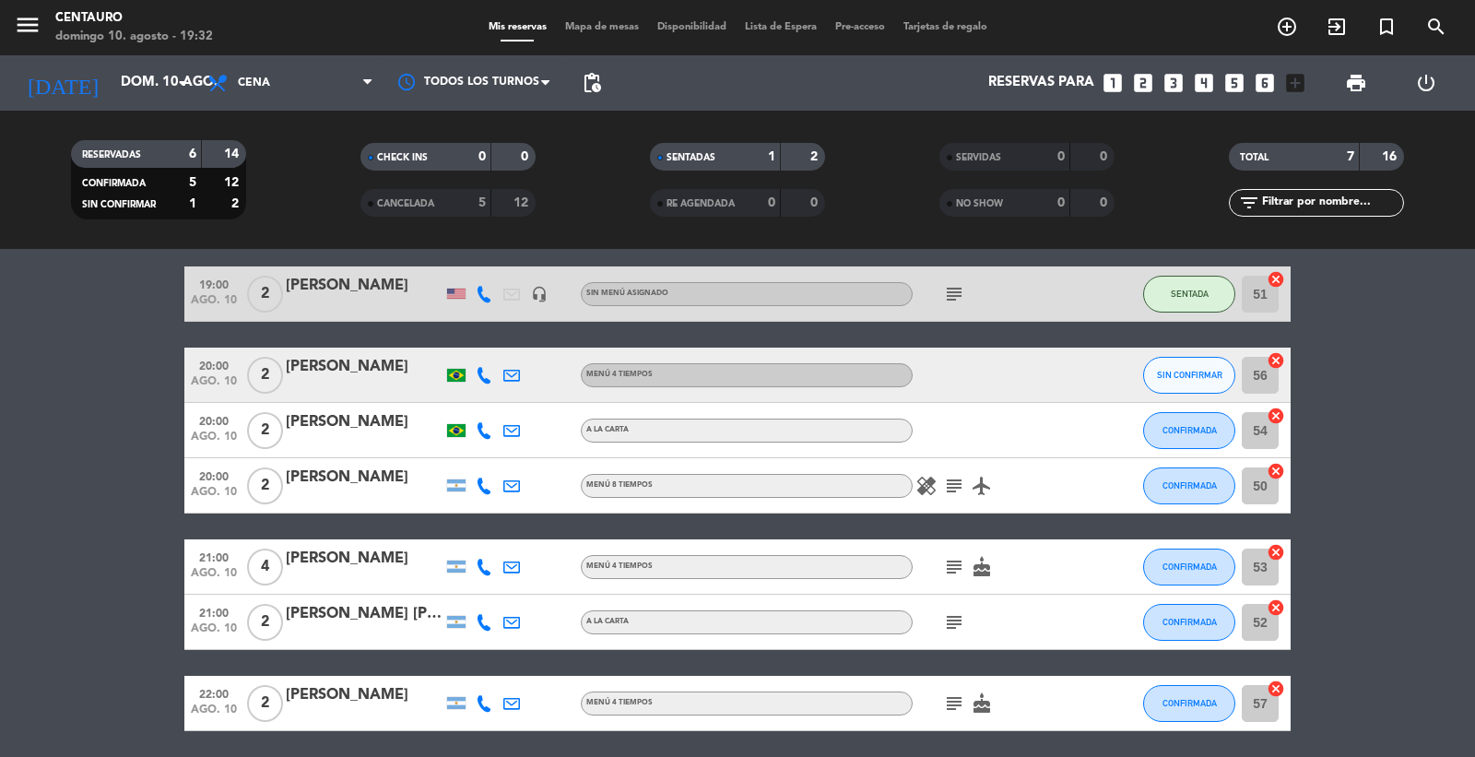
scroll to position [133, 0]
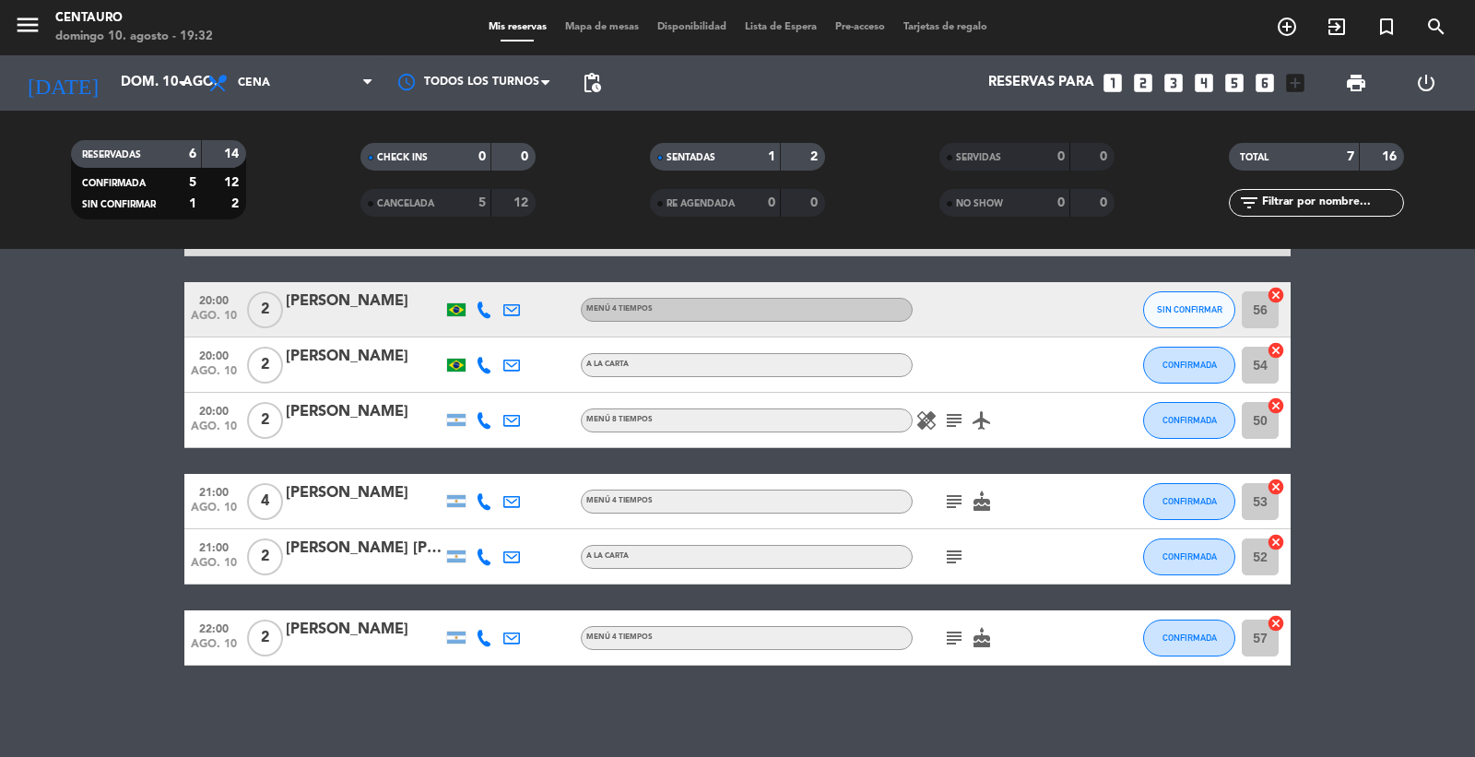
click at [978, 643] on icon "cake" at bounding box center [982, 638] width 22 height 22
click at [952, 422] on icon "subject" at bounding box center [954, 420] width 22 height 22
click at [989, 413] on icon "airplanemode_active" at bounding box center [982, 420] width 22 height 22
click at [922, 420] on icon "healing" at bounding box center [927, 420] width 22 height 22
click at [955, 507] on icon "subject" at bounding box center [954, 502] width 22 height 22
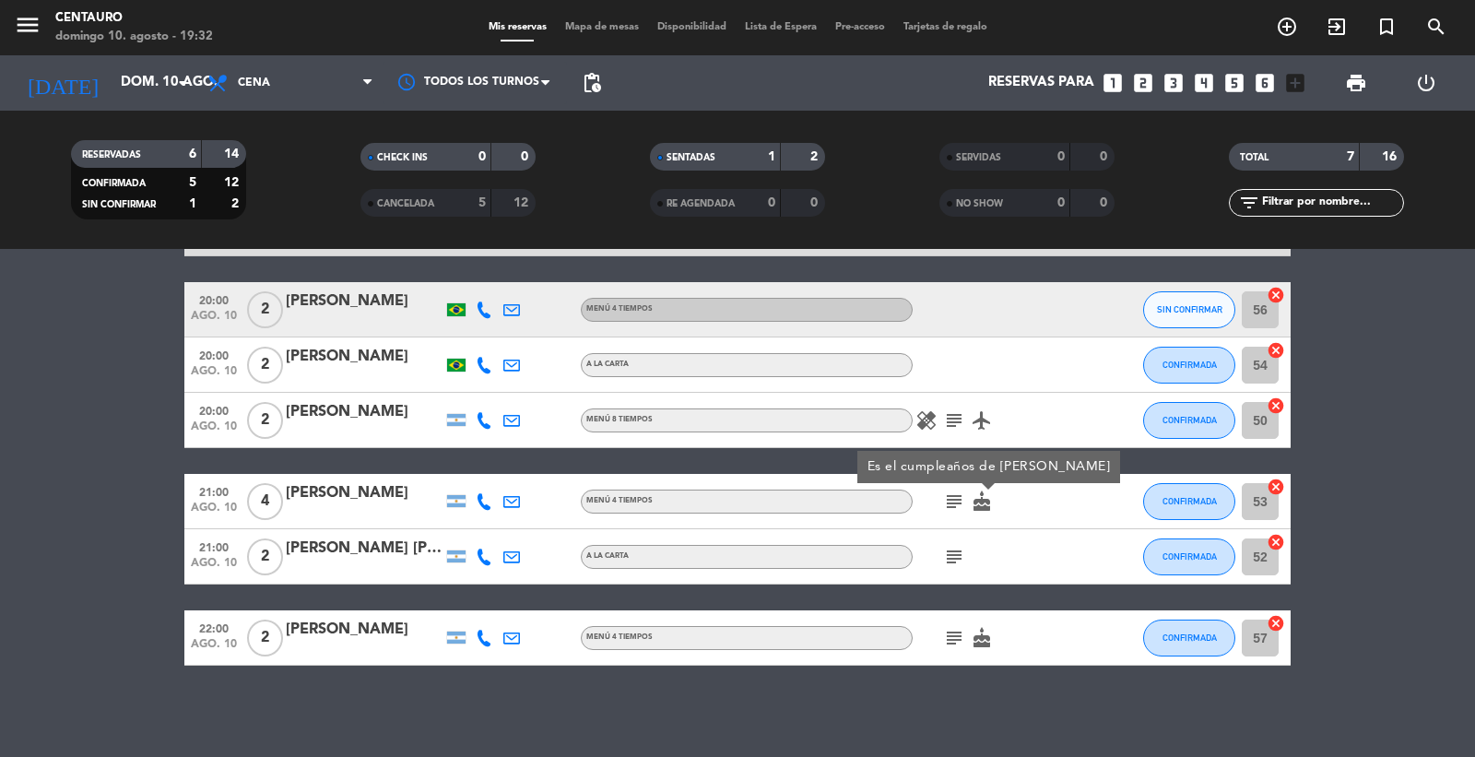
click at [955, 551] on icon "subject" at bounding box center [954, 557] width 22 height 22
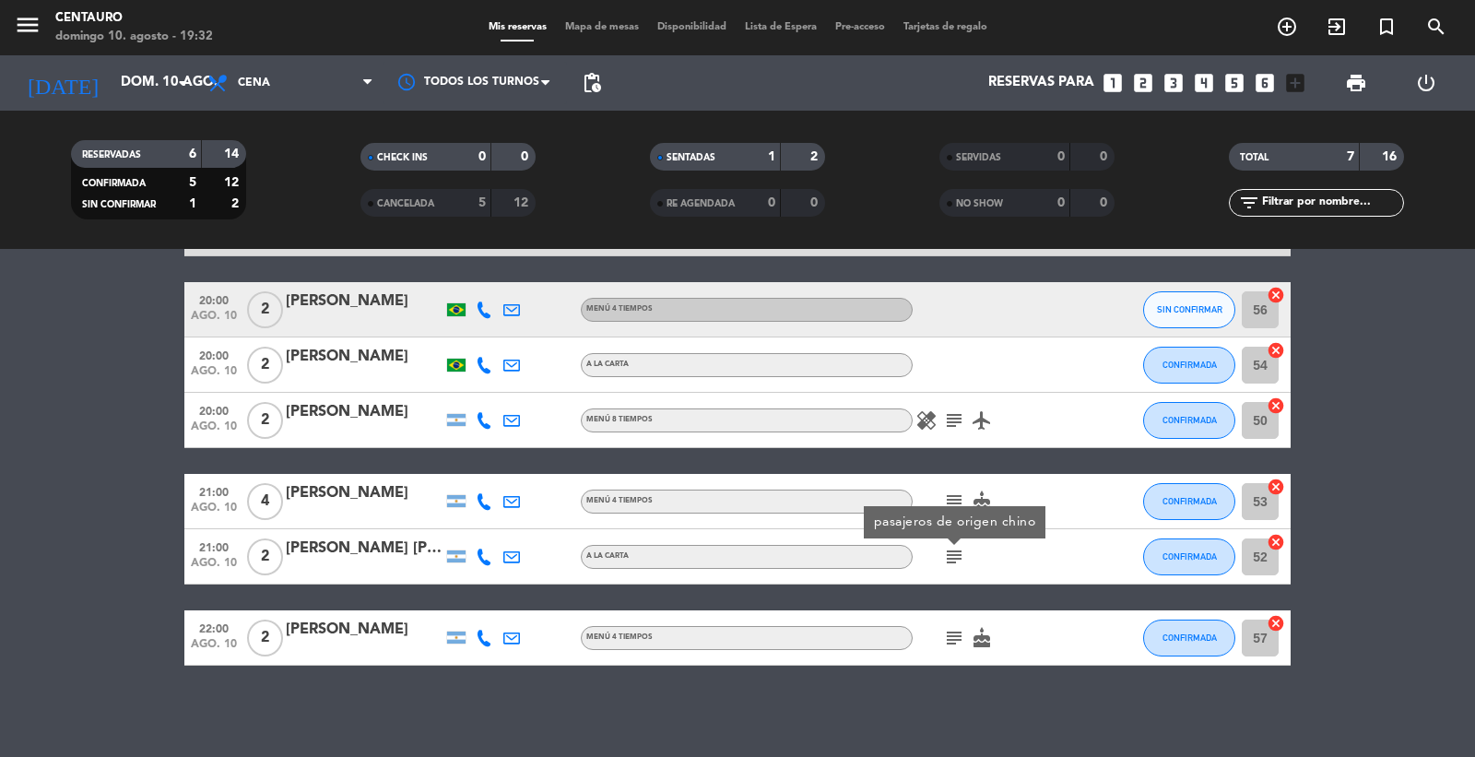
click at [946, 495] on icon "subject" at bounding box center [954, 502] width 22 height 22
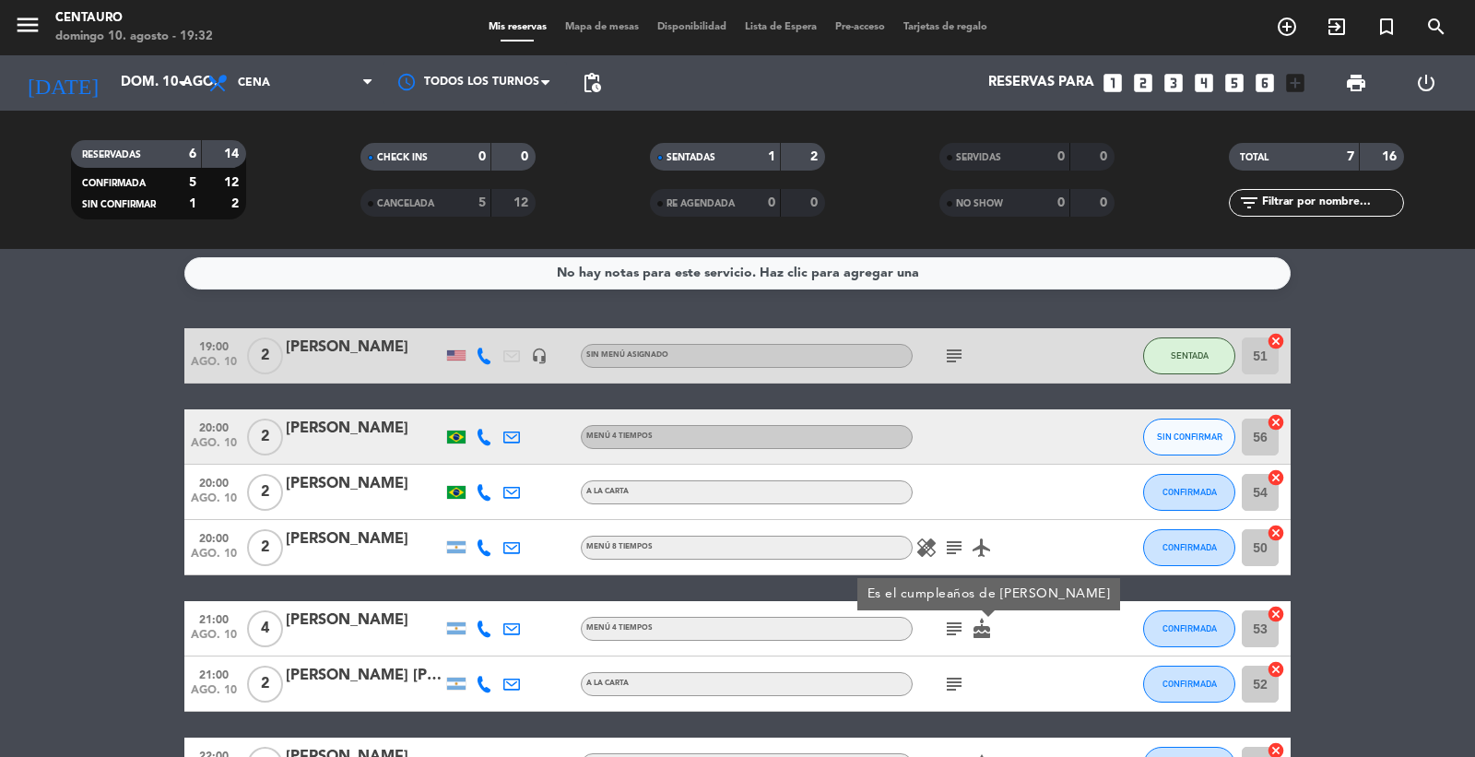
scroll to position [0, 0]
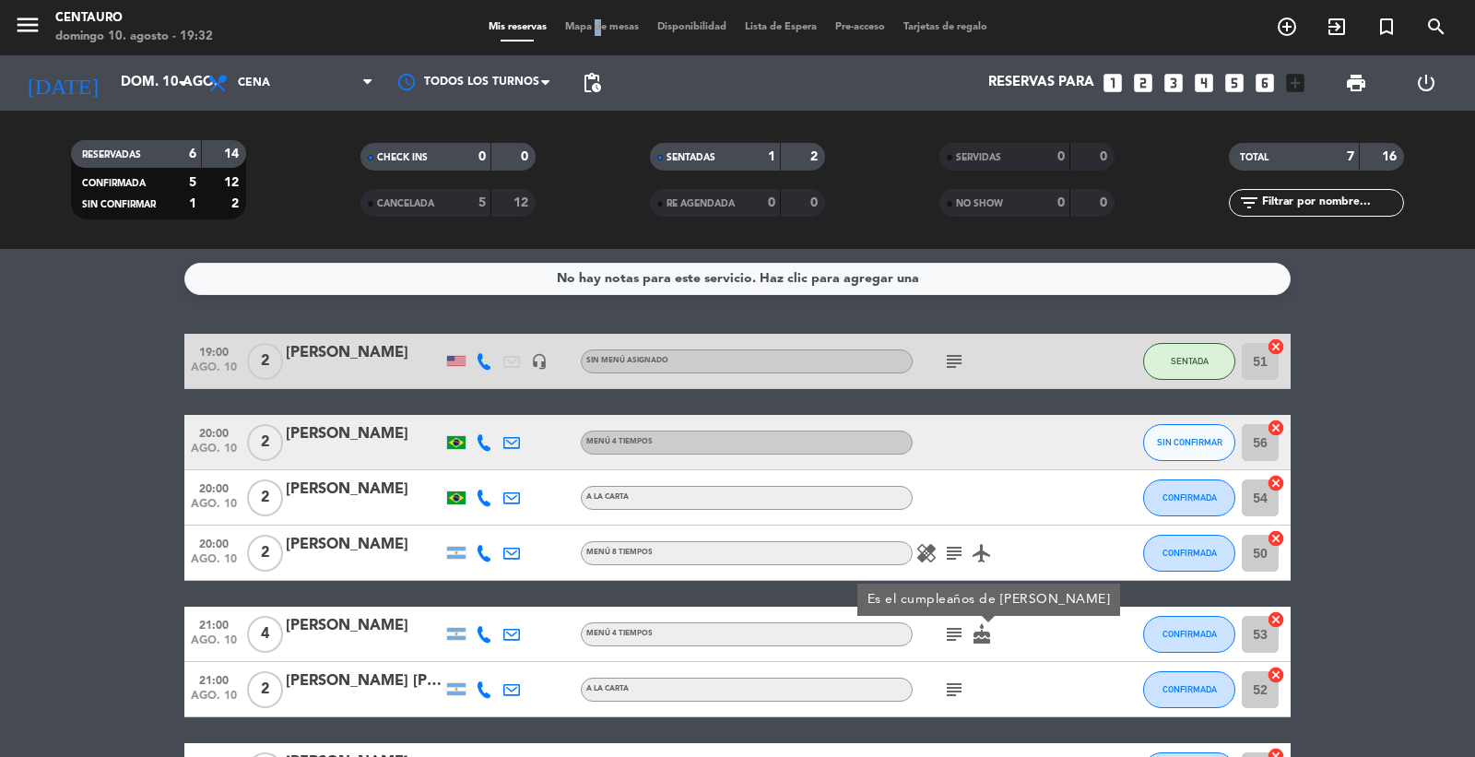
click at [587, 37] on div "menu [PERSON_NAME] 10. [PERSON_NAME] - 19:32 Mis reservas Mapa de mesas Disponi…" at bounding box center [737, 27] width 1475 height 55
click at [595, 33] on div "Mis reservas Mapa de mesas Disponibilidad Lista de Espera Pre-acceso Tarjetas d…" at bounding box center [738, 27] width 517 height 17
click at [596, 32] on div "Mis reservas Mapa de mesas Disponibilidad Lista de Espera Pre-acceso Tarjetas d…" at bounding box center [738, 27] width 517 height 17
click at [612, 25] on span "Mapa de mesas" at bounding box center [602, 27] width 92 height 10
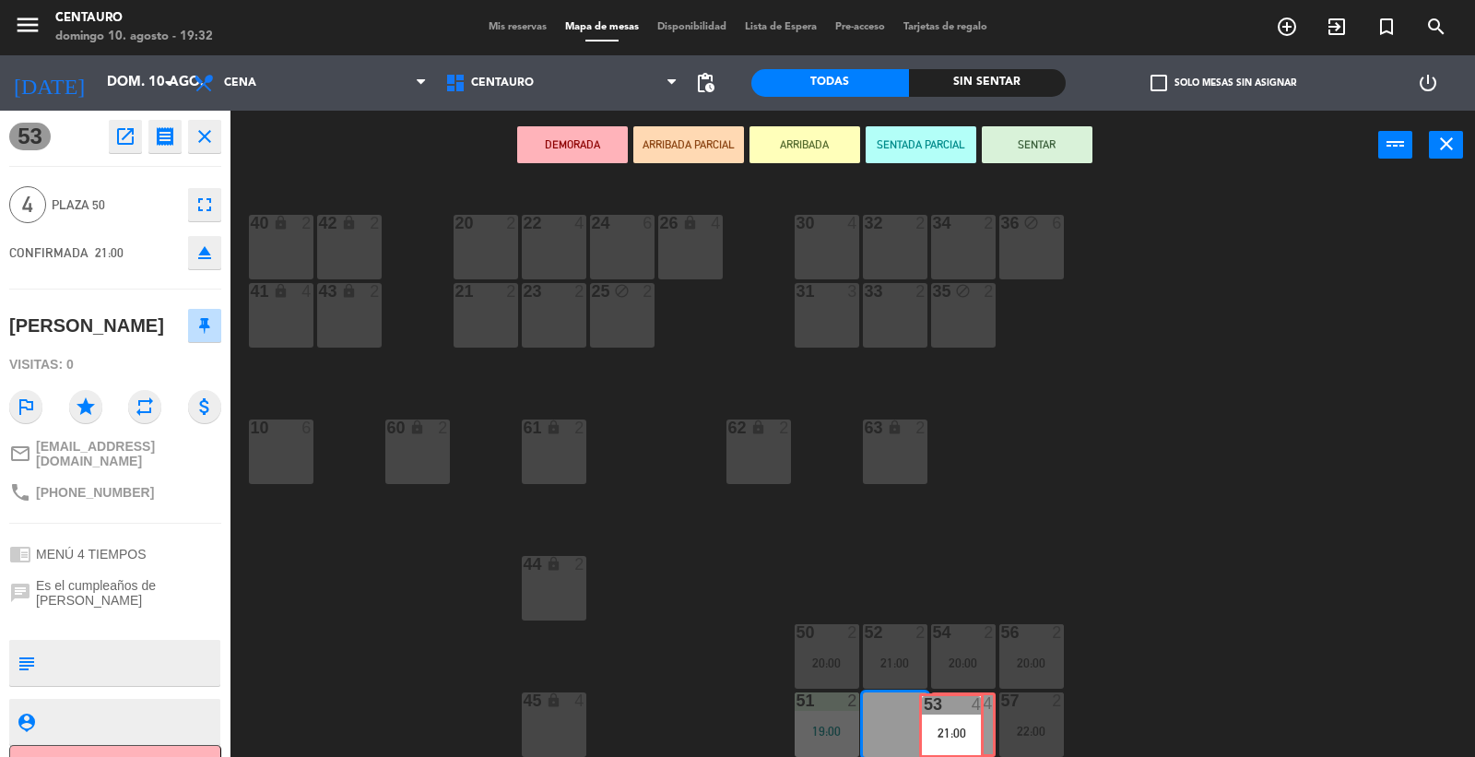
drag, startPoint x: 894, startPoint y: 715, endPoint x: 952, endPoint y: 716, distance: 57.2
click at [952, 716] on div "20 2 22 4 24 6 26 lock 4 40 lock 2 42 lock 2 30 4 34 2 32 2 36 block 6 21 2 23 …" at bounding box center [860, 470] width 1230 height 577
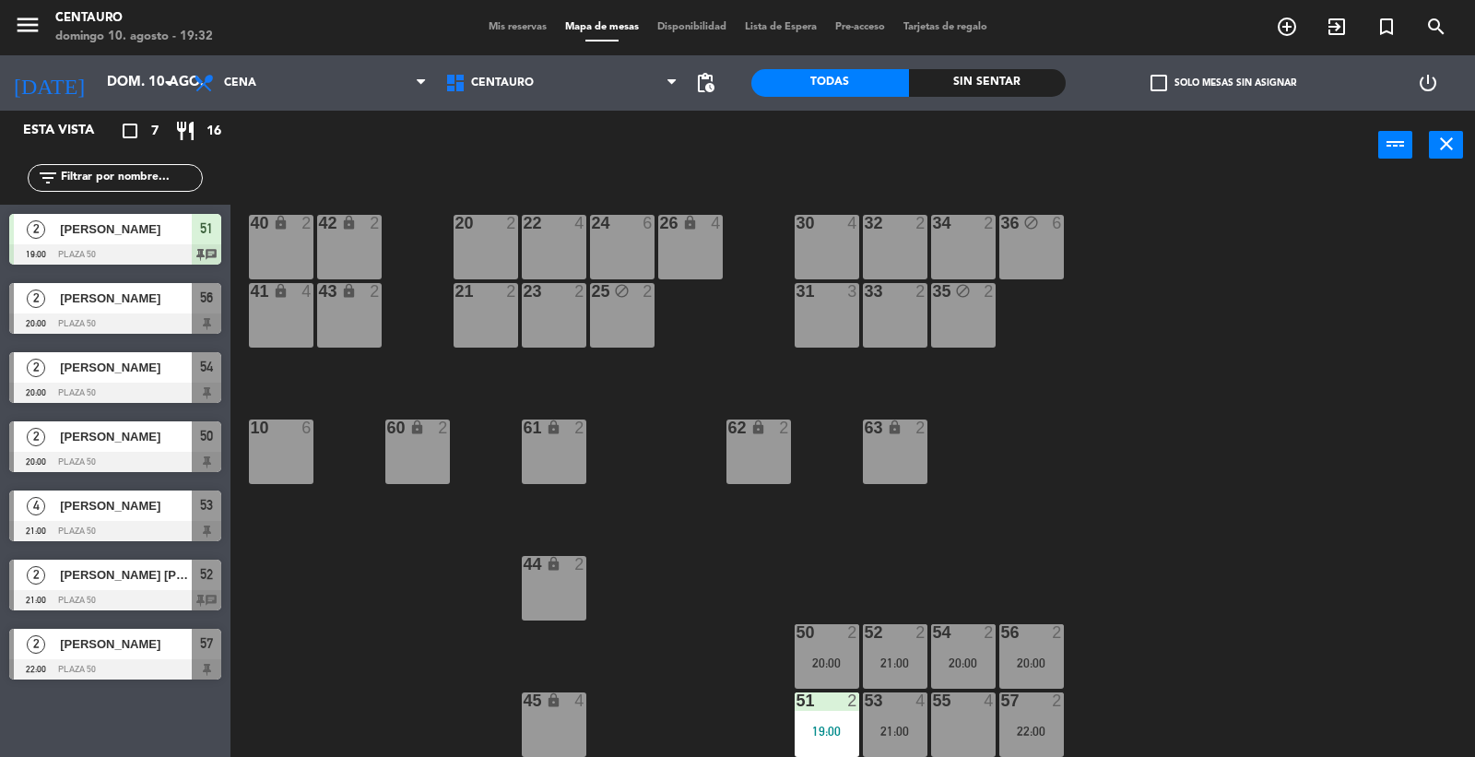
drag, startPoint x: 910, startPoint y: 722, endPoint x: 957, endPoint y: 720, distance: 47.1
click at [914, 722] on div "53 4 21:00" at bounding box center [895, 725] width 65 height 65
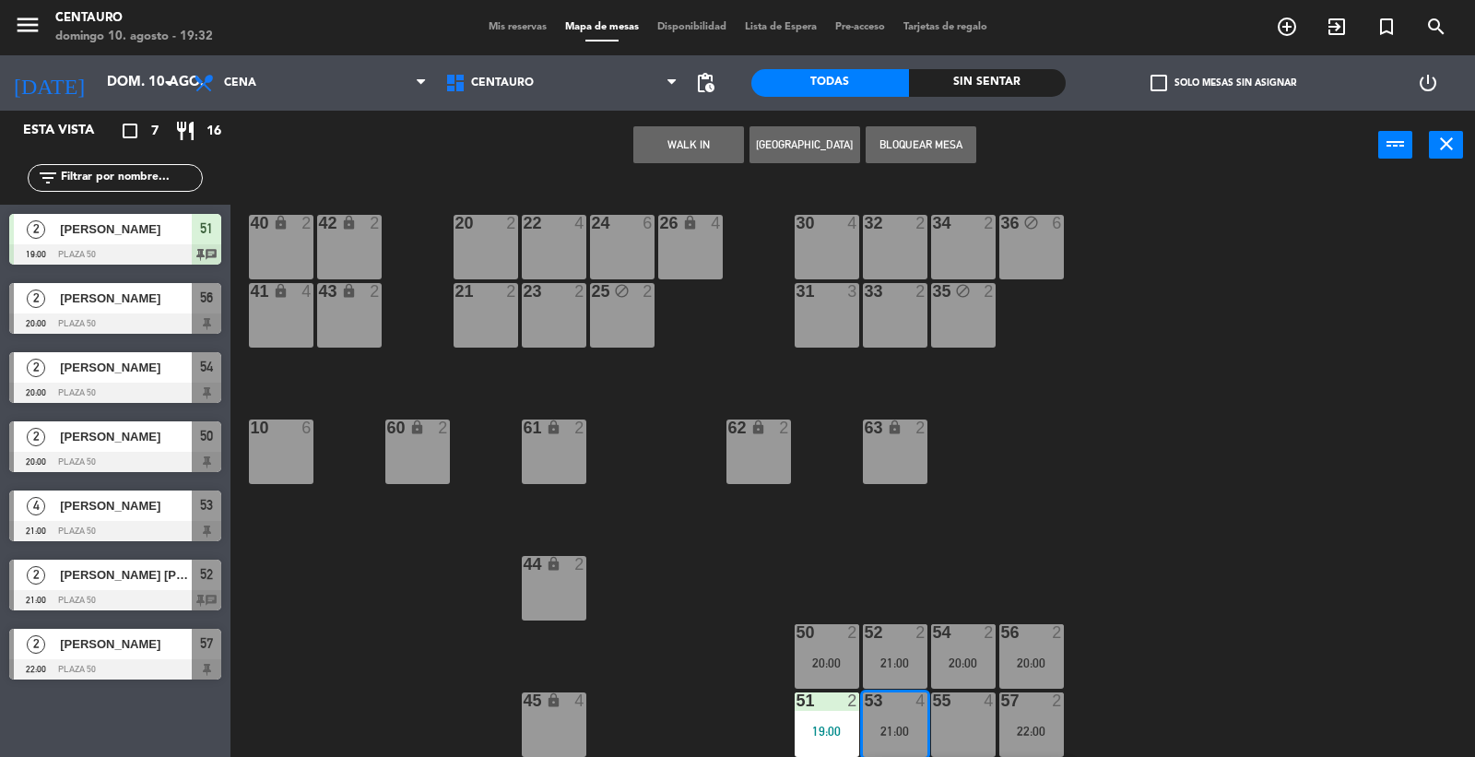
click at [974, 715] on div "55 4" at bounding box center [963, 725] width 65 height 65
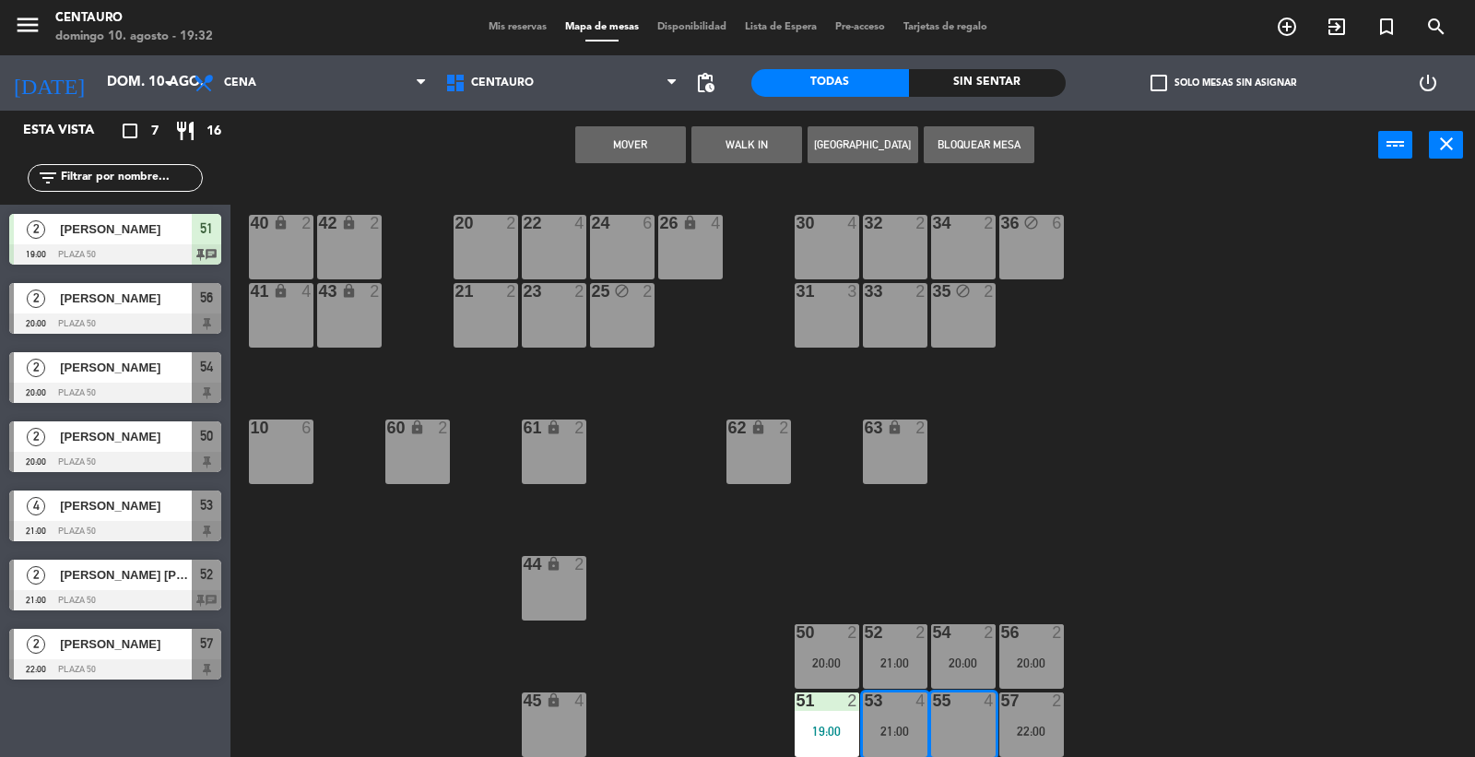
click at [659, 152] on button "Mover" at bounding box center [630, 144] width 111 height 37
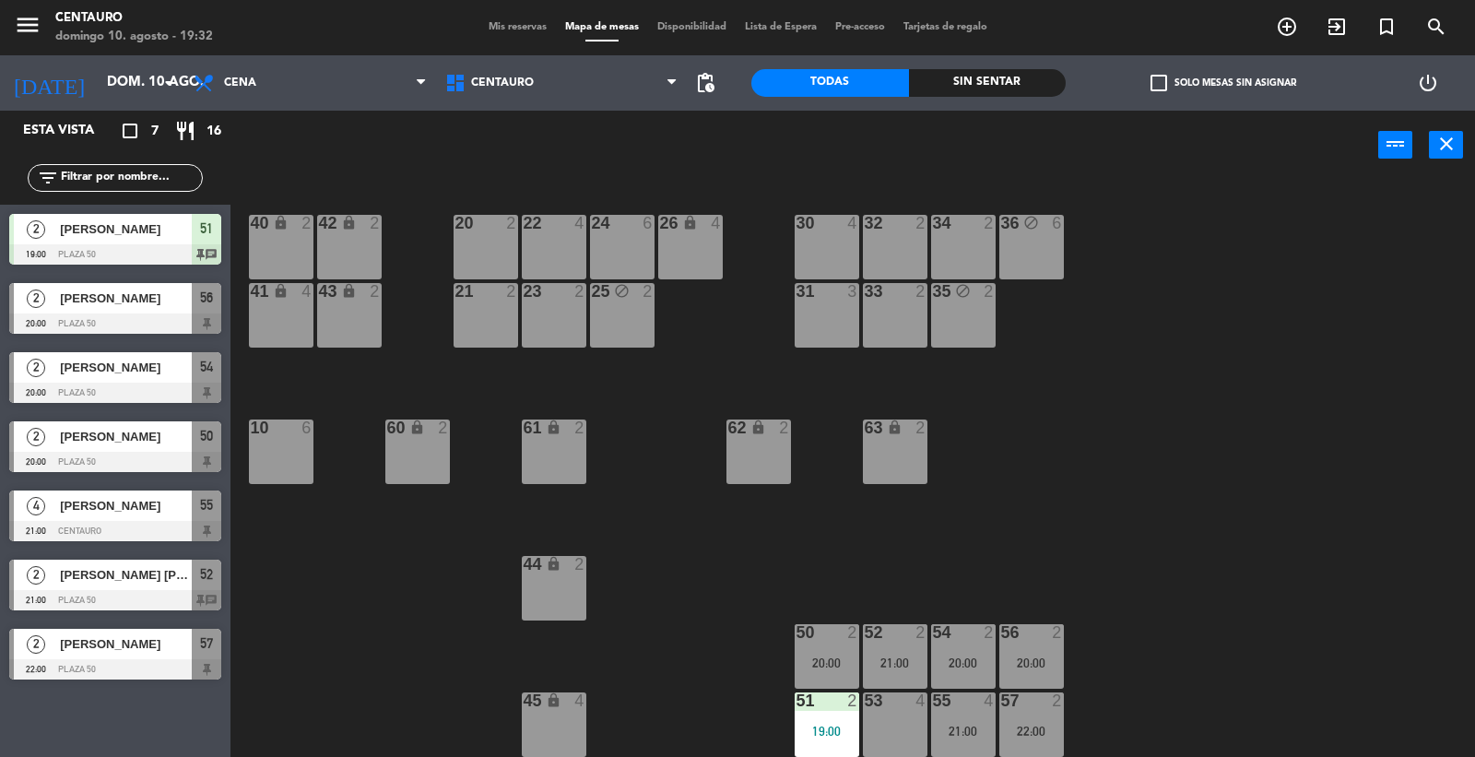
click at [1150, 650] on div "20 2 22 4 24 6 26 lock 4 40 lock 2 42 lock 2 30 4 34 2 32 2 36 block 6 21 2 23 …" at bounding box center [860, 470] width 1230 height 577
click at [517, 15] on div "menu [PERSON_NAME] 10. [PERSON_NAME] - 19:32 Mis reservas Mapa de mesas Disponi…" at bounding box center [737, 27] width 1475 height 55
click at [517, 22] on span "Mis reservas" at bounding box center [518, 27] width 77 height 10
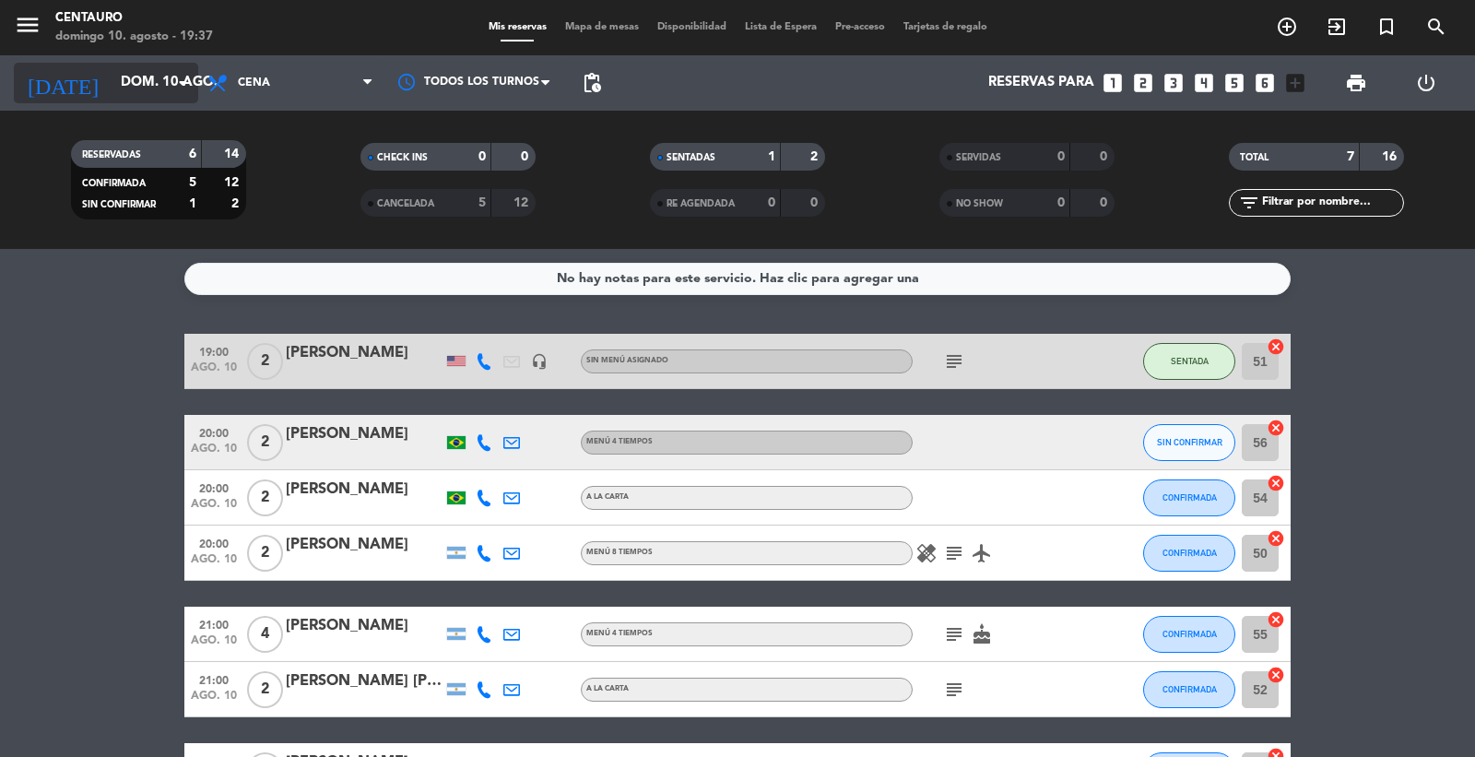
click at [167, 86] on input "dom. 10 ago." at bounding box center [201, 82] width 178 height 35
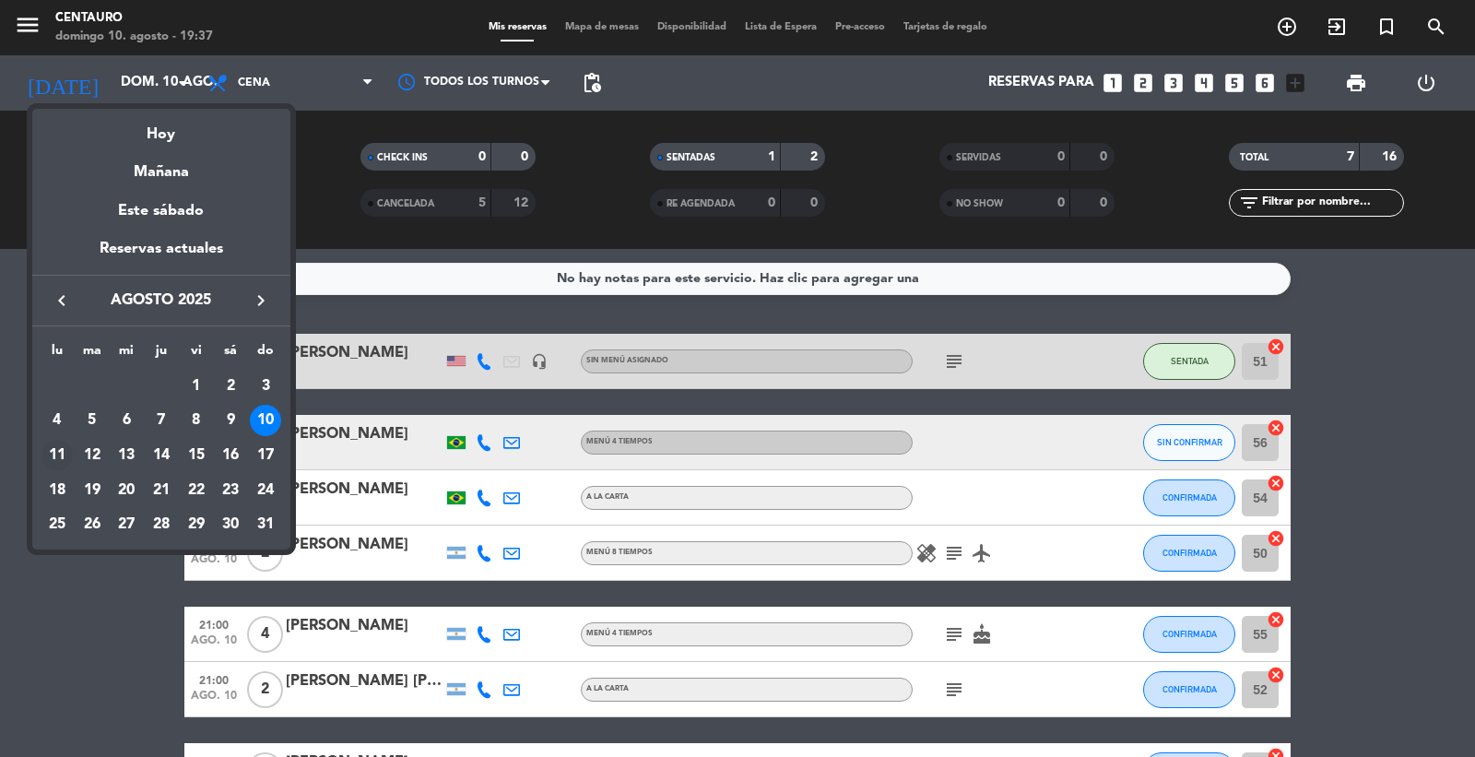
click at [53, 444] on div "11" at bounding box center [56, 455] width 31 height 31
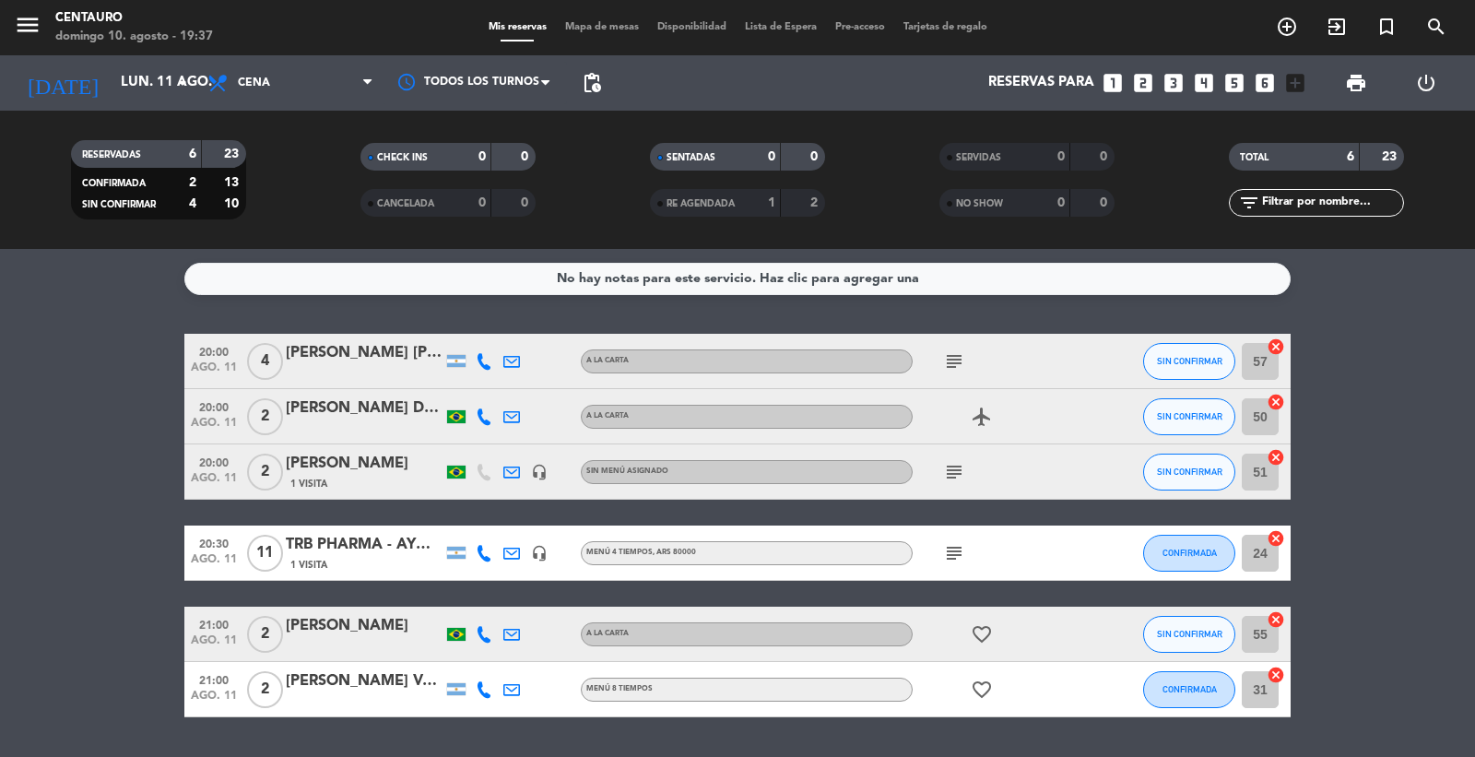
click at [963, 372] on icon "subject" at bounding box center [954, 361] width 22 height 22
click at [959, 472] on icon "subject" at bounding box center [954, 472] width 22 height 22
click at [959, 554] on icon "subject" at bounding box center [954, 553] width 22 height 22
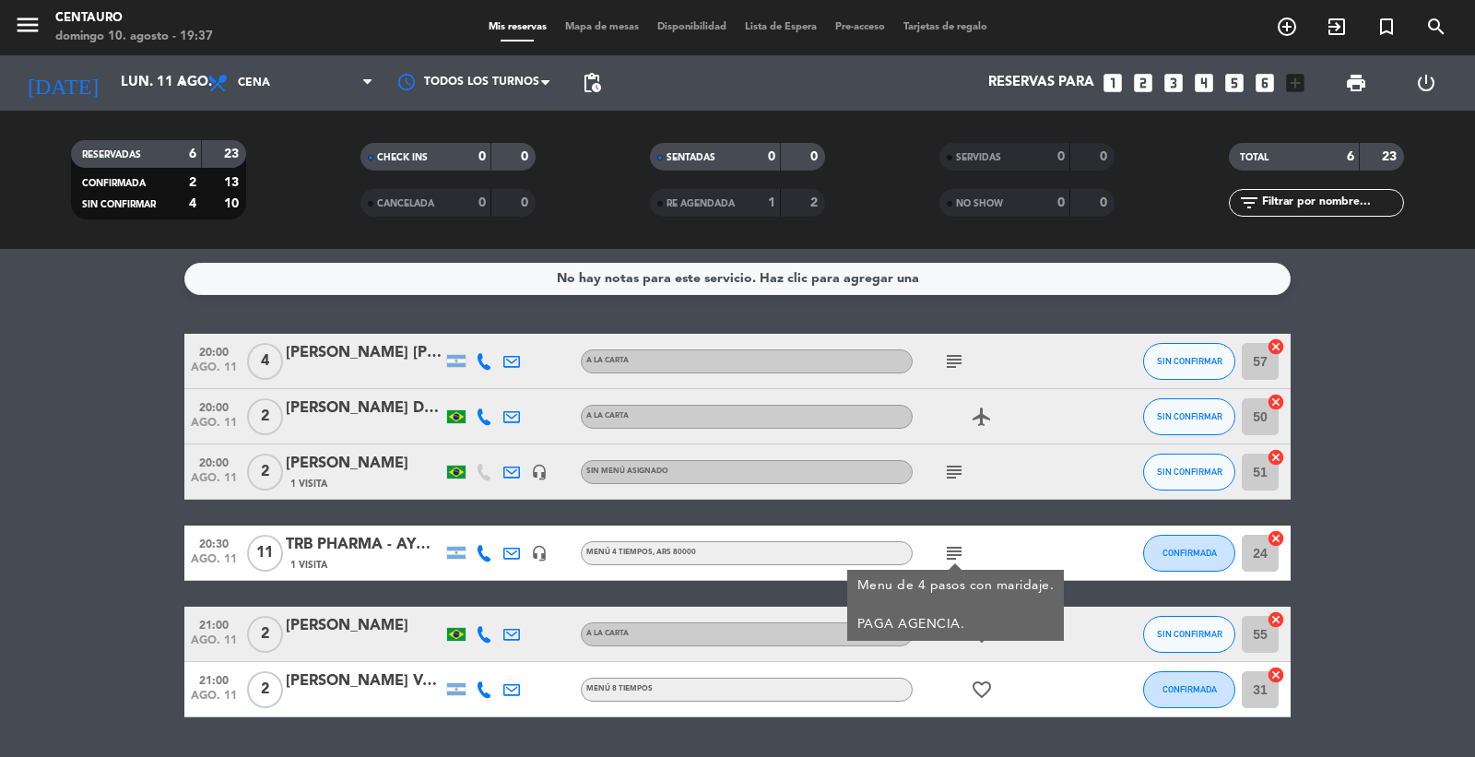
click at [977, 539] on div "subject Menu de 4 pasos con maridaje. PAGA AGENCIA." at bounding box center [996, 553] width 166 height 54
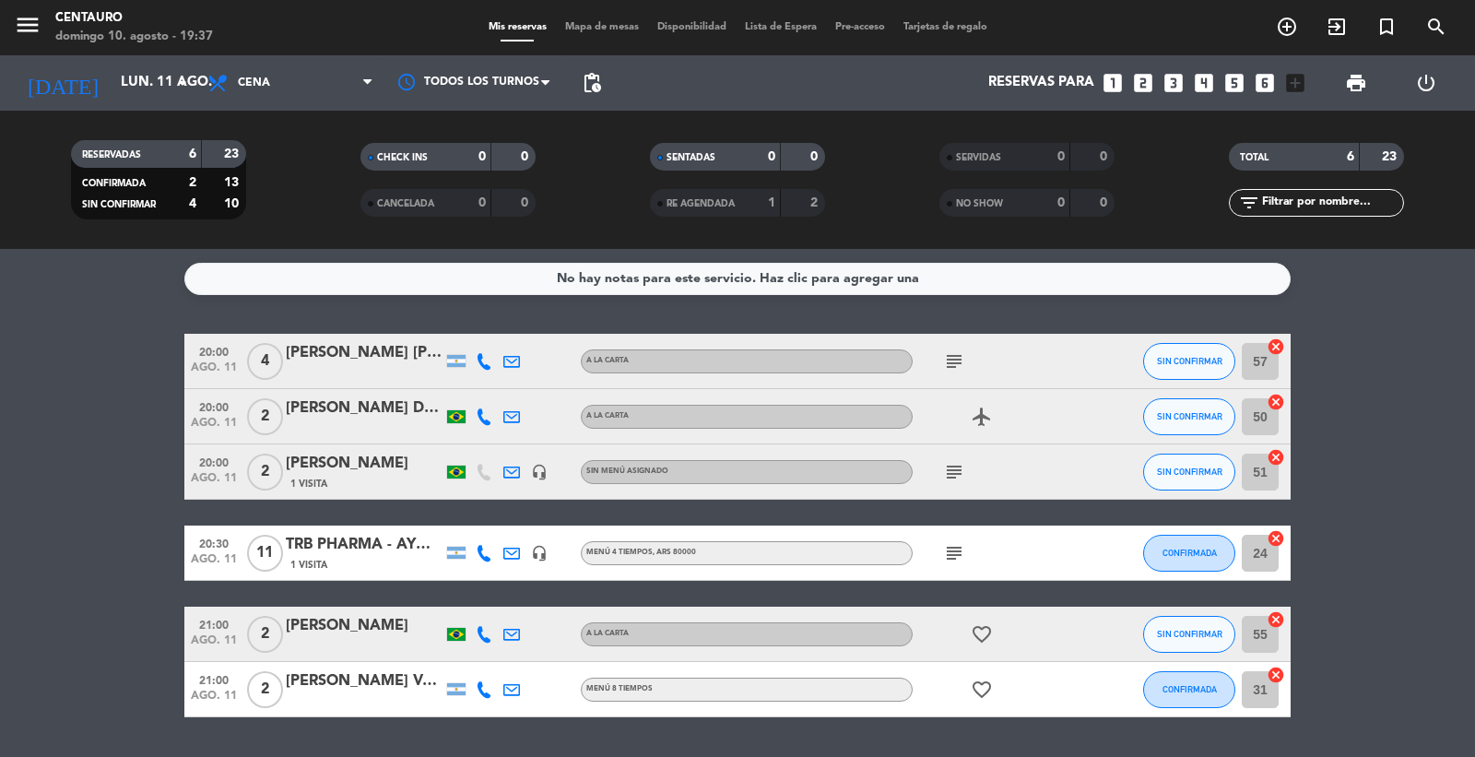
click at [982, 627] on icon "favorite_border" at bounding box center [982, 634] width 22 height 22
click at [987, 686] on icon "favorite_border" at bounding box center [982, 690] width 22 height 22
click at [380, 688] on div "[PERSON_NAME] Verberck [PERSON_NAME]" at bounding box center [364, 681] width 157 height 24
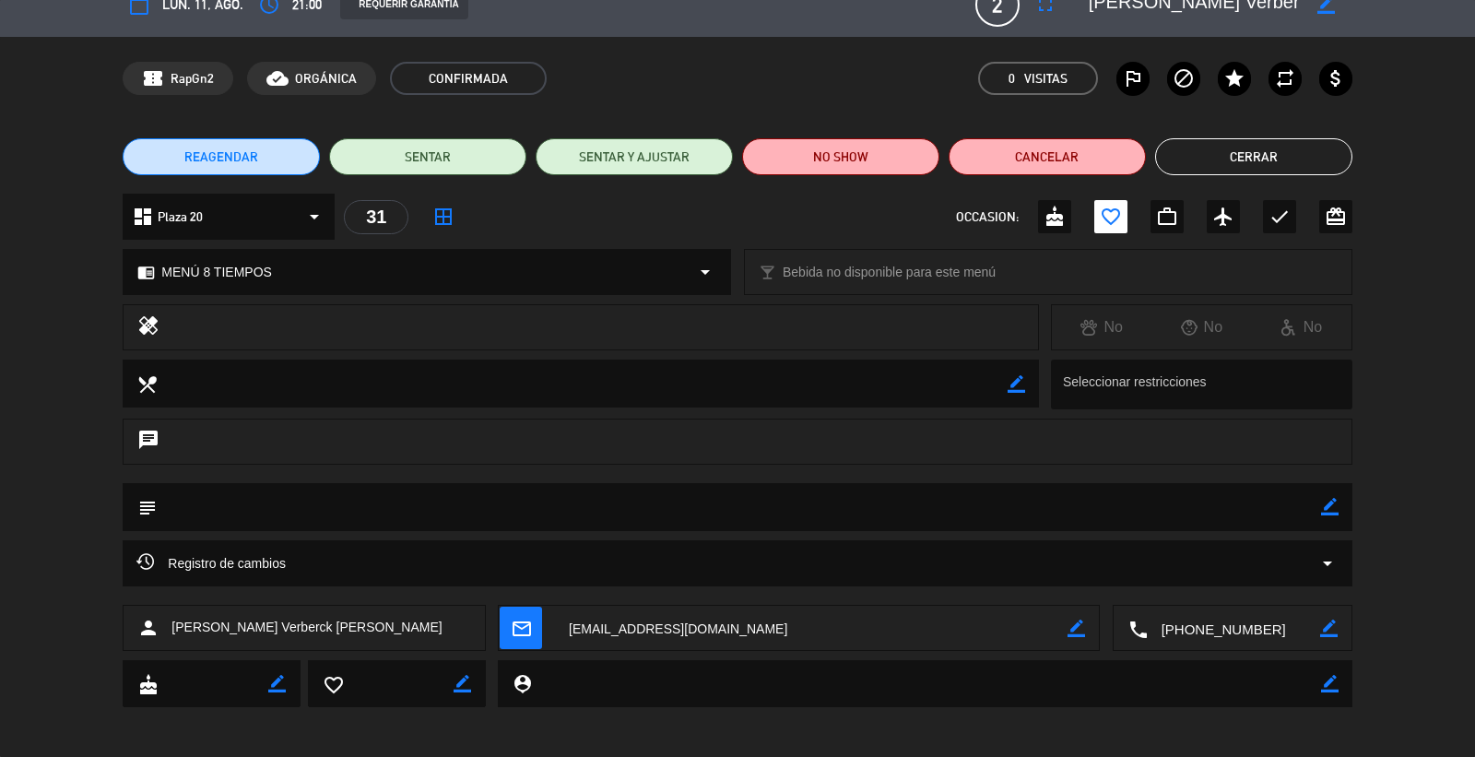
scroll to position [33, 0]
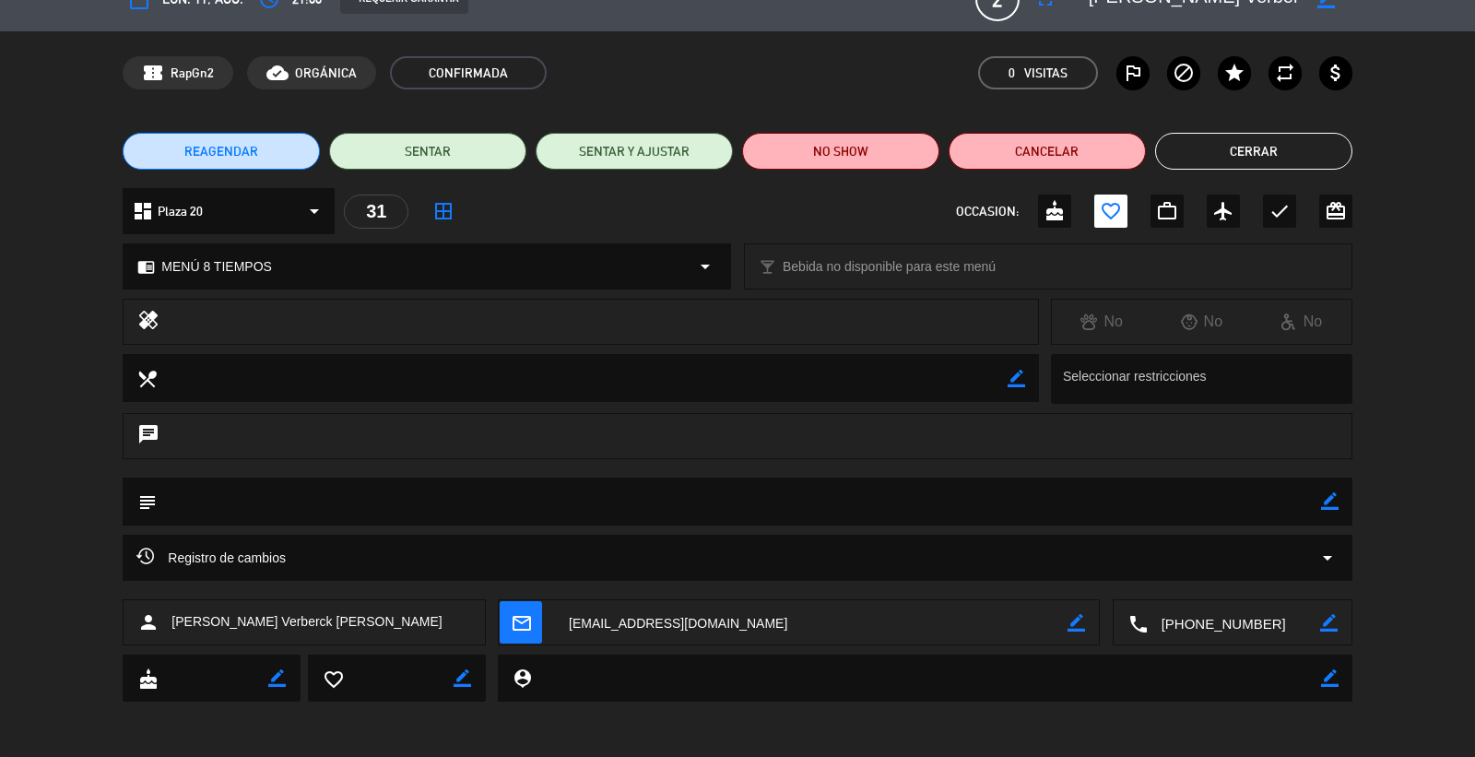
click at [1292, 160] on button "Cerrar" at bounding box center [1253, 151] width 197 height 37
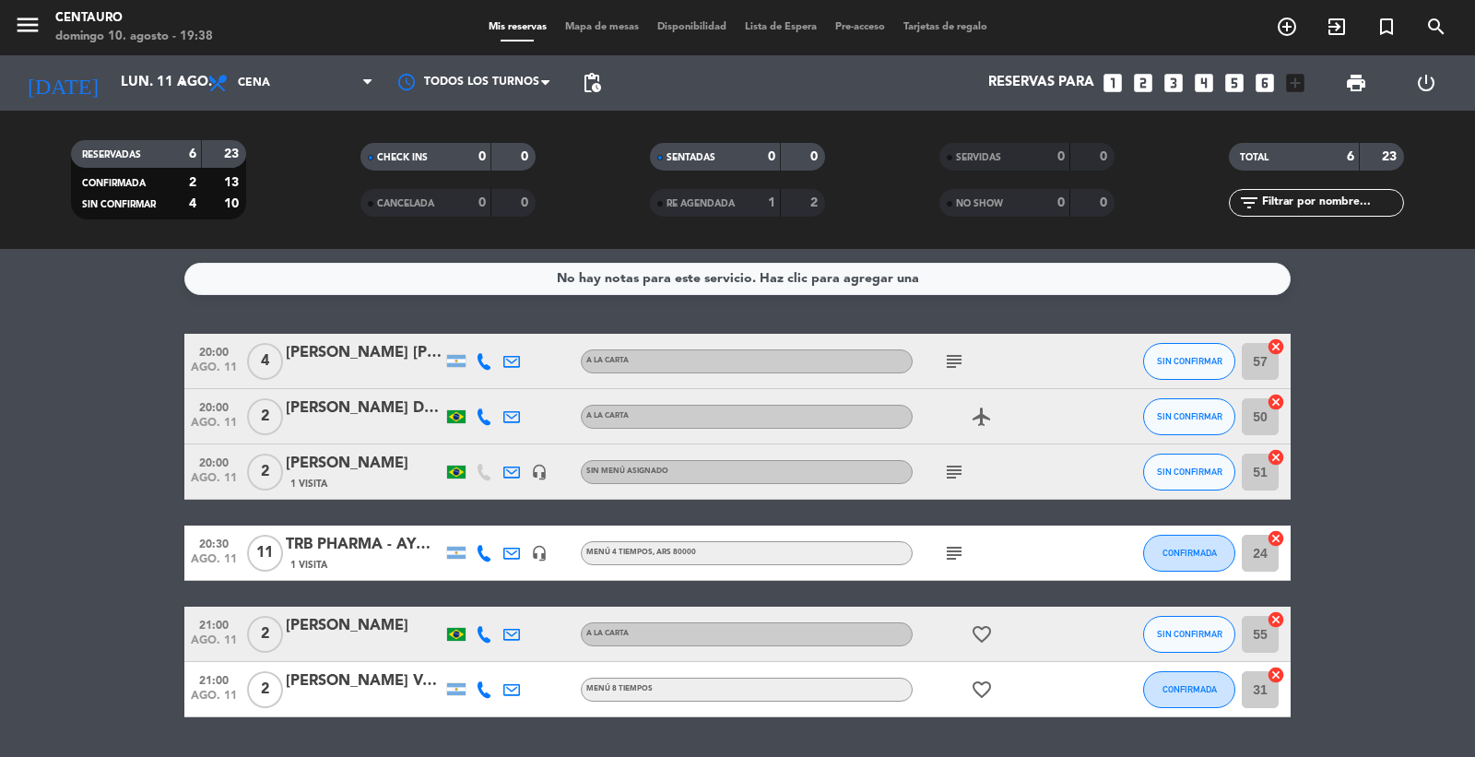
click at [487, 690] on icon at bounding box center [484, 689] width 17 height 17
click at [468, 657] on span "Copiar" at bounding box center [470, 657] width 39 height 19
click at [991, 687] on icon "favorite_border" at bounding box center [982, 690] width 22 height 22
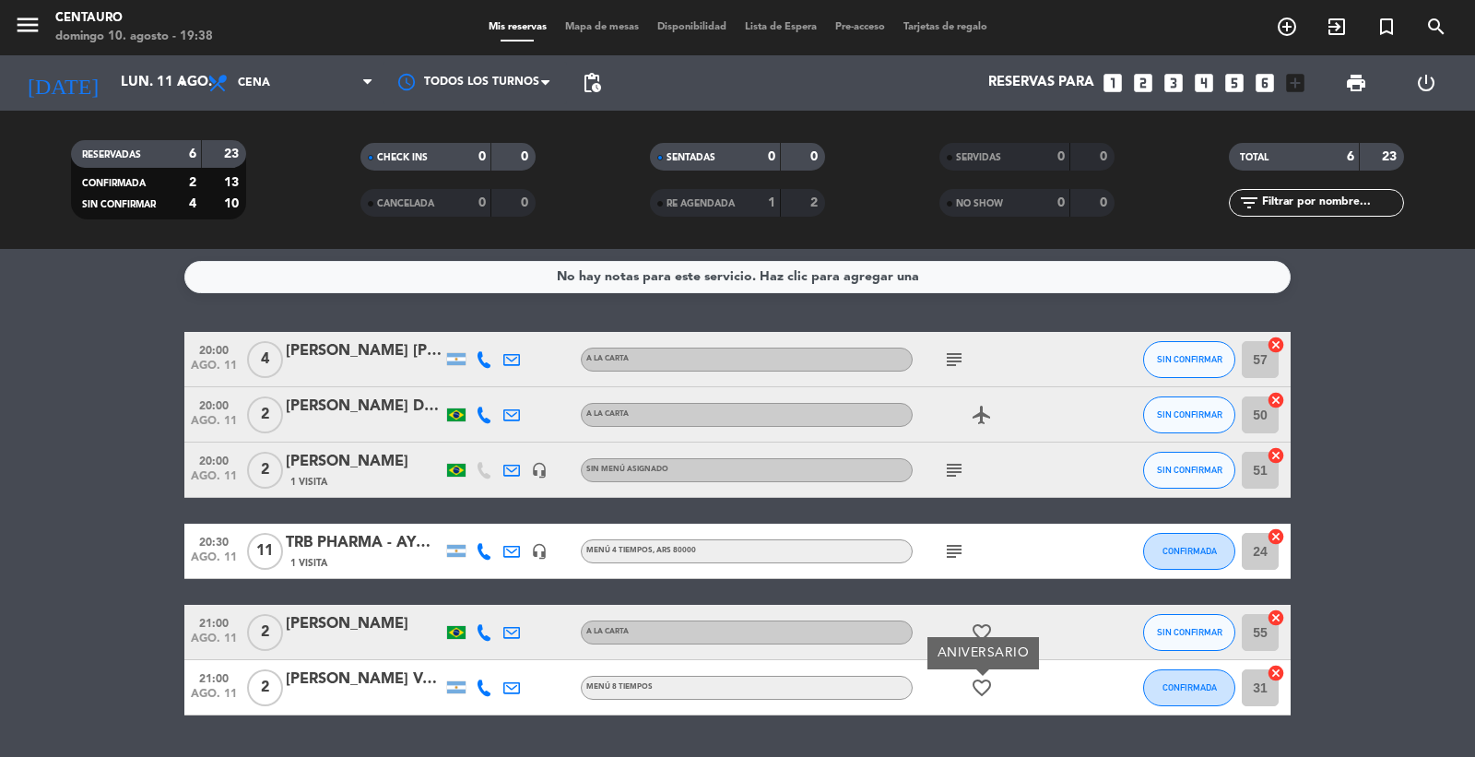
scroll to position [0, 0]
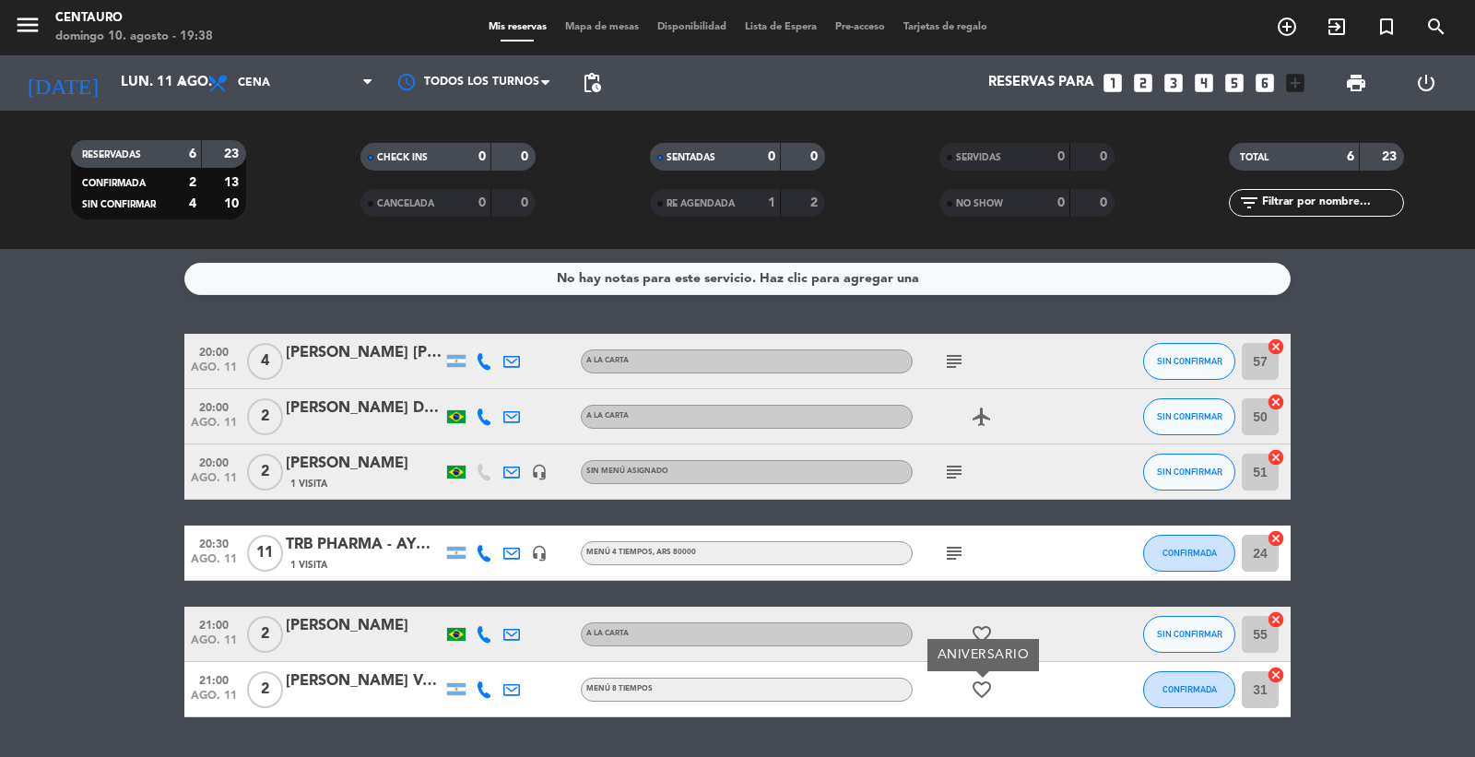
click at [956, 466] on icon "subject" at bounding box center [954, 472] width 22 height 22
click at [987, 415] on icon "airplanemode_active" at bounding box center [982, 417] width 22 height 22
click at [941, 362] on span "subject" at bounding box center [955, 361] width 28 height 22
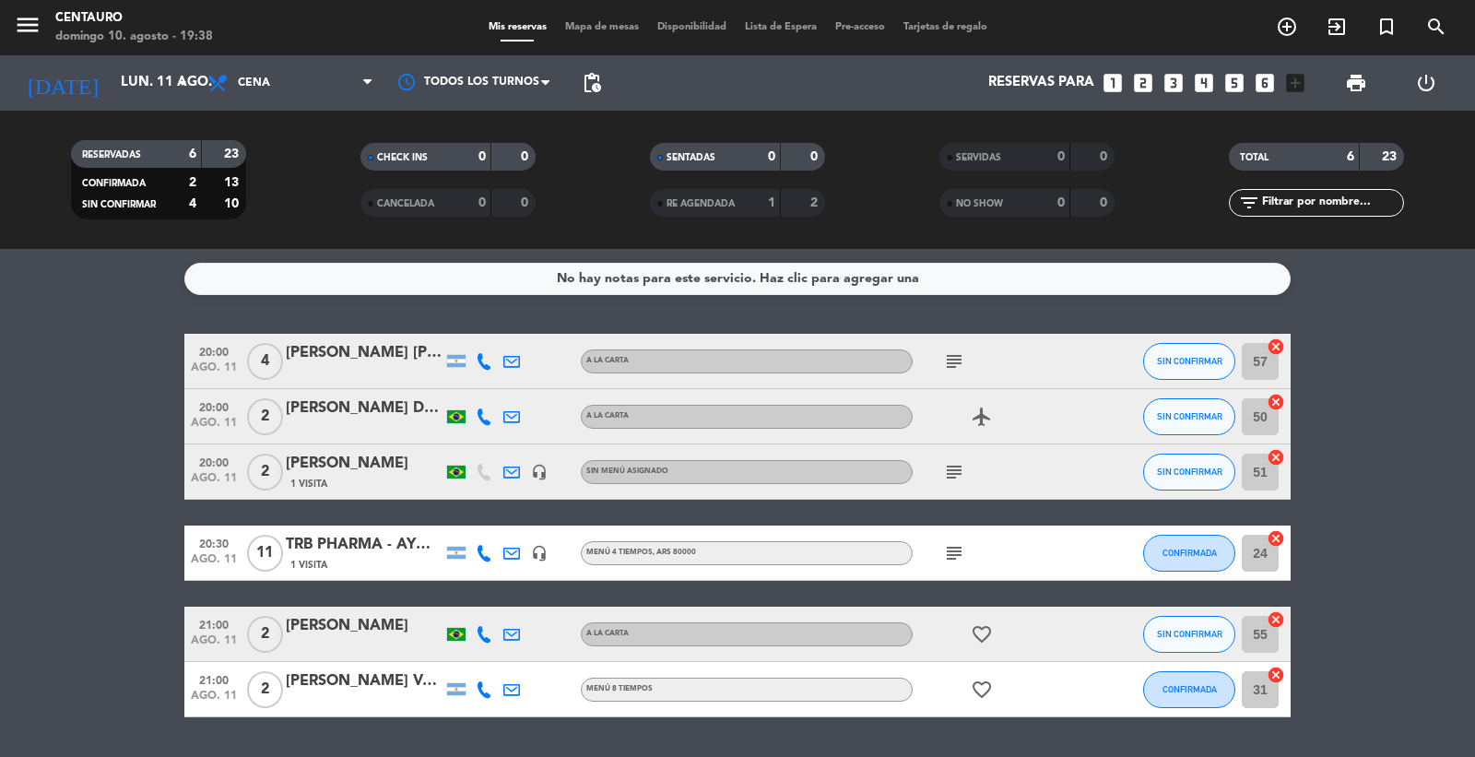
click at [947, 362] on icon "subject" at bounding box center [954, 361] width 22 height 22
click at [145, 79] on input "lun. 11 ago." at bounding box center [201, 82] width 178 height 35
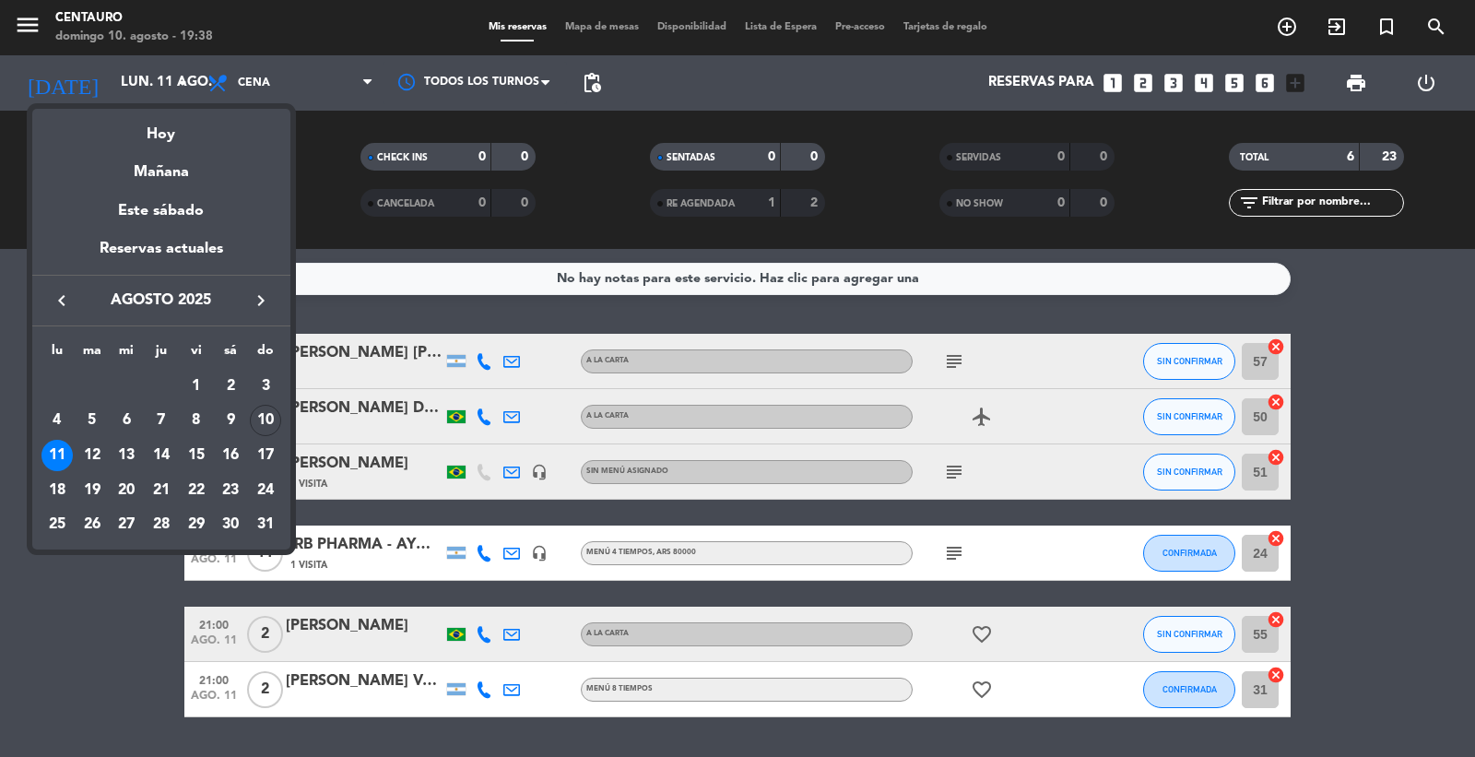
click at [175, 130] on div "Hoy" at bounding box center [161, 128] width 258 height 38
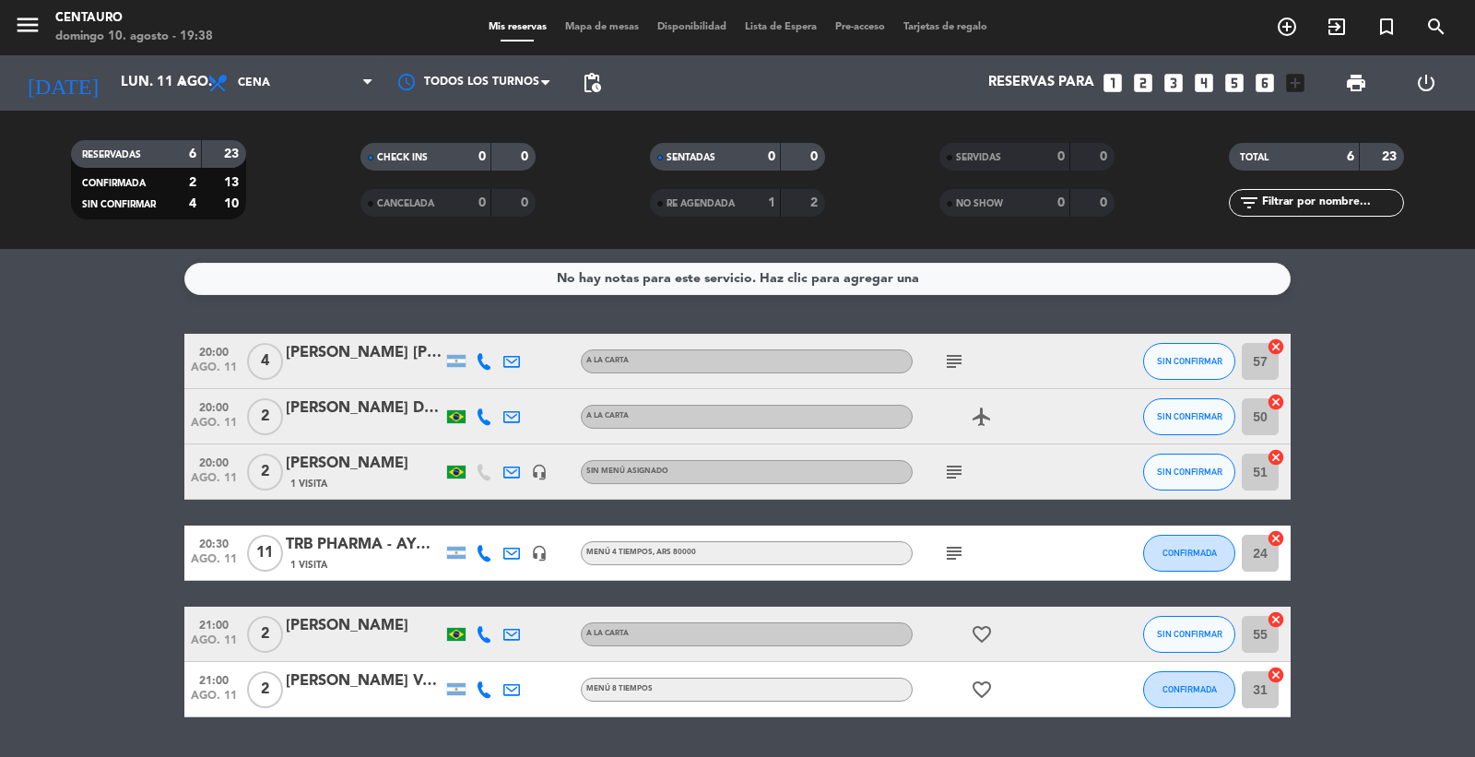
type input "dom. 10 ago."
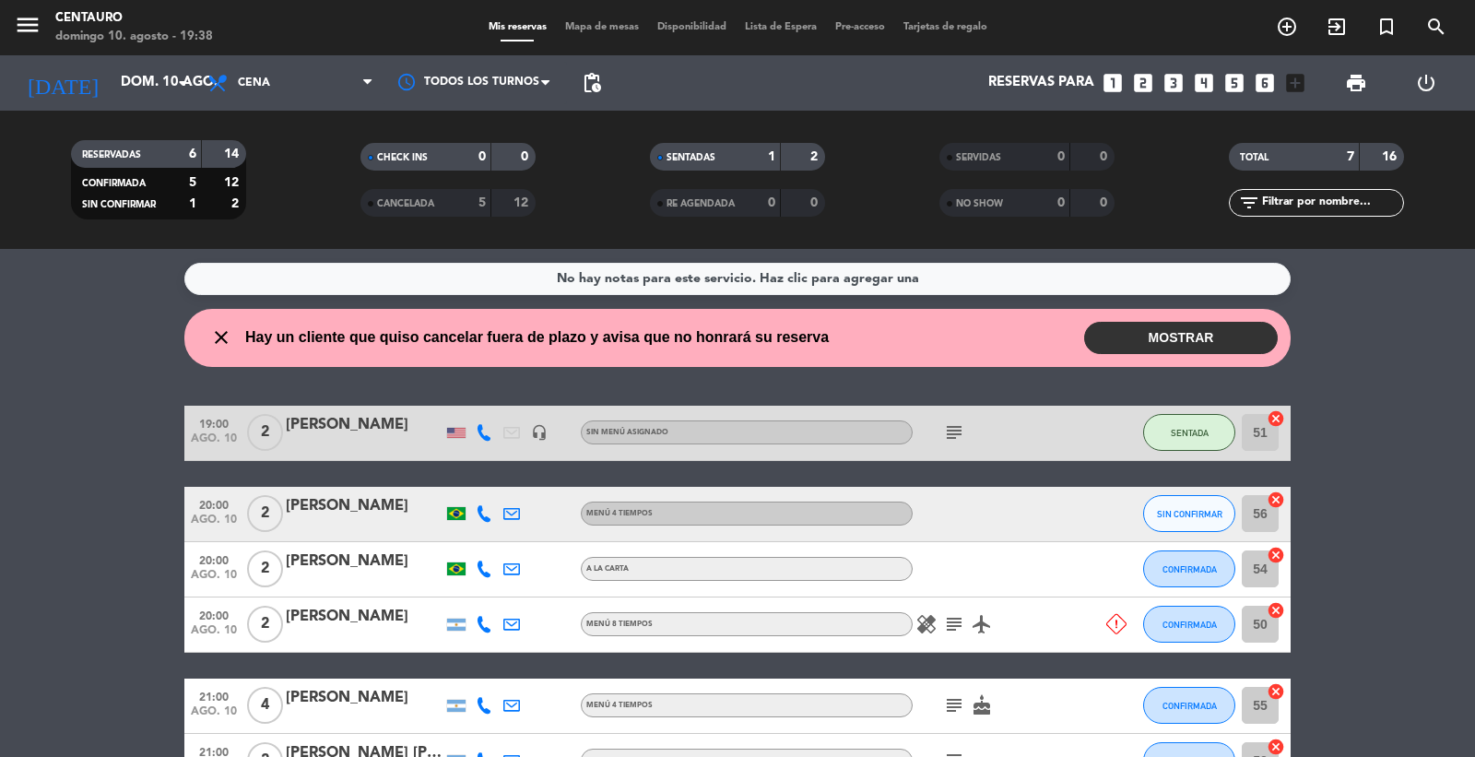
click at [1176, 346] on button "MOSTRAR" at bounding box center [1181, 338] width 194 height 32
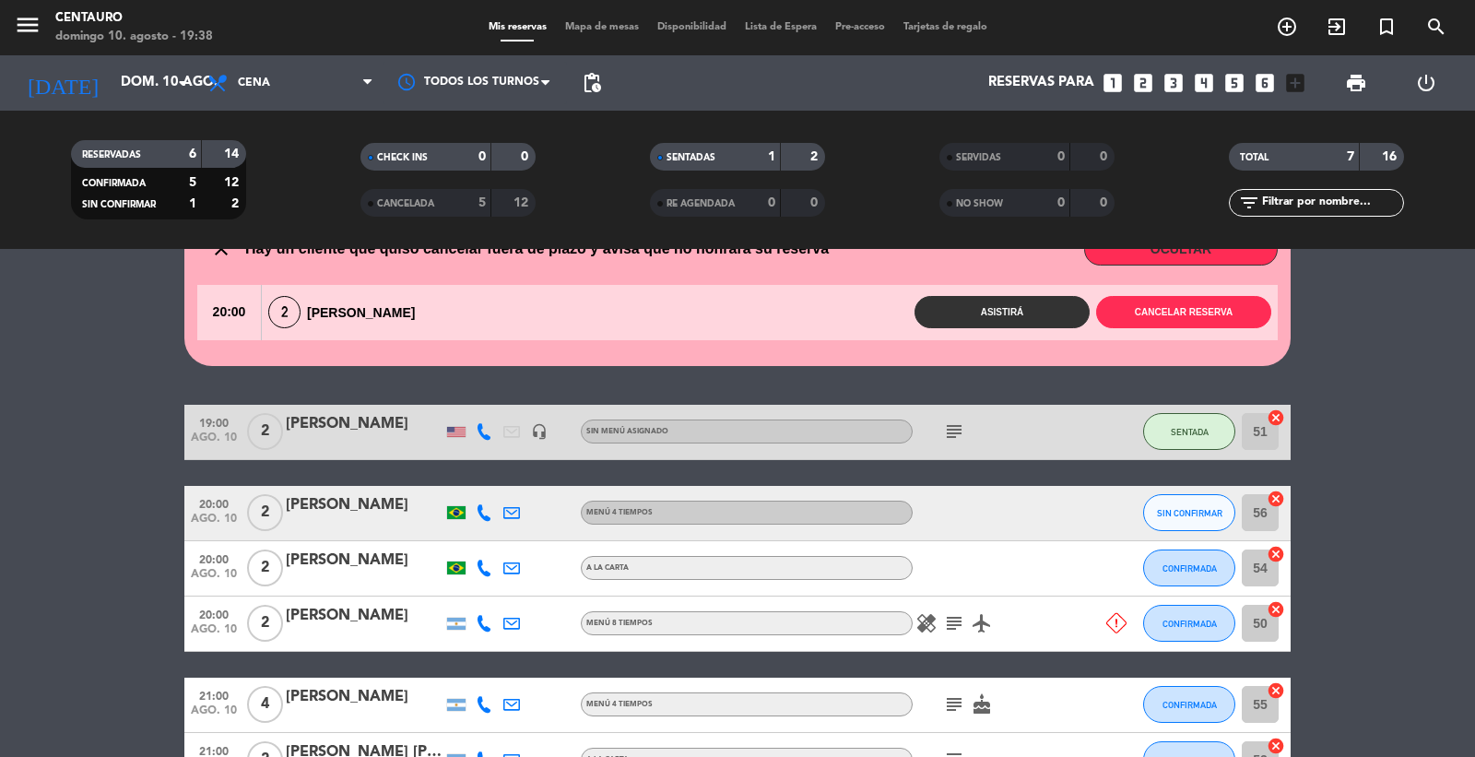
scroll to position [88, 0]
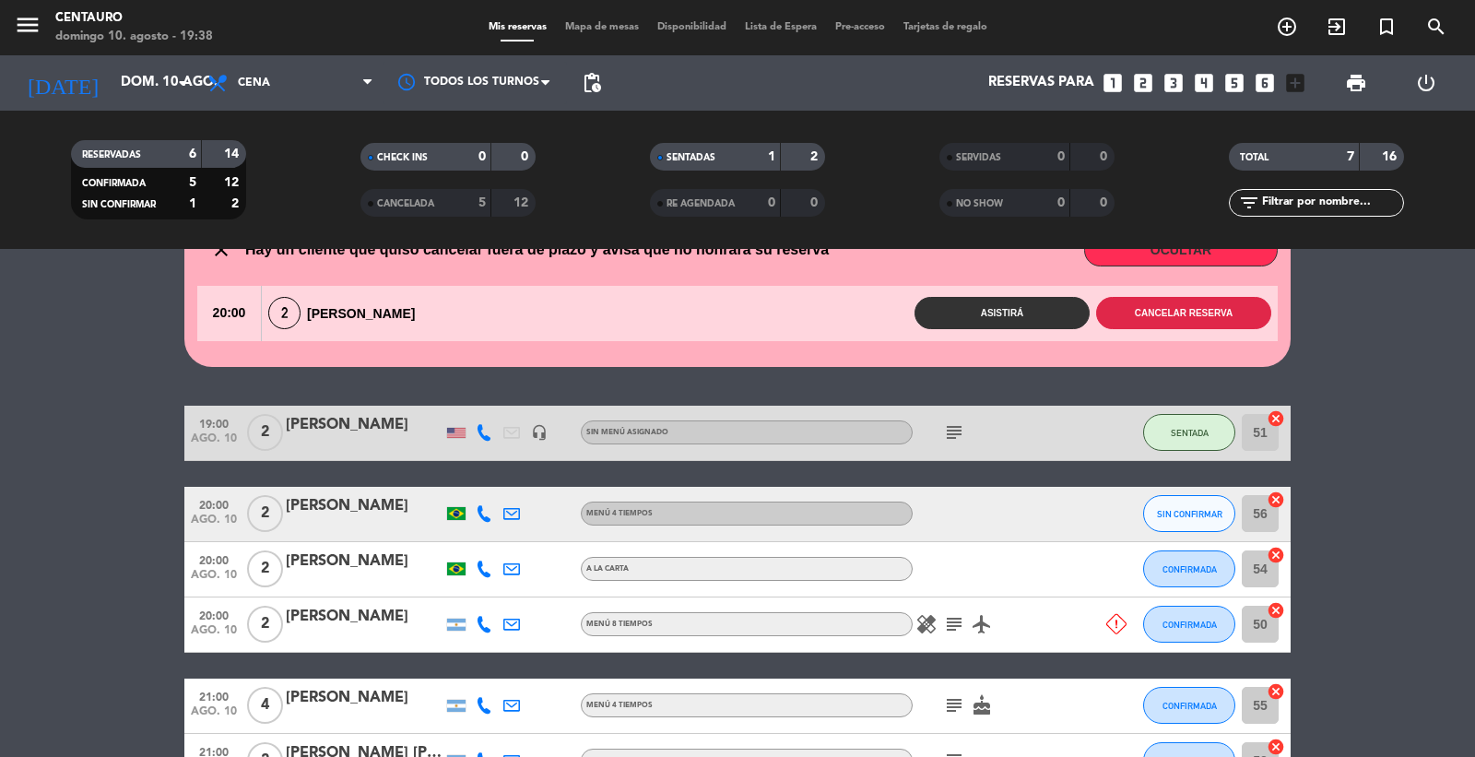
click at [1203, 319] on button "Cancelar reserva" at bounding box center [1183, 313] width 175 height 32
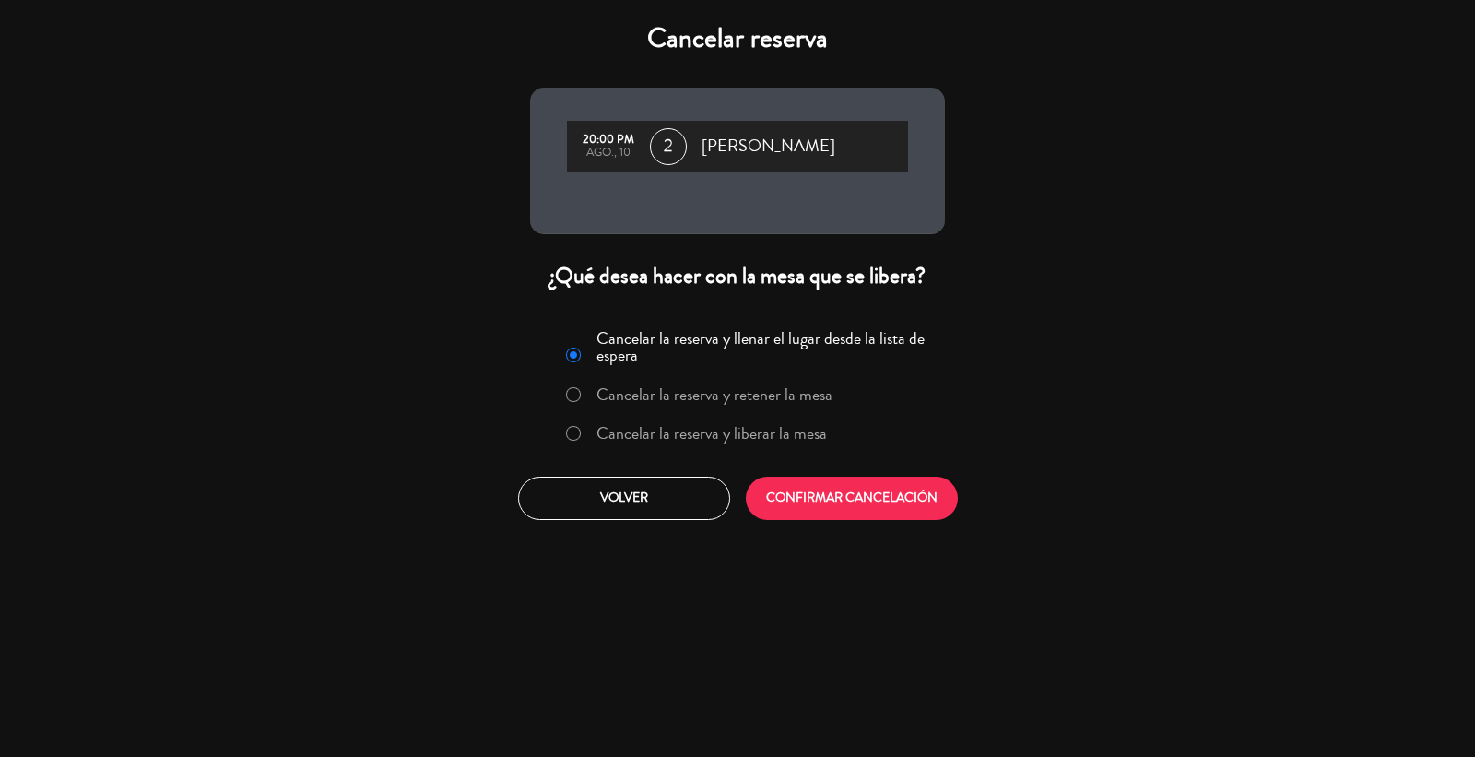
click at [846, 523] on div "Cancelar la reserva y llenar el lugar desde la lista de espera Cancelar la rese…" at bounding box center [737, 421] width 443 height 223
click at [859, 501] on button "CONFIRMAR CANCELACIÓN" at bounding box center [852, 498] width 212 height 43
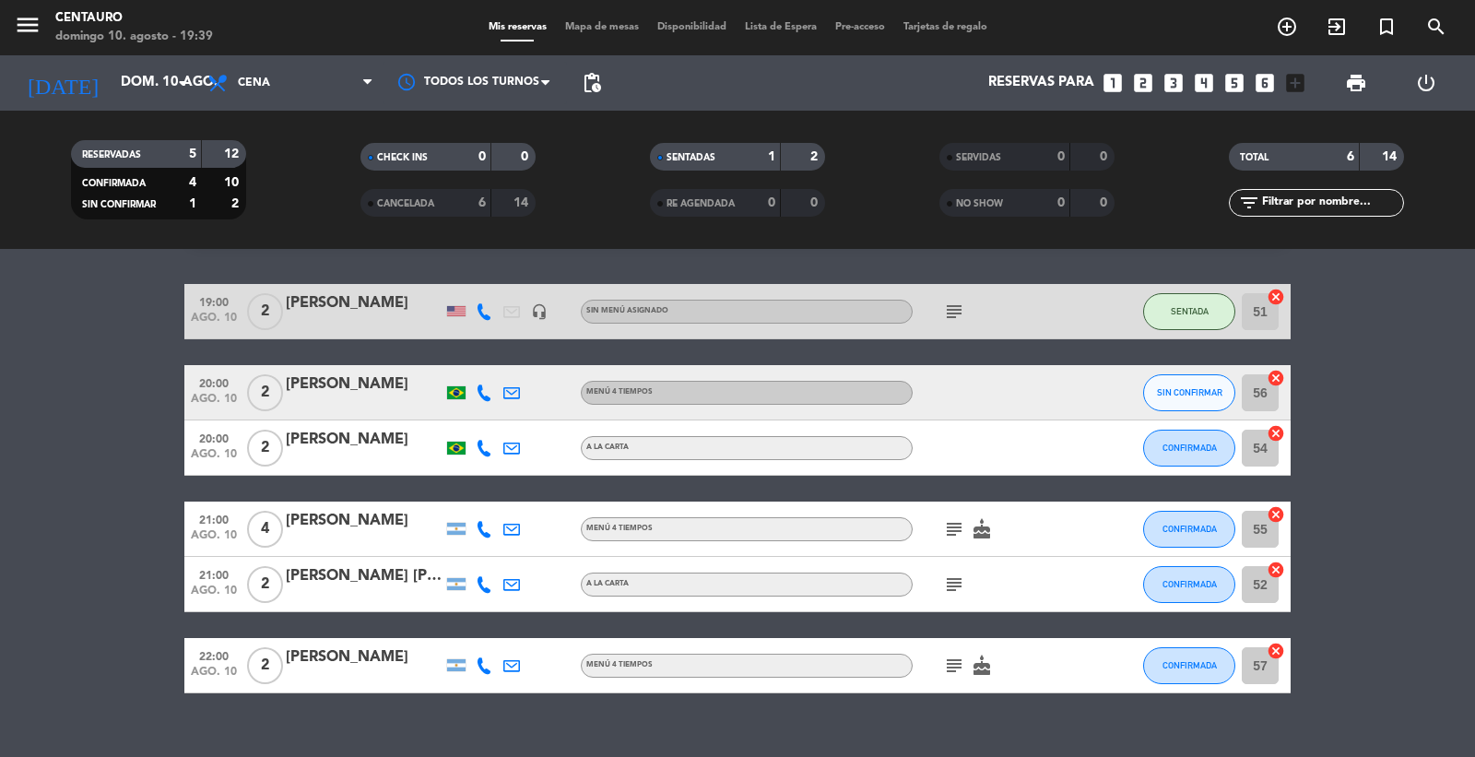
scroll to position [77, 0]
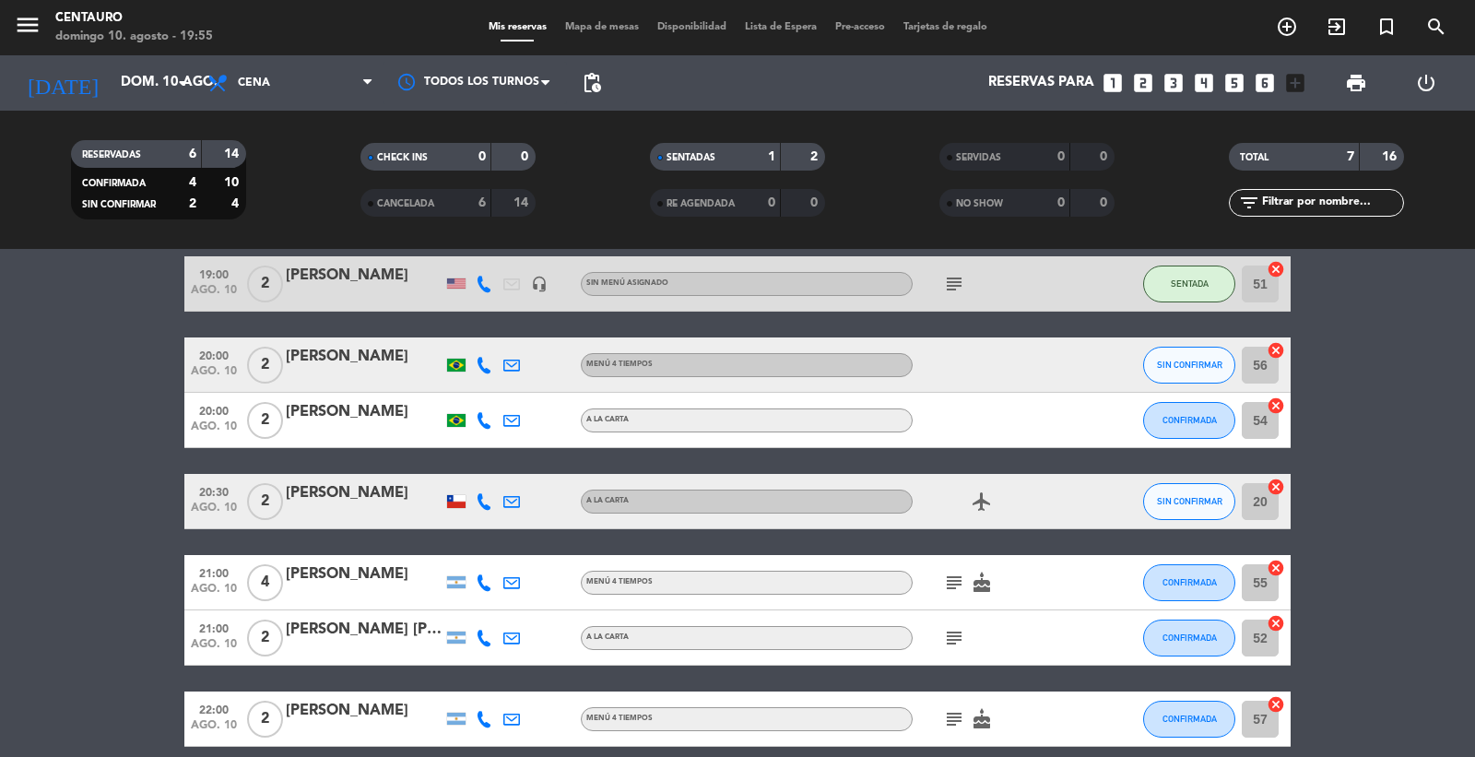
click at [346, 413] on div "[PERSON_NAME]" at bounding box center [364, 412] width 157 height 24
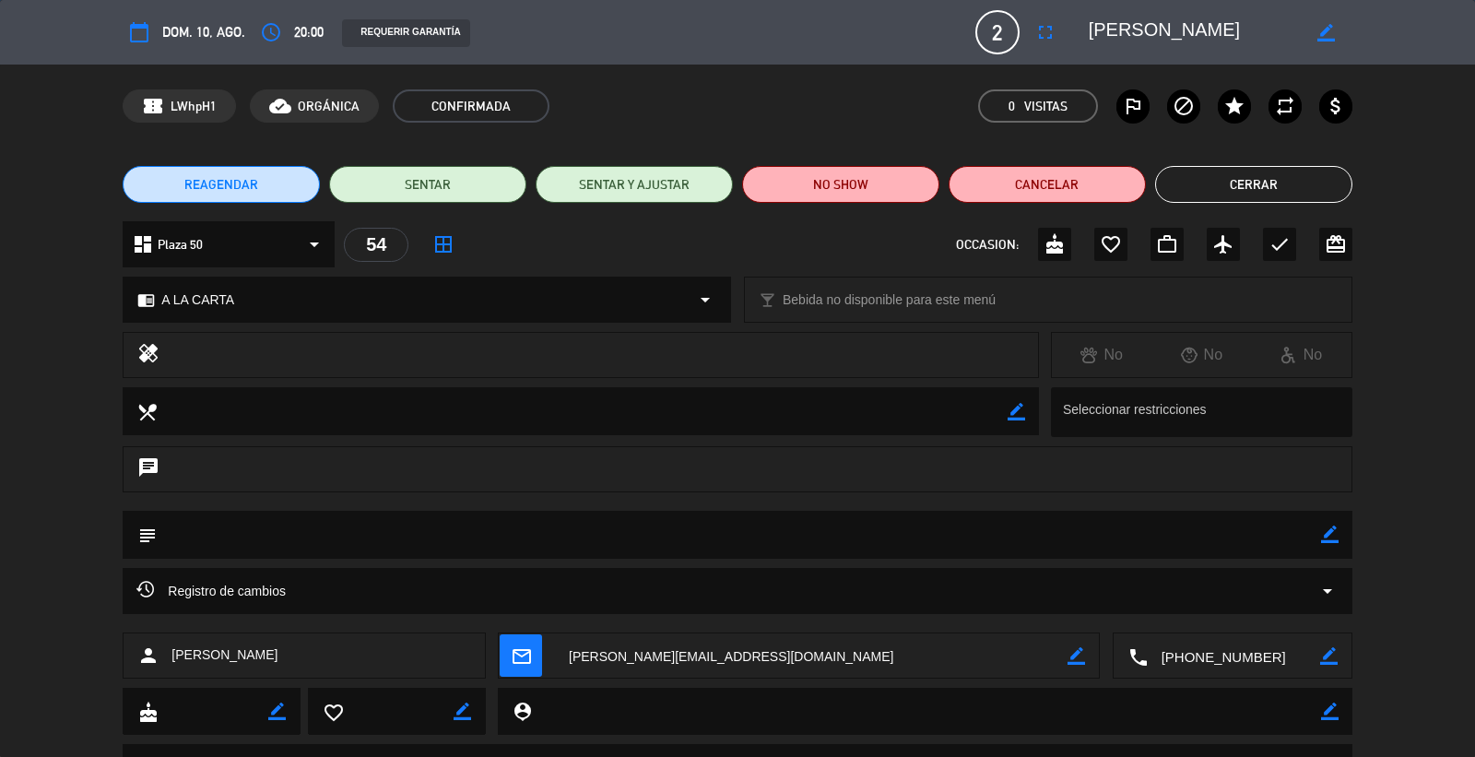
drag, startPoint x: 1277, startPoint y: 201, endPoint x: 1277, endPoint y: 190, distance: 11.1
click at [1277, 190] on button "Cerrar" at bounding box center [1253, 184] width 197 height 37
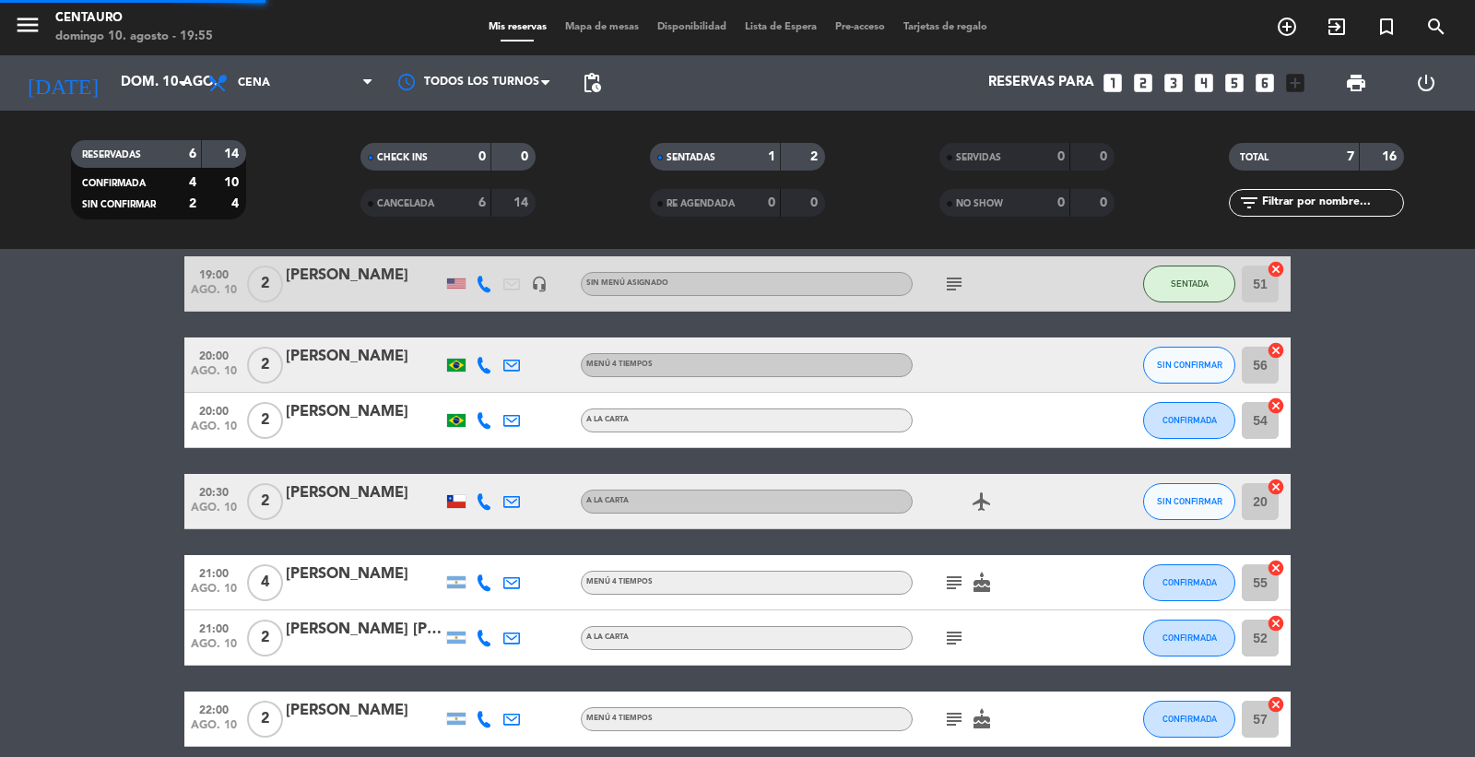
click at [1277, 187] on div "TOTAL 7 16" at bounding box center [1317, 166] width 290 height 46
click at [1421, 576] on bookings-row "19:00 ago. 10 2 [PERSON_NAME] headset_mic Sin menú asignado subject SENTADA 51 …" at bounding box center [737, 501] width 1475 height 491
click at [408, 407] on div "[PERSON_NAME]" at bounding box center [364, 412] width 157 height 24
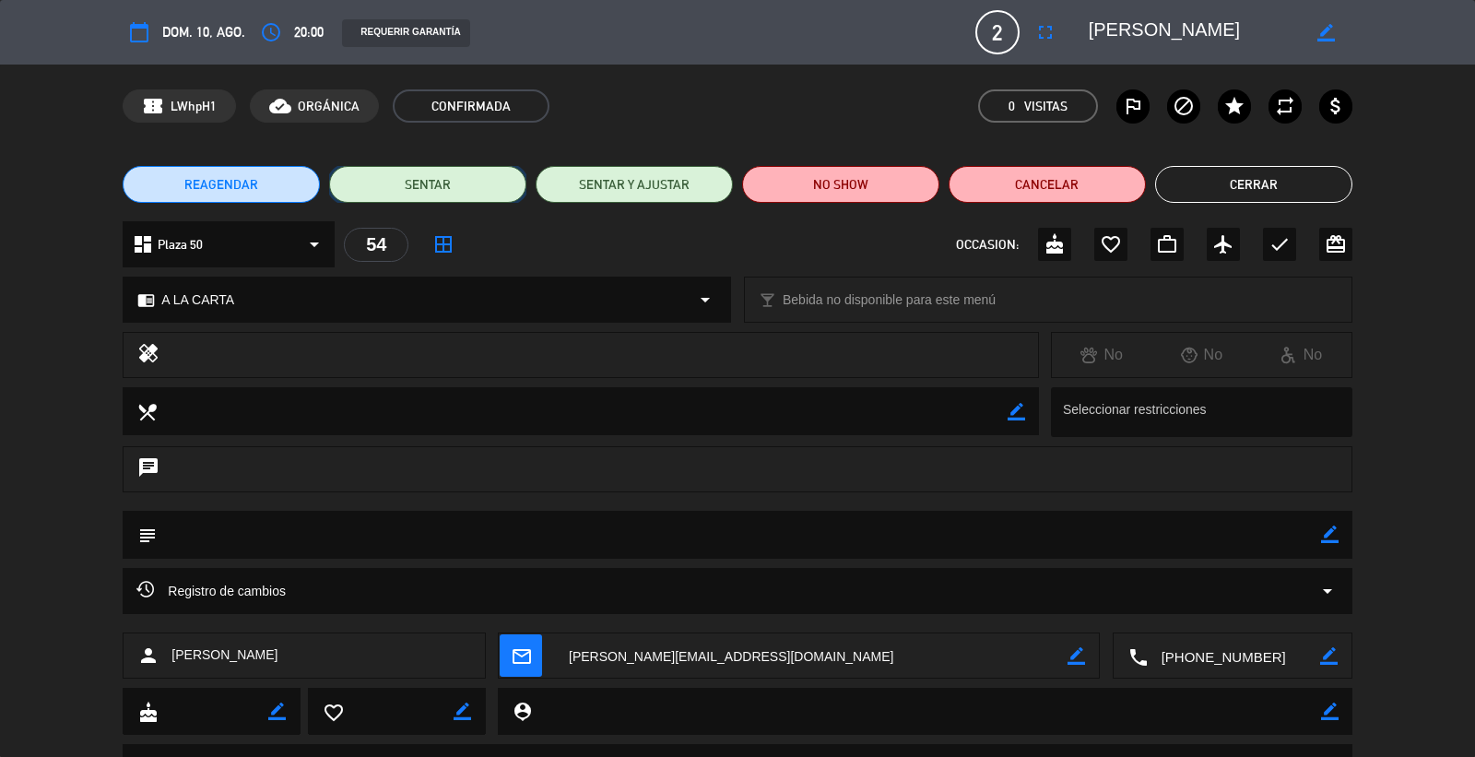
click at [403, 183] on button "SENTAR" at bounding box center [427, 184] width 197 height 37
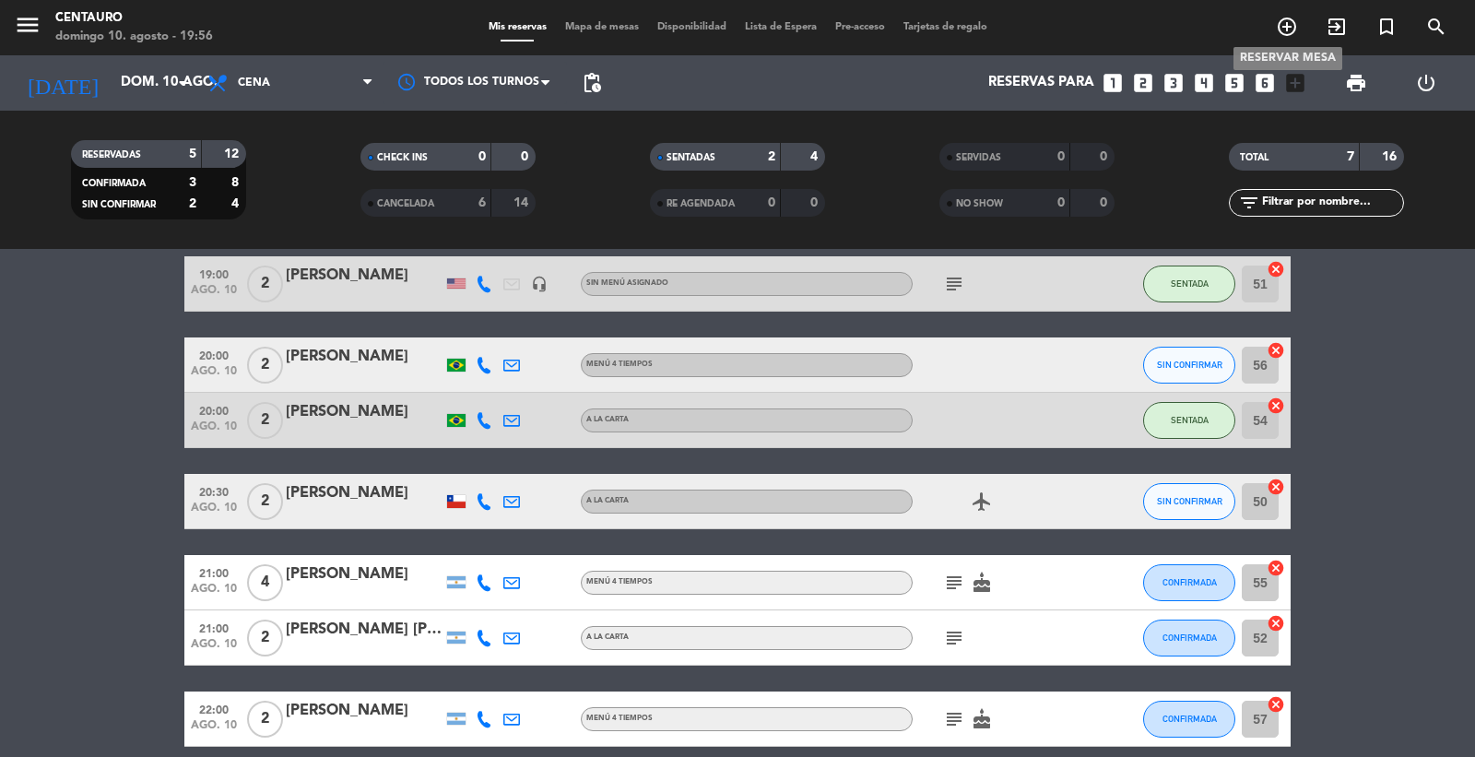
click at [1289, 18] on icon "add_circle_outline" at bounding box center [1287, 27] width 22 height 22
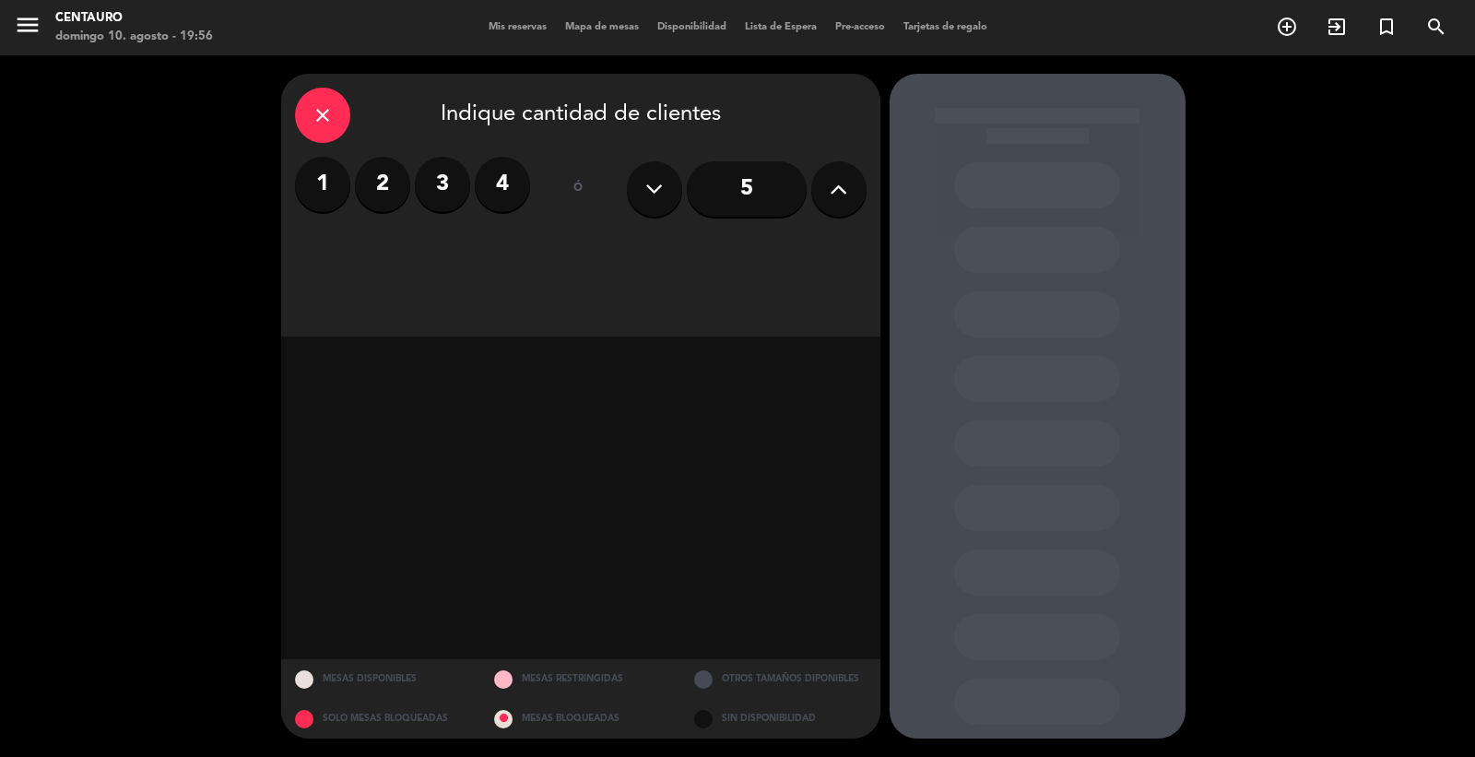
click at [495, 191] on label "4" at bounding box center [502, 184] width 55 height 55
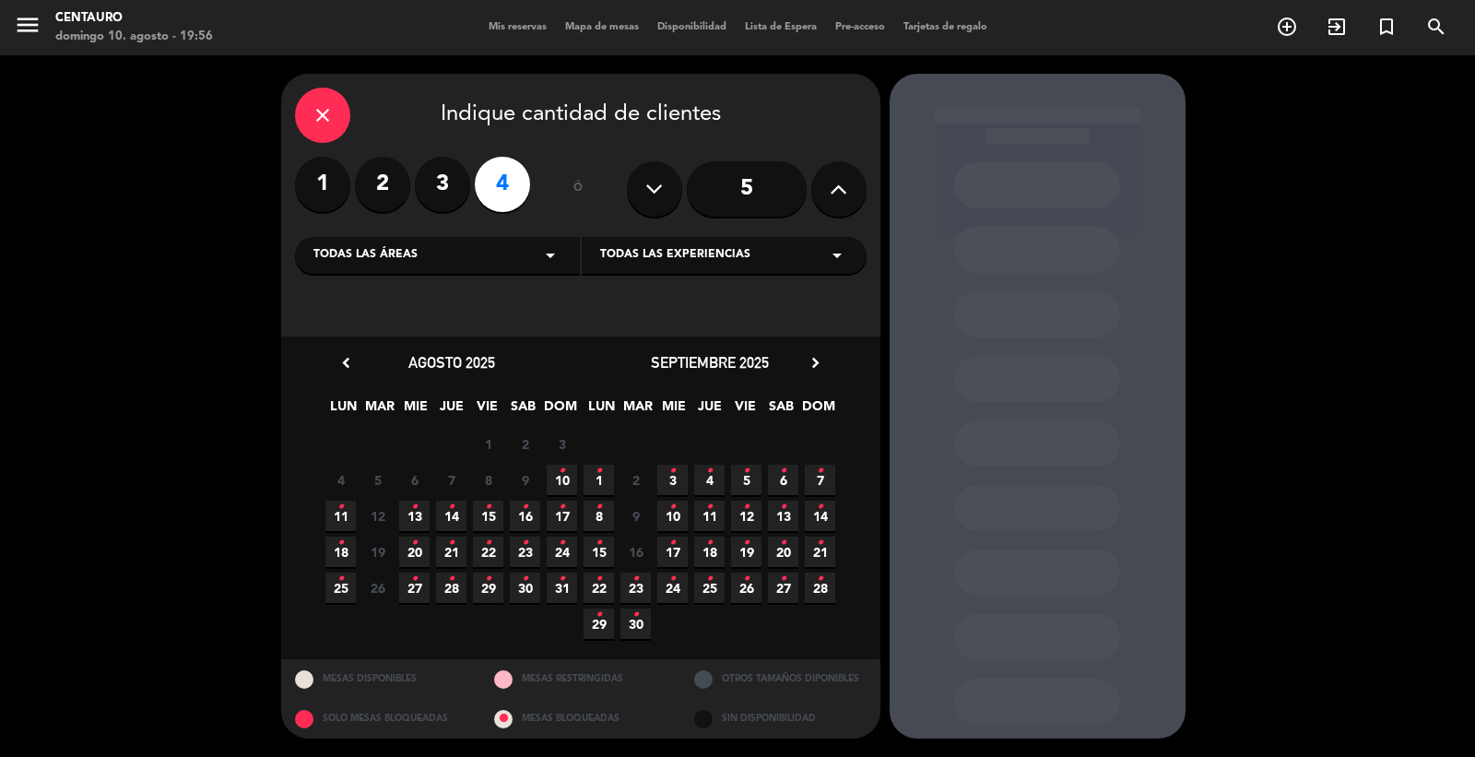
click at [563, 471] on icon "•" at bounding box center [562, 471] width 6 height 30
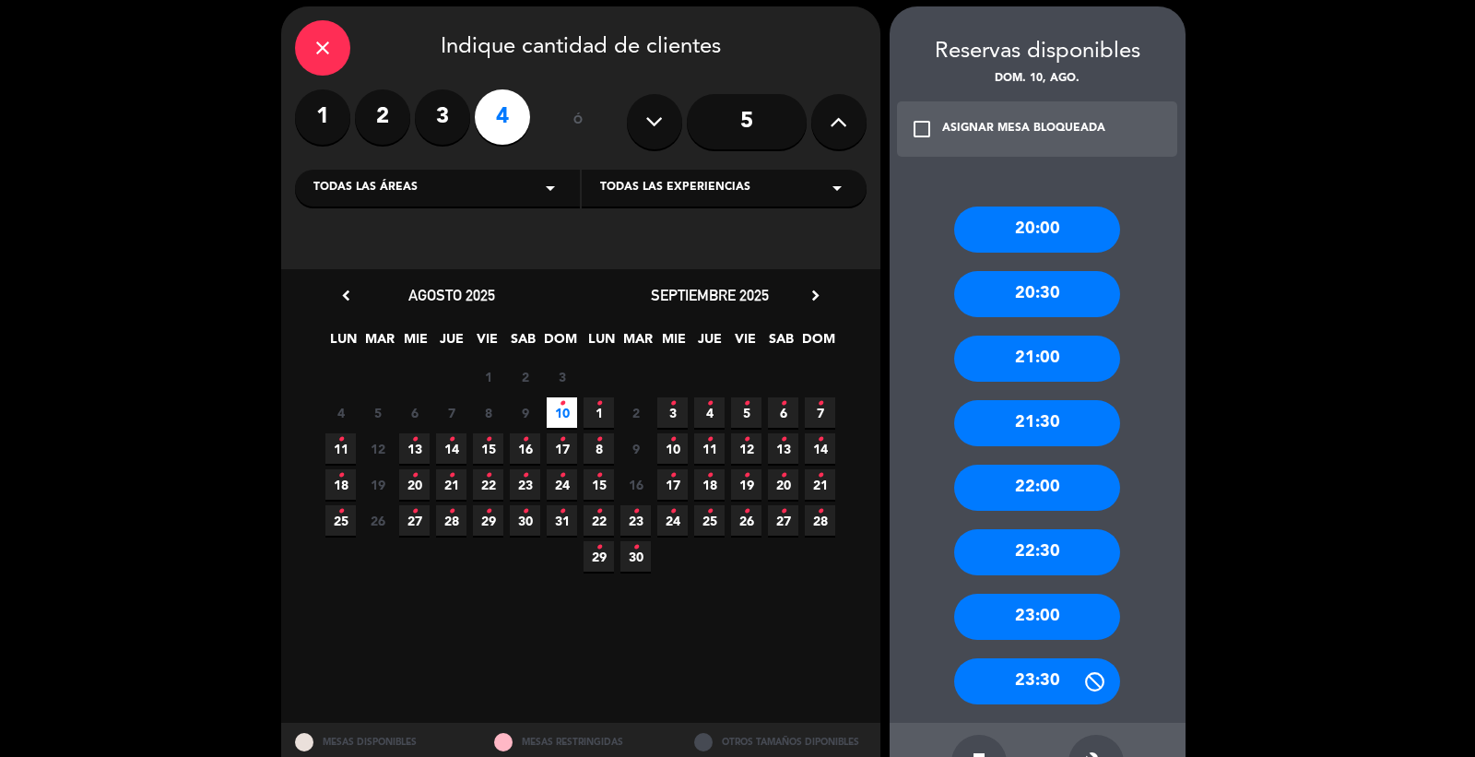
scroll to position [102, 0]
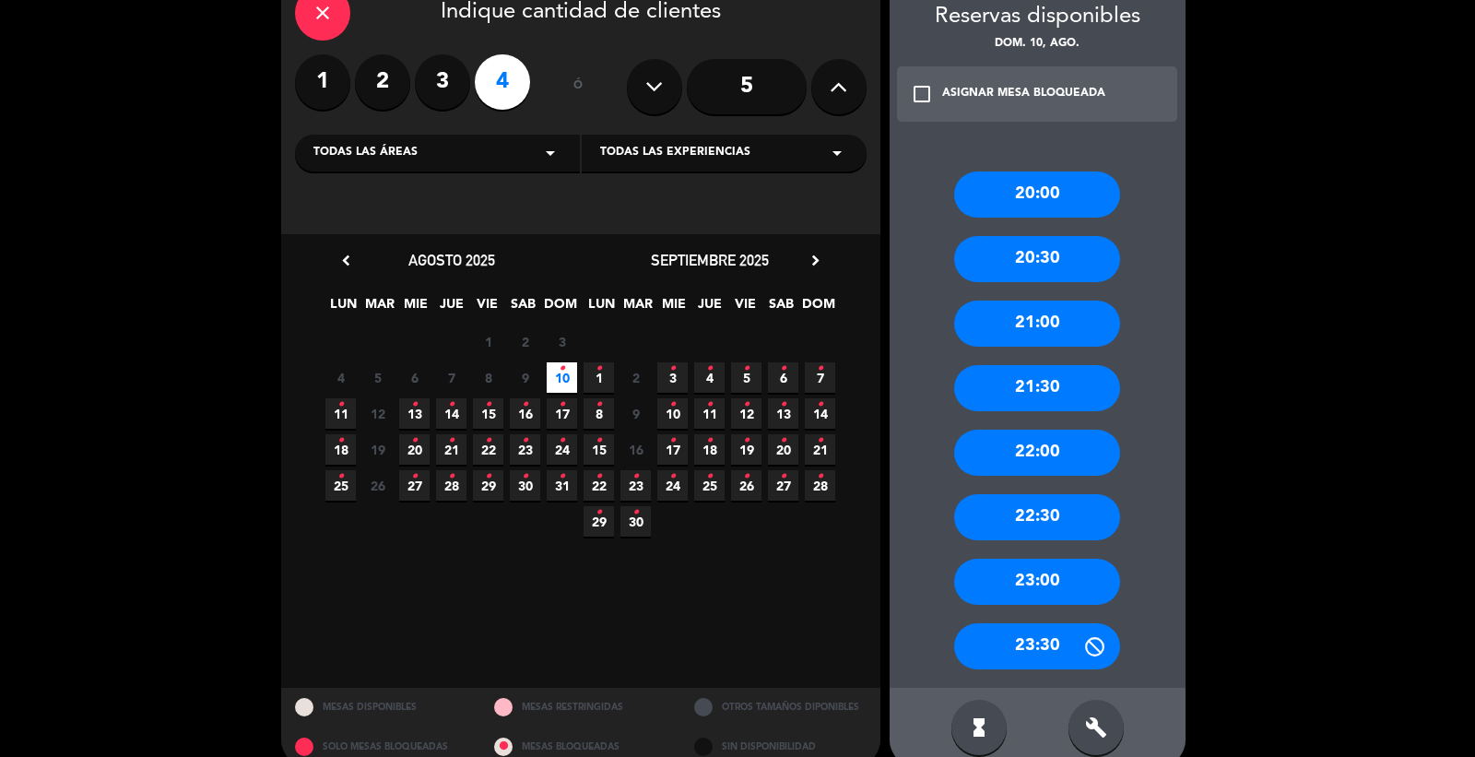
click at [1080, 452] on div "22:00" at bounding box center [1037, 453] width 166 height 46
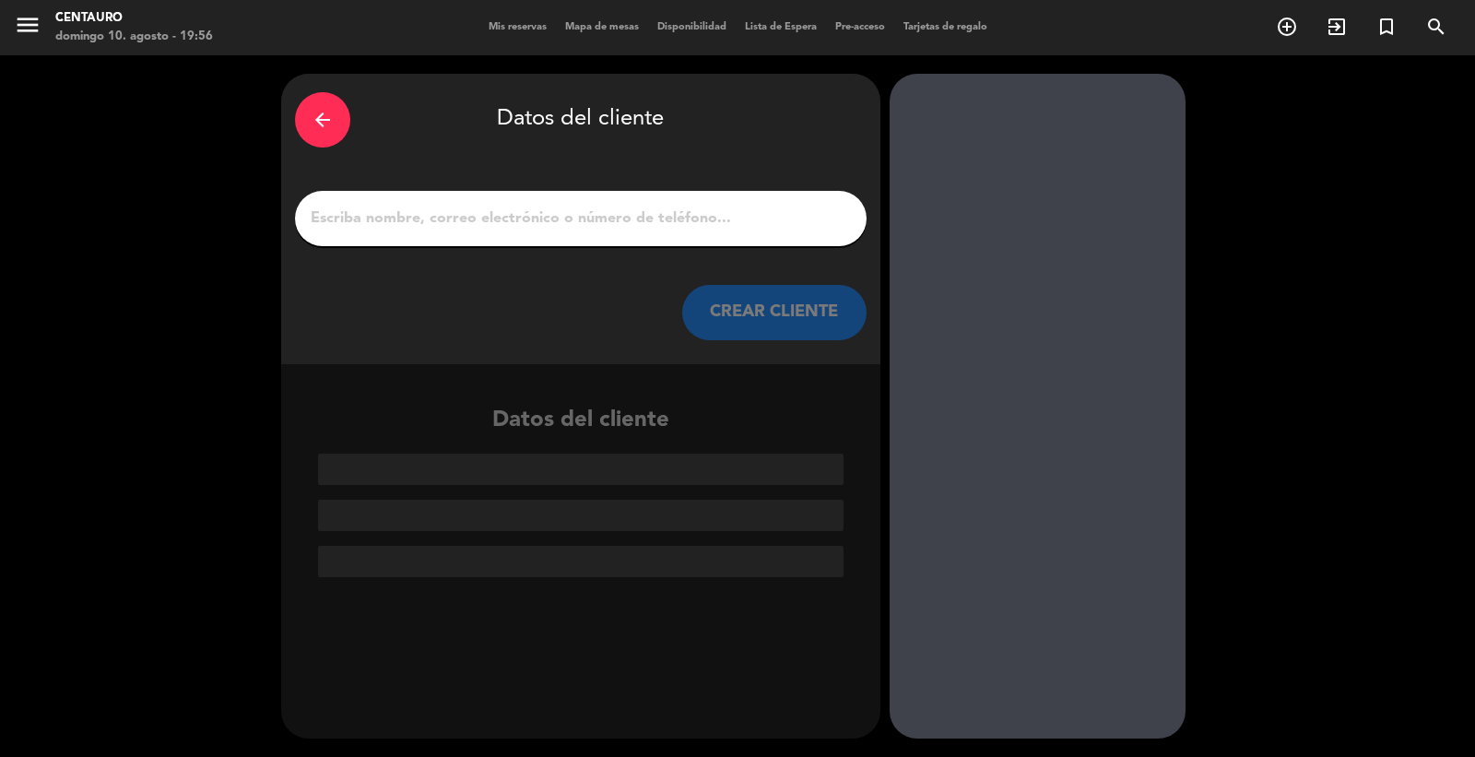
scroll to position [0, 0]
click at [504, 212] on input "1" at bounding box center [581, 219] width 544 height 26
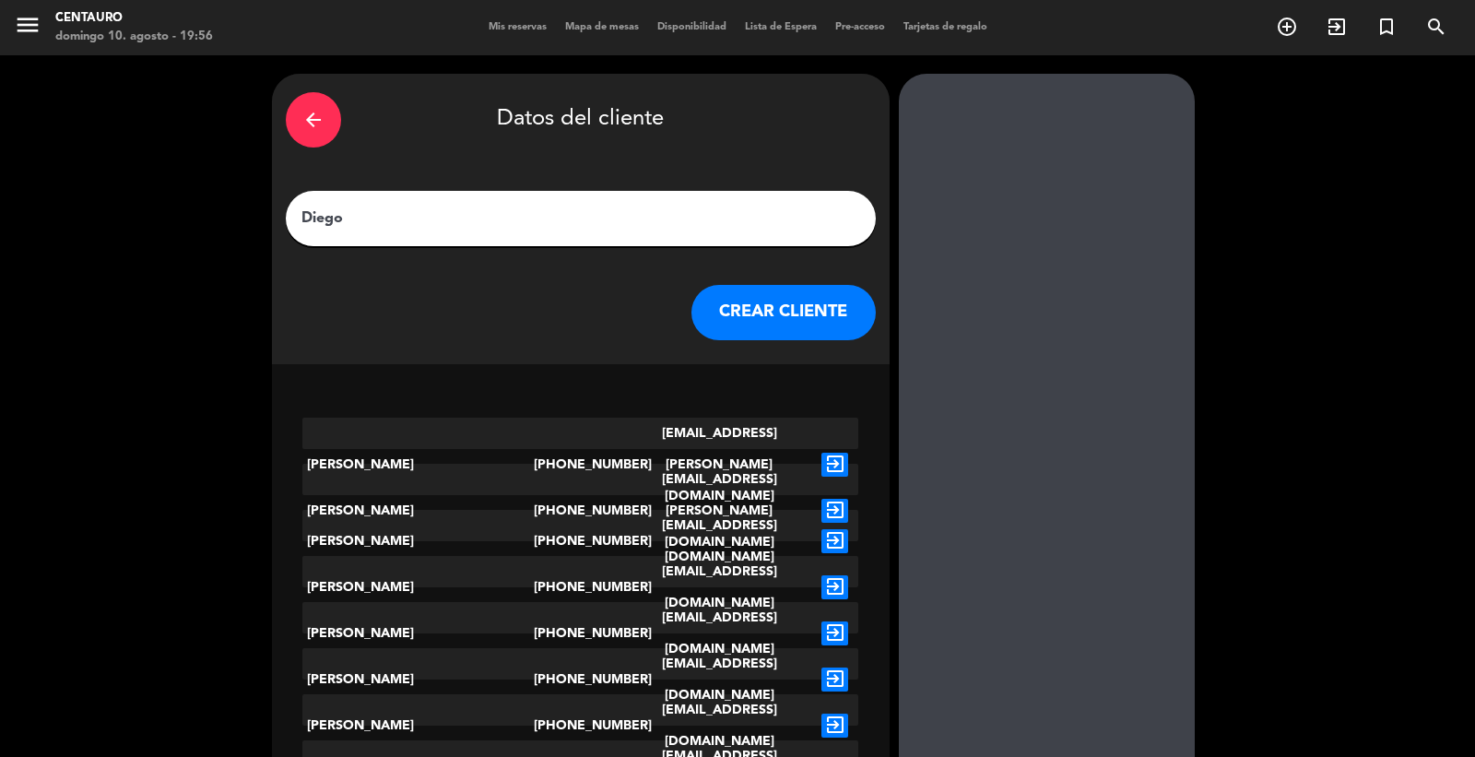
type input "Diego"
click at [758, 321] on button "CREAR CLIENTE" at bounding box center [784, 312] width 184 height 55
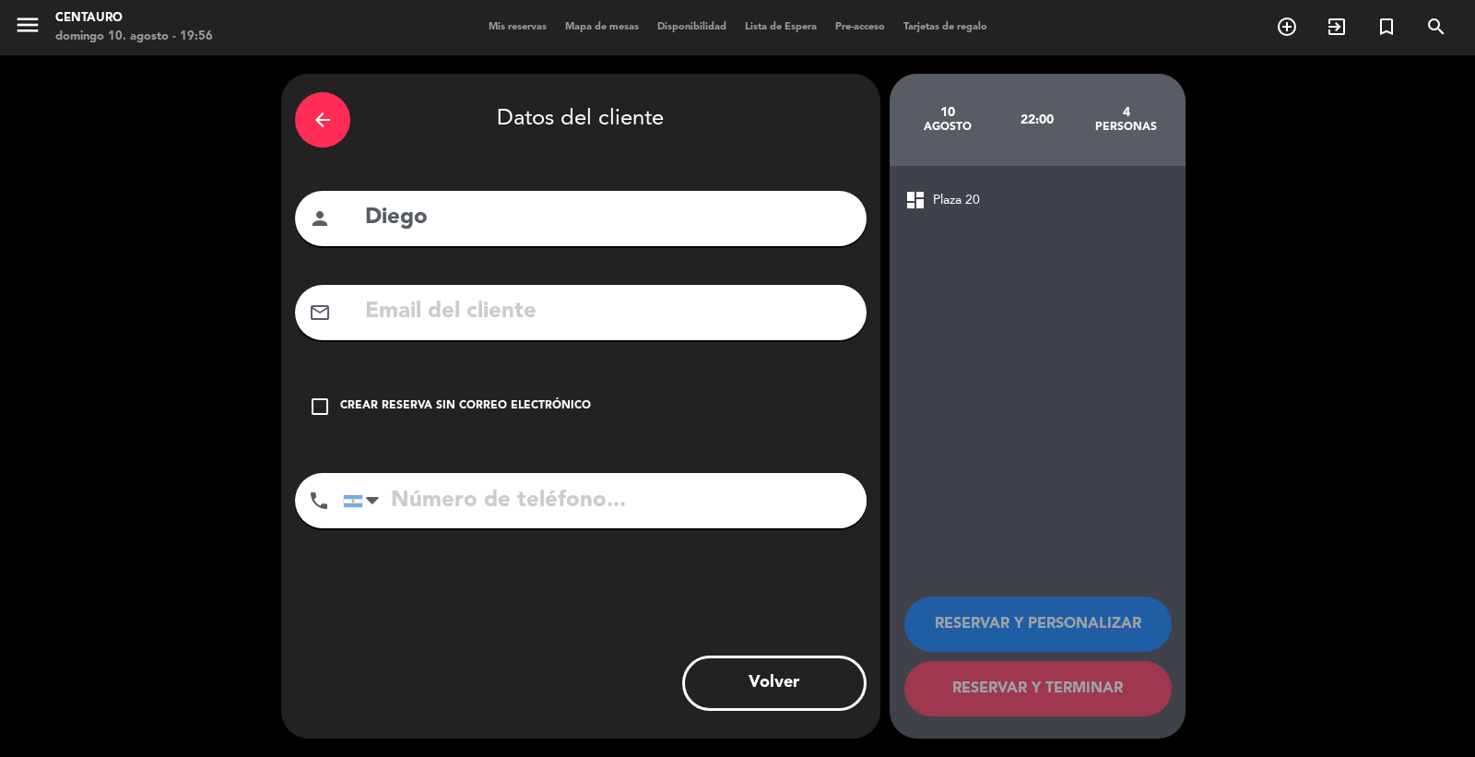
click at [320, 404] on icon "check_box_outline_blank" at bounding box center [320, 407] width 22 height 22
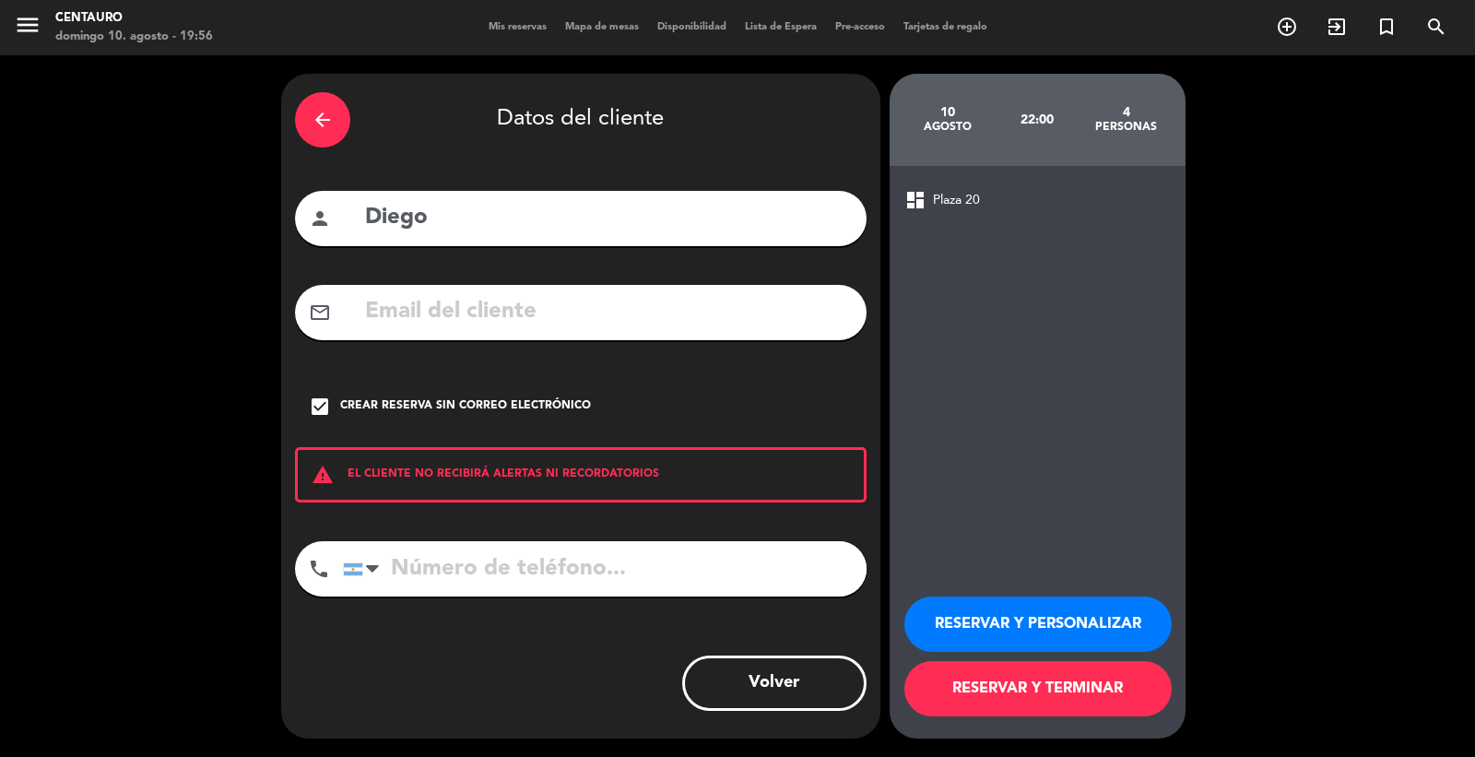
click at [484, 572] on input "tel" at bounding box center [605, 568] width 524 height 55
type input "3571609442"
click at [1040, 697] on button "RESERVAR Y TERMINAR" at bounding box center [1038, 688] width 267 height 55
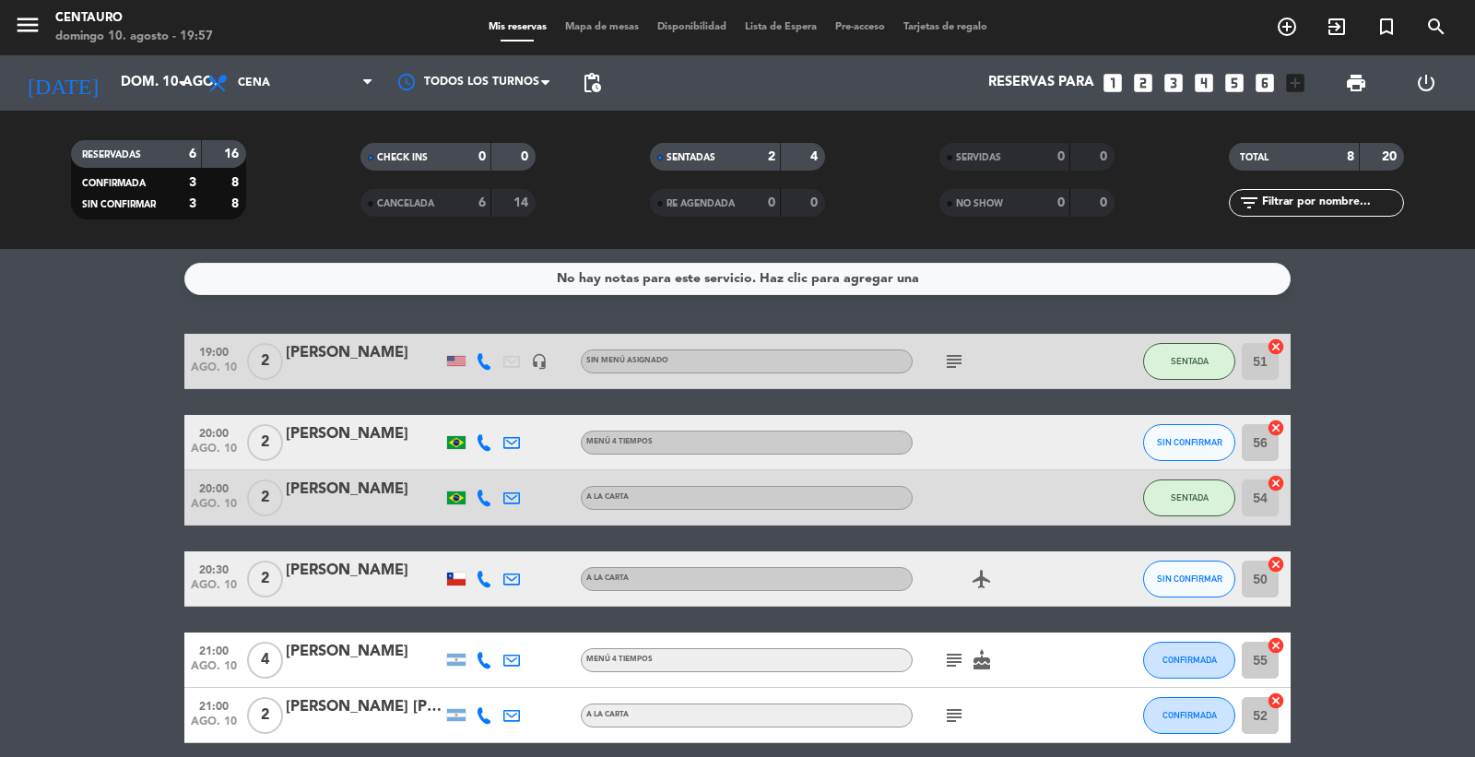
click at [586, 23] on span "Mapa de mesas" at bounding box center [602, 27] width 92 height 10
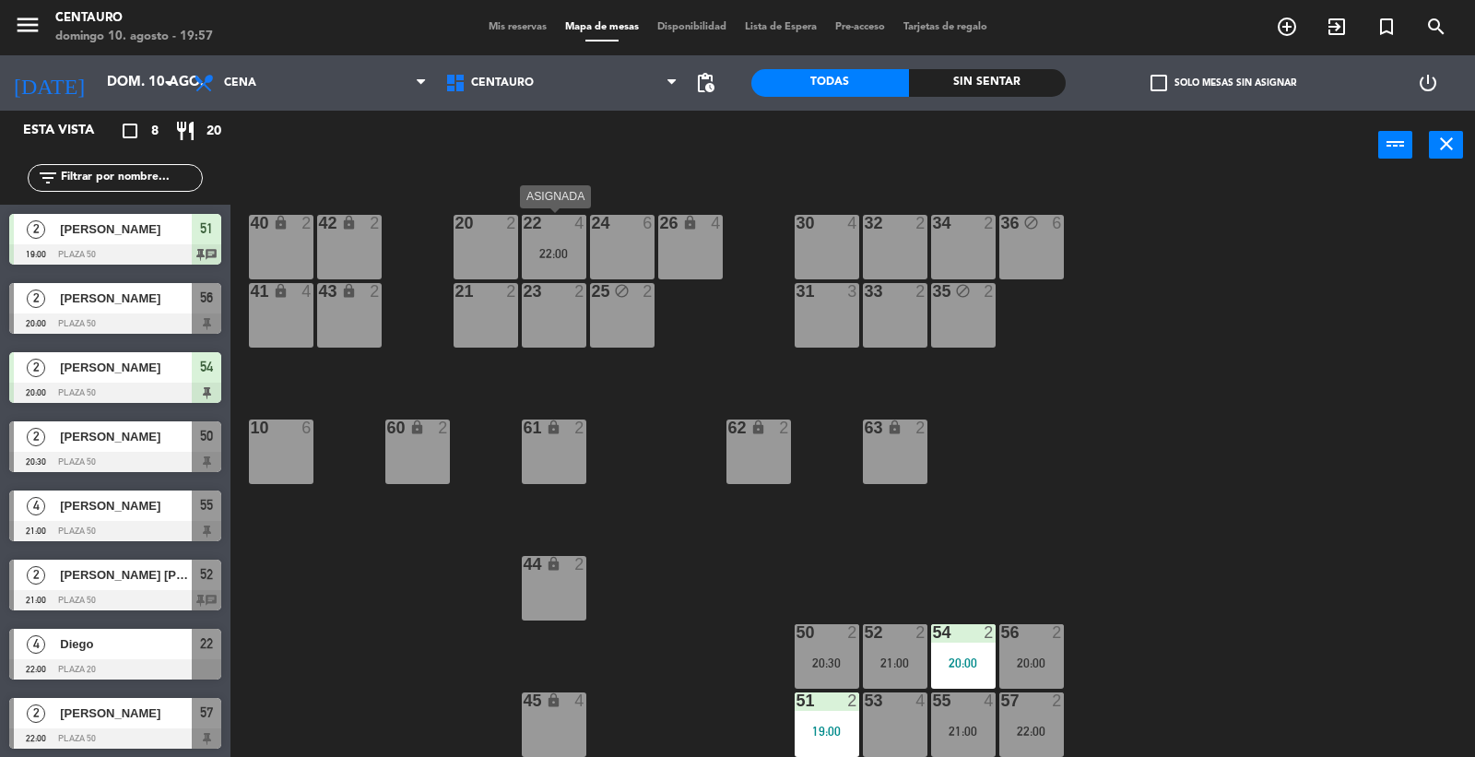
click at [544, 229] on div at bounding box center [554, 223] width 30 height 17
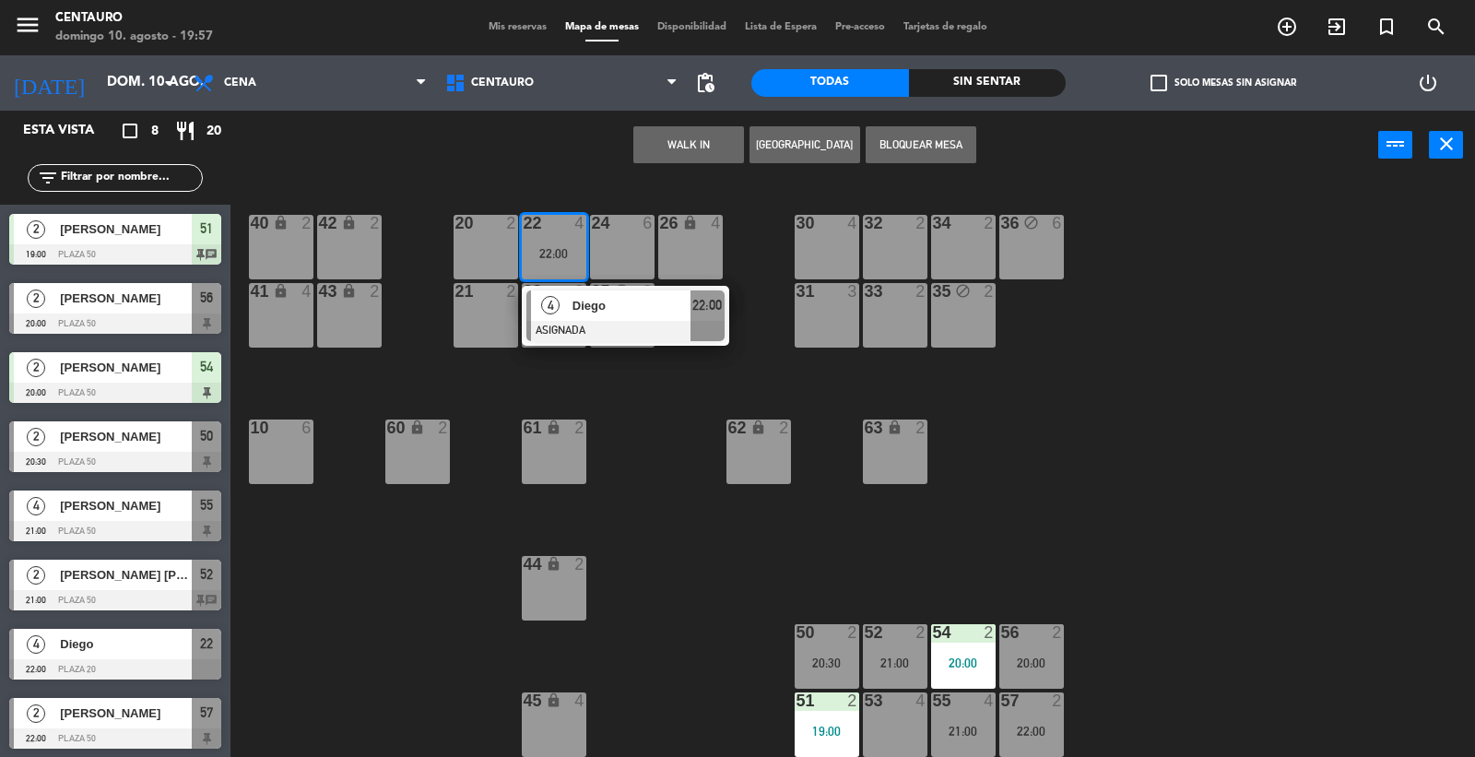
click at [888, 706] on div at bounding box center [895, 701] width 30 height 17
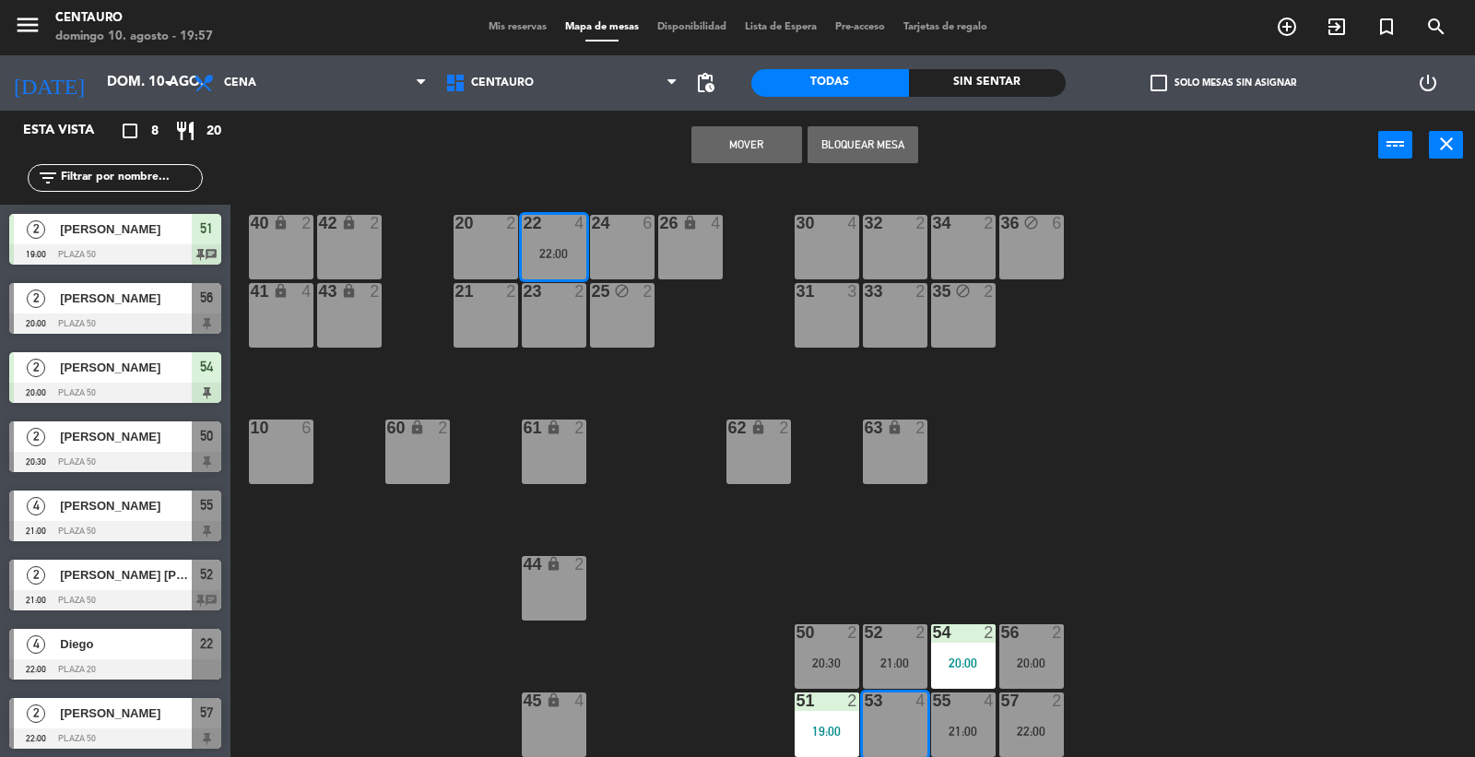
click at [729, 142] on button "Mover" at bounding box center [747, 144] width 111 height 37
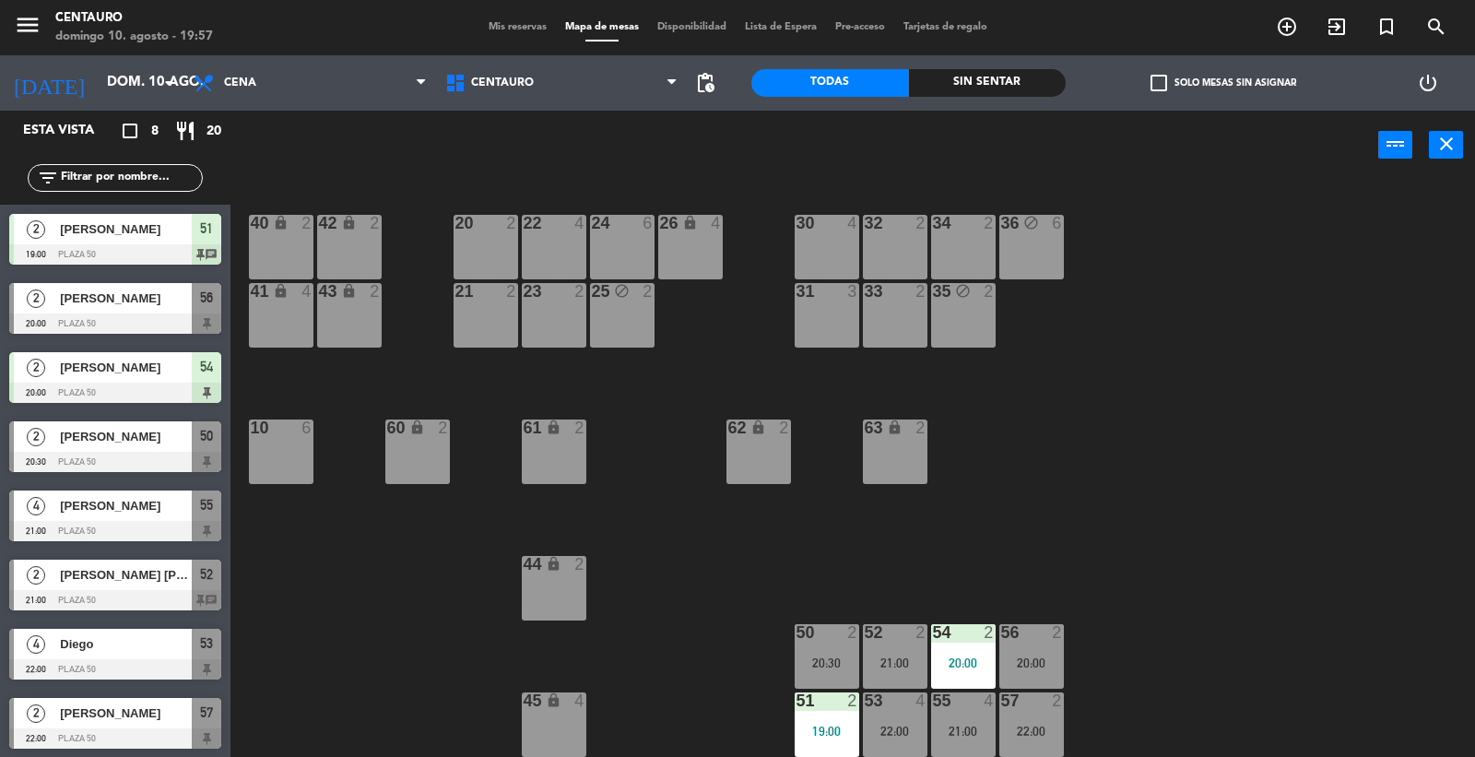
click at [484, 32] on div "Mis reservas Mapa de mesas Disponibilidad Lista de Espera Pre-acceso Tarjetas d…" at bounding box center [738, 27] width 517 height 17
click at [490, 25] on span "Mis reservas" at bounding box center [518, 27] width 77 height 10
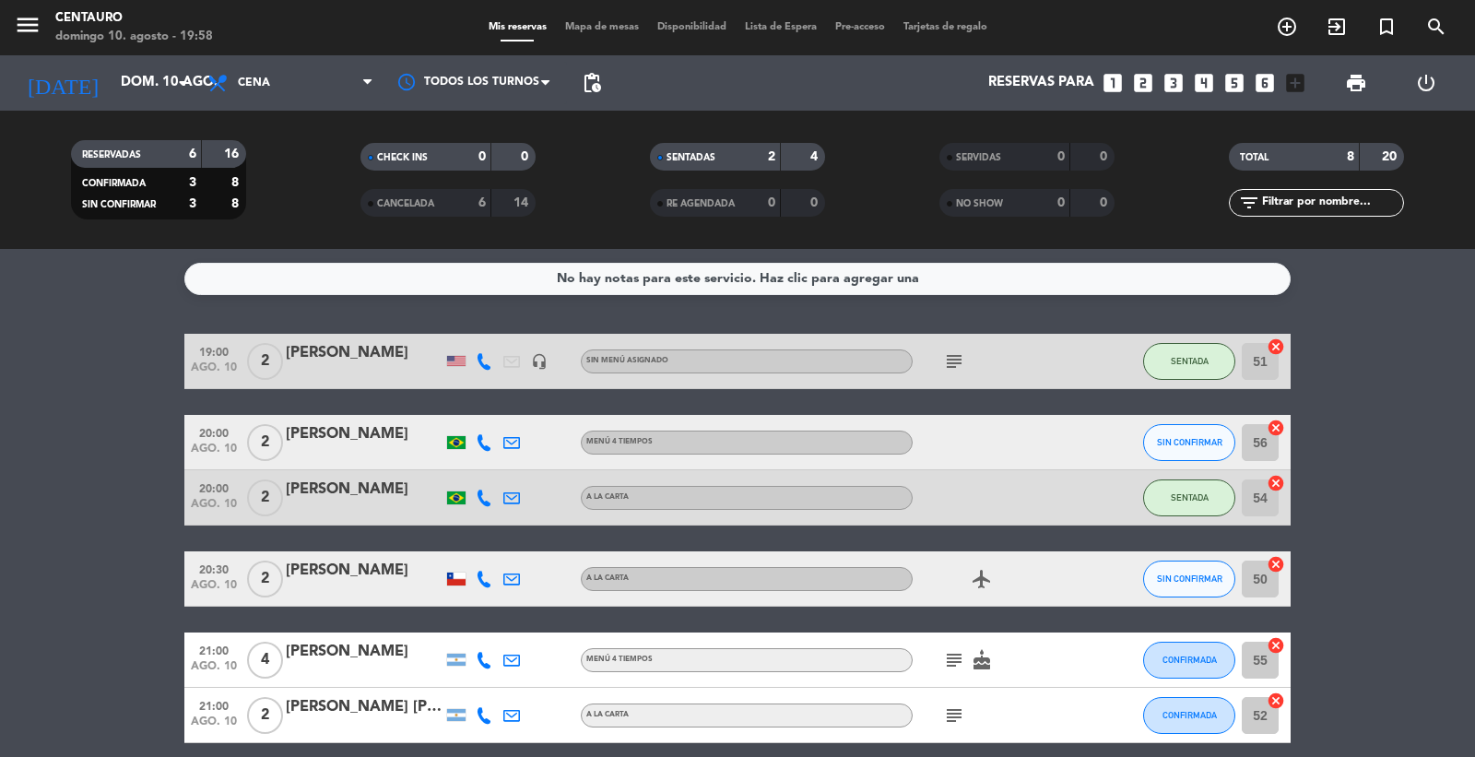
click at [565, 34] on div "Mis reservas Mapa de mesas Disponibilidad Lista de Espera Pre-acceso Tarjetas d…" at bounding box center [738, 27] width 517 height 17
click at [577, 28] on span "Mapa de mesas" at bounding box center [602, 27] width 92 height 10
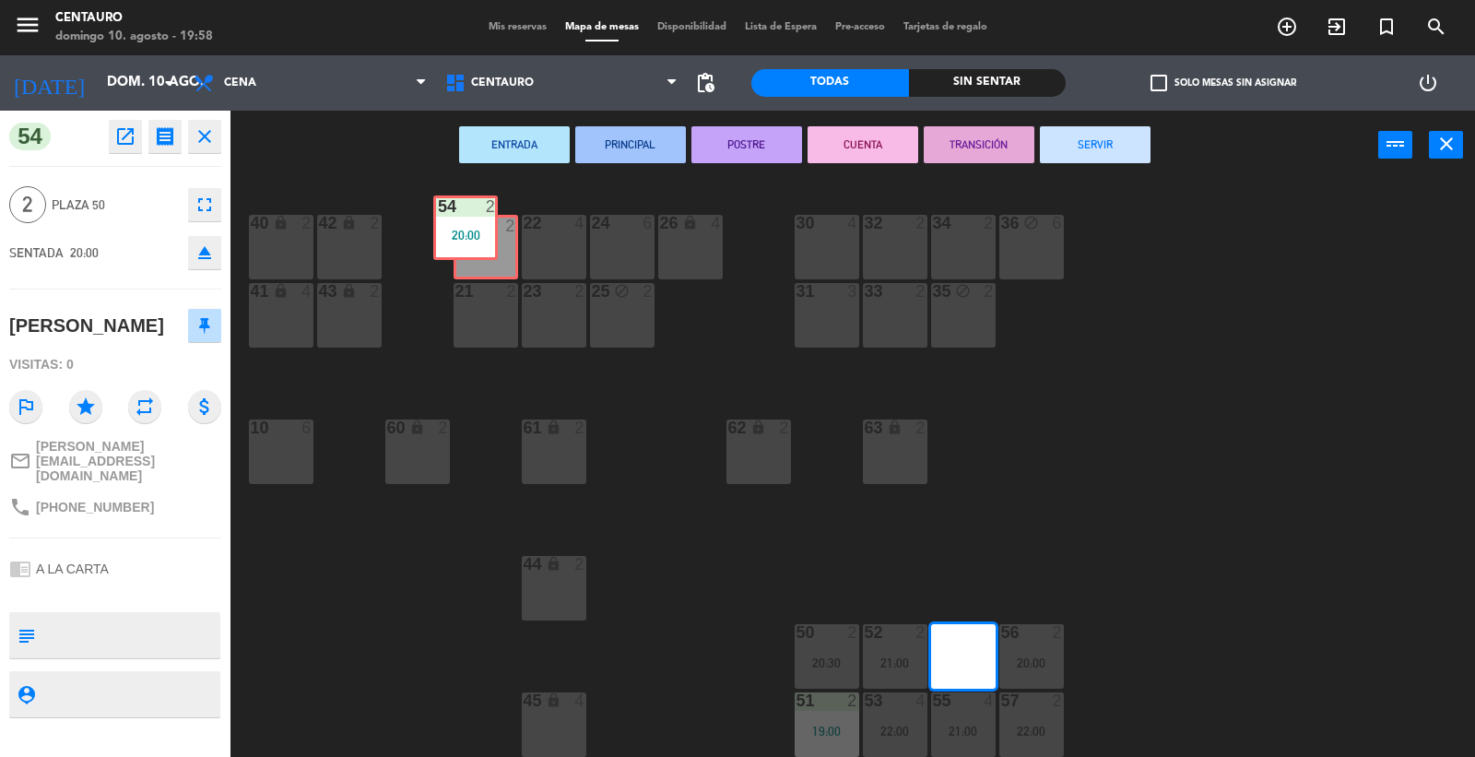
drag, startPoint x: 973, startPoint y: 647, endPoint x: 476, endPoint y: 219, distance: 655.8
click at [476, 219] on div "20 2 22 4 24 6 26 lock 4 40 lock 2 42 lock 2 30 4 34 2 32 2 36 block 6 21 2 23 …" at bounding box center [860, 470] width 1230 height 577
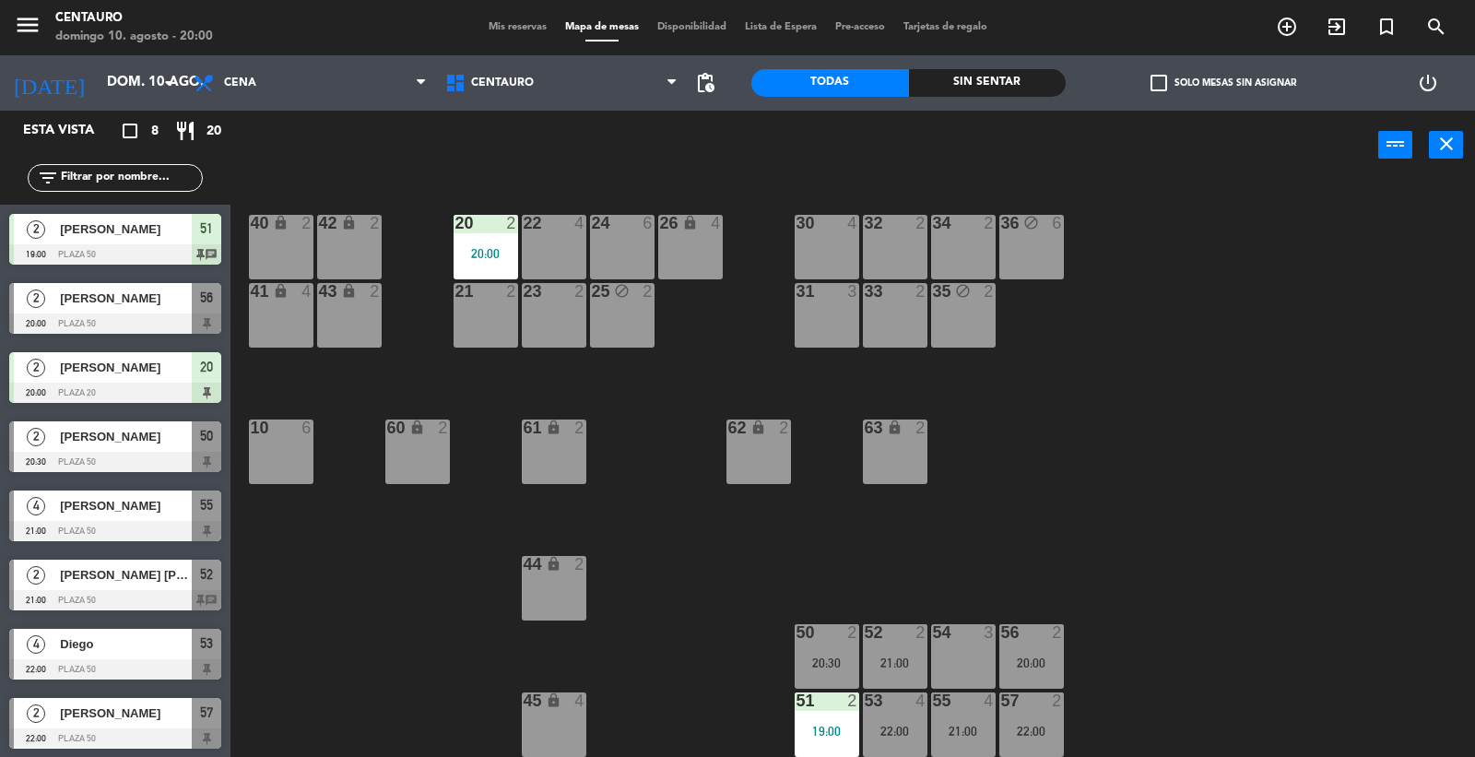
click at [509, 30] on span "Mis reservas" at bounding box center [518, 27] width 77 height 10
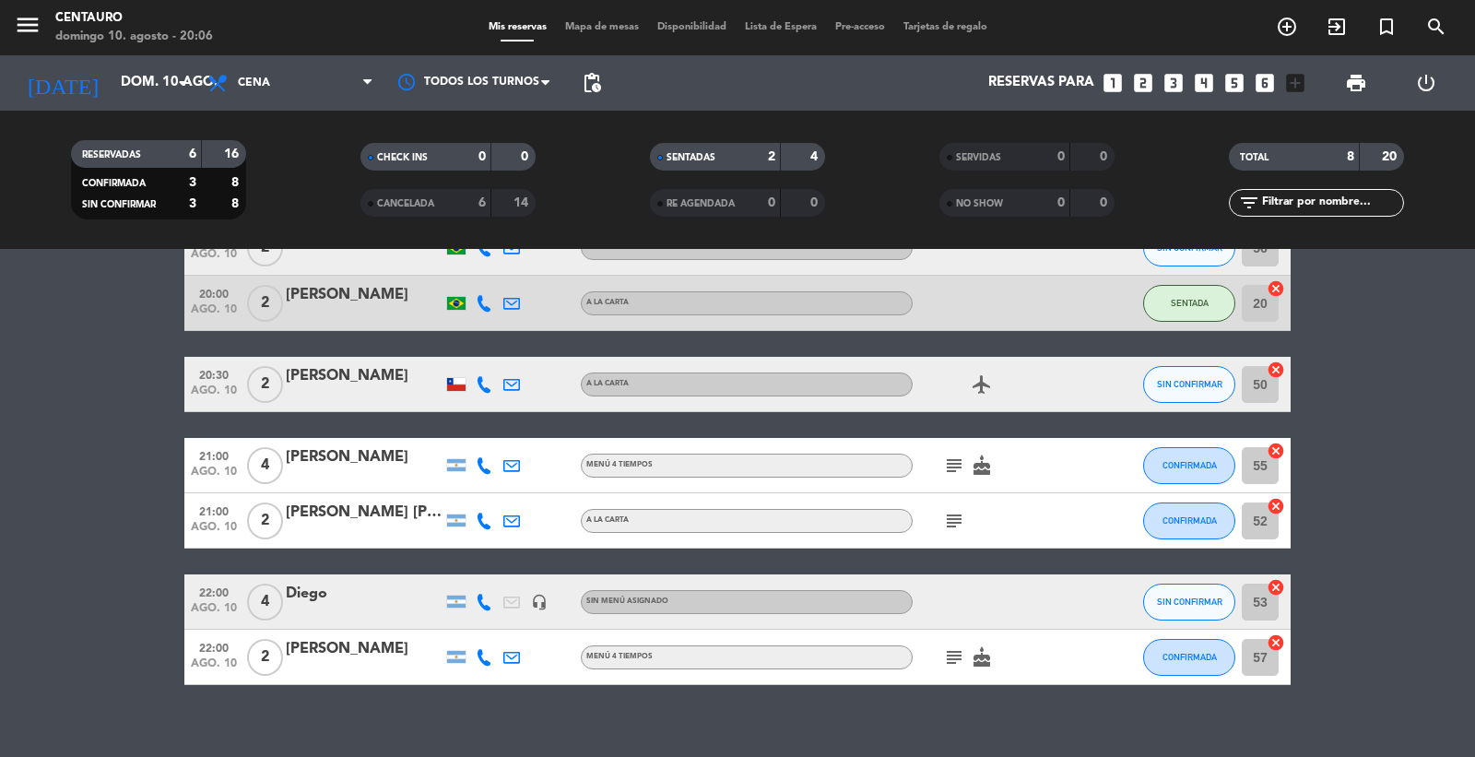
scroll to position [215, 0]
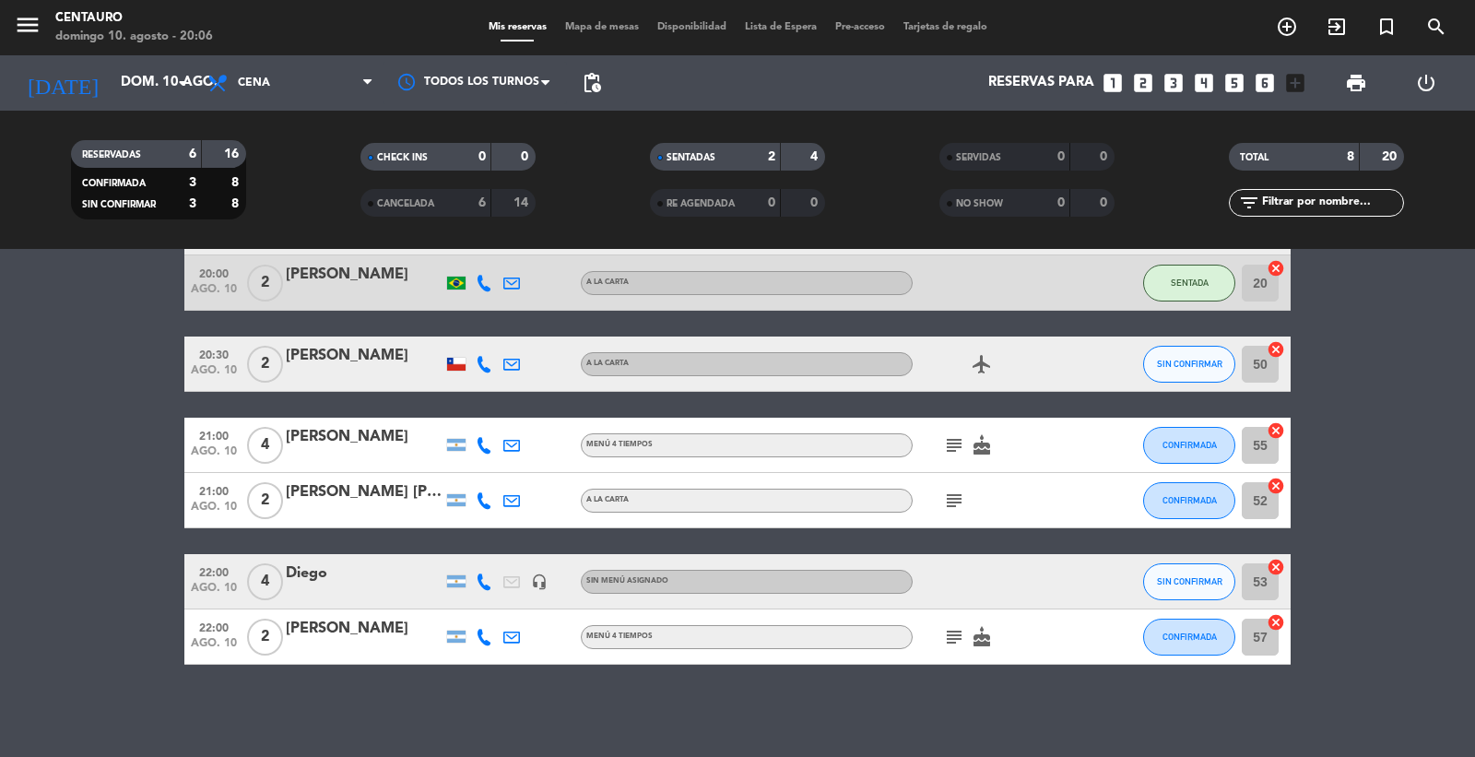
click at [953, 633] on icon "subject" at bounding box center [954, 637] width 22 height 22
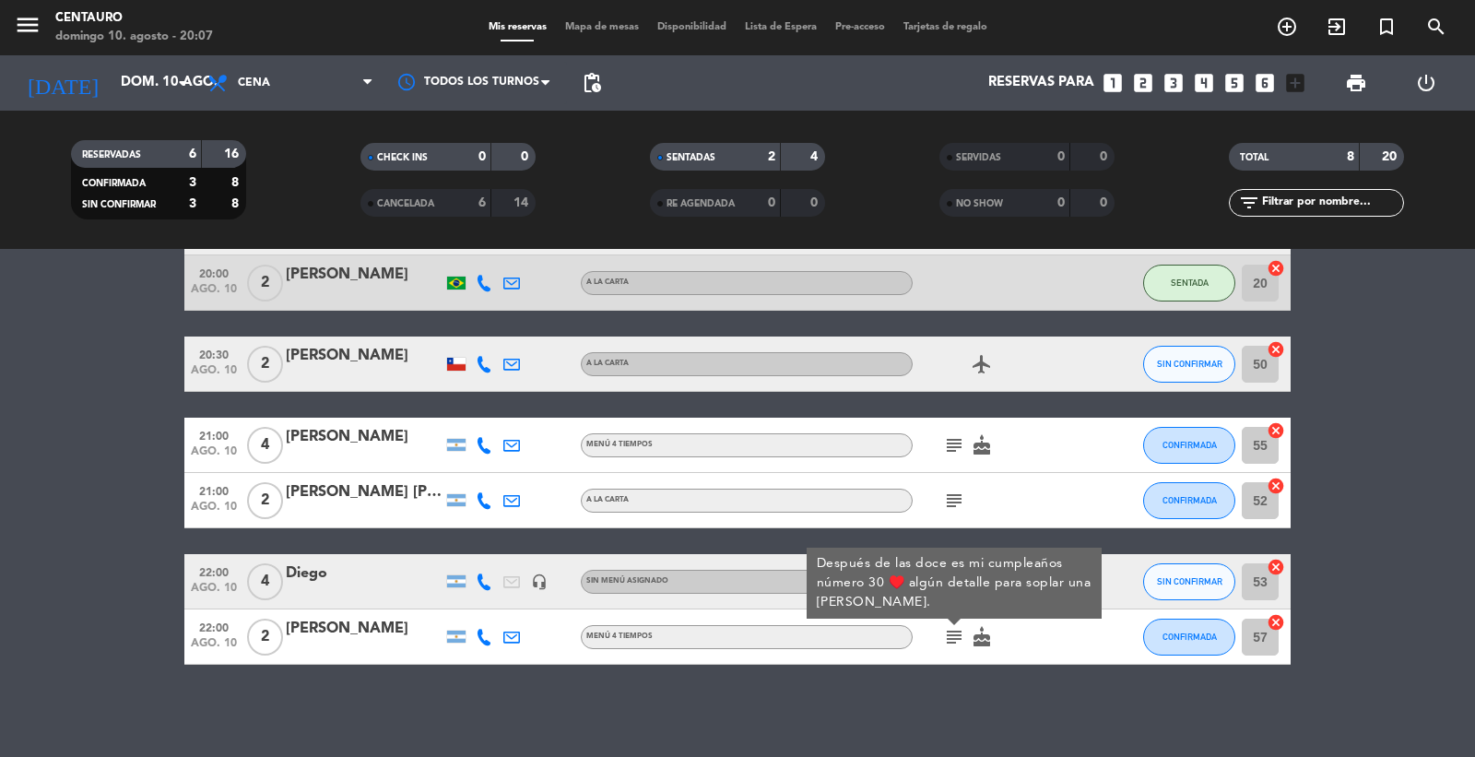
drag, startPoint x: 951, startPoint y: 643, endPoint x: 929, endPoint y: 729, distance: 89.5
click at [951, 645] on icon "subject" at bounding box center [954, 637] width 22 height 22
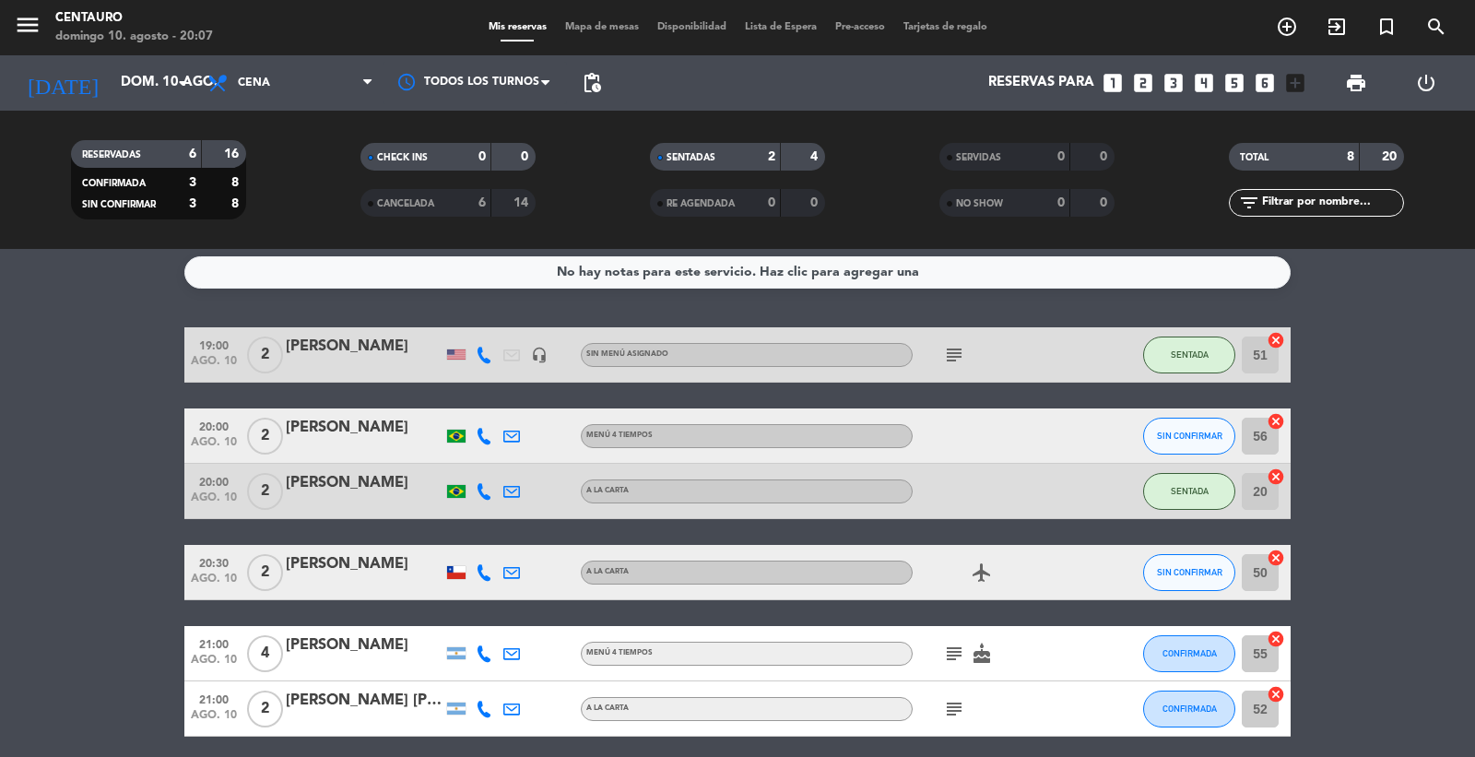
scroll to position [0, 0]
